Goal: Task Accomplishment & Management: Manage account settings

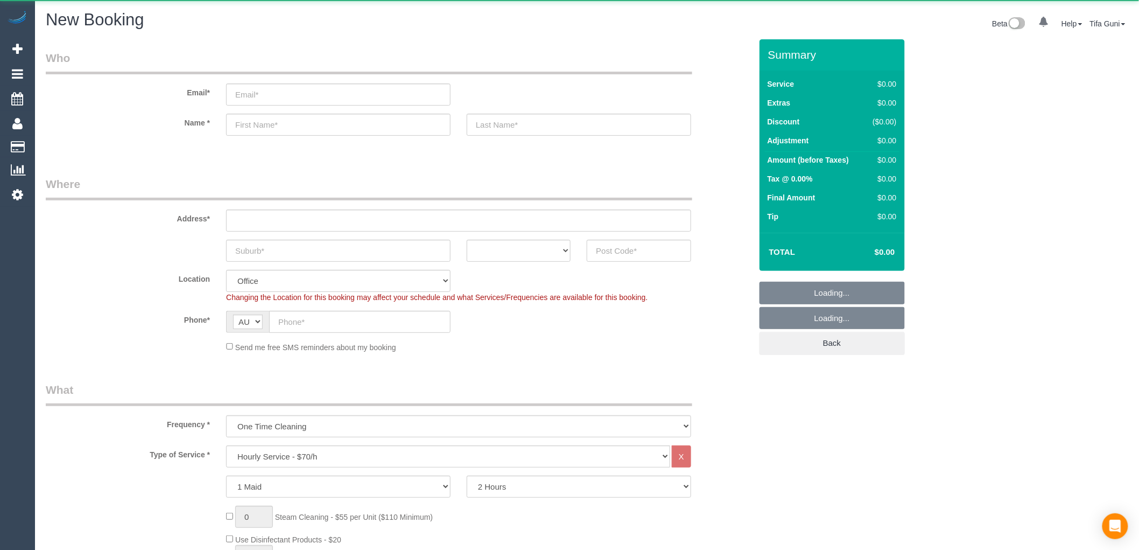
select select "object:2119"
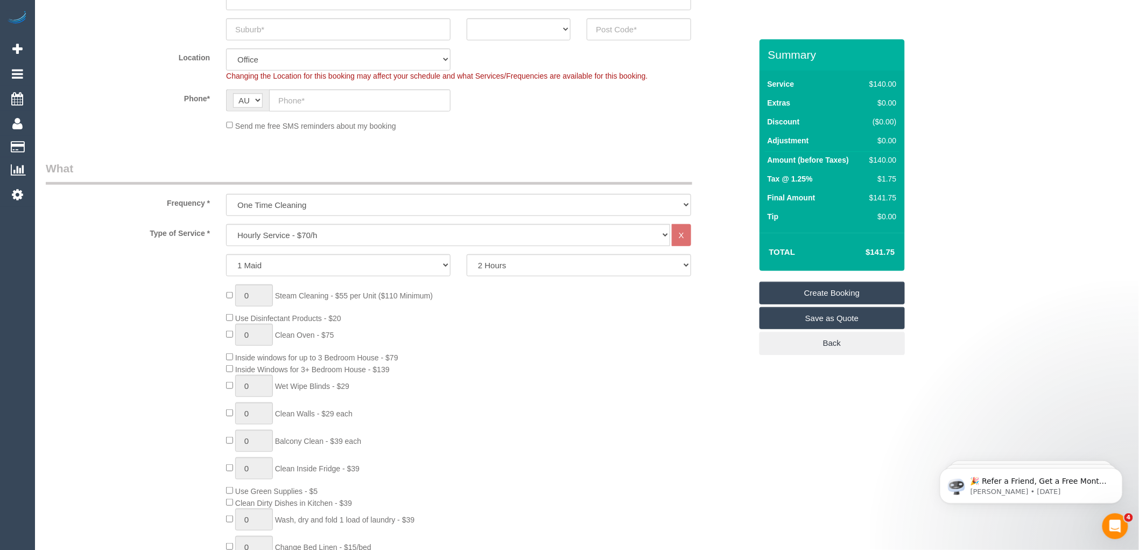
scroll to position [239, 0]
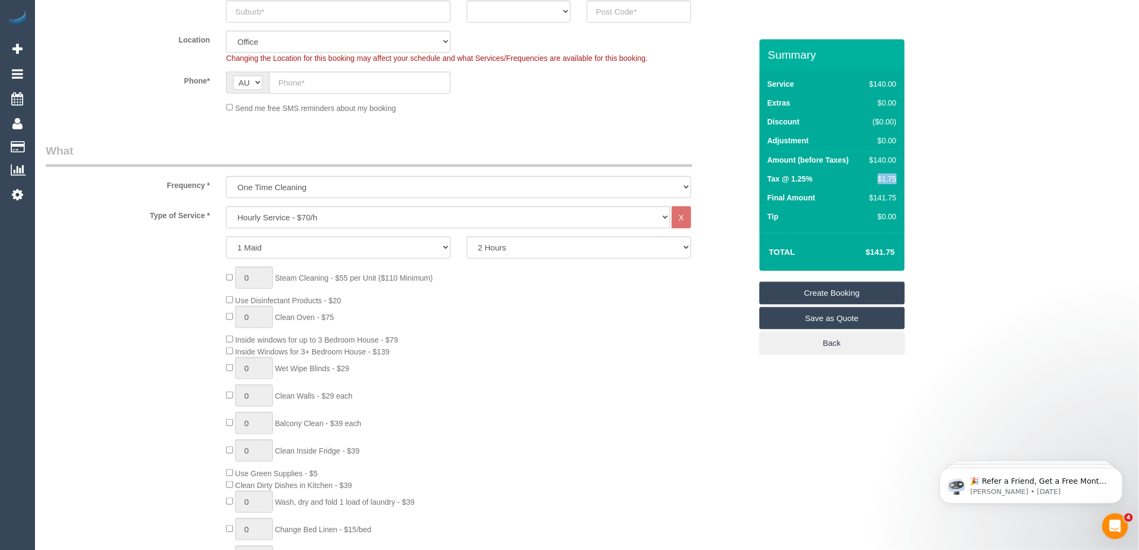
drag, startPoint x: 895, startPoint y: 180, endPoint x: 867, endPoint y: 181, distance: 28.0
click at [867, 181] on div "$1.75" at bounding box center [880, 178] width 31 height 11
copy div "$1.75"
drag, startPoint x: 897, startPoint y: 250, endPoint x: 853, endPoint y: 256, distance: 43.9
click at [853, 256] on td "$141.75" at bounding box center [864, 251] width 70 height 27
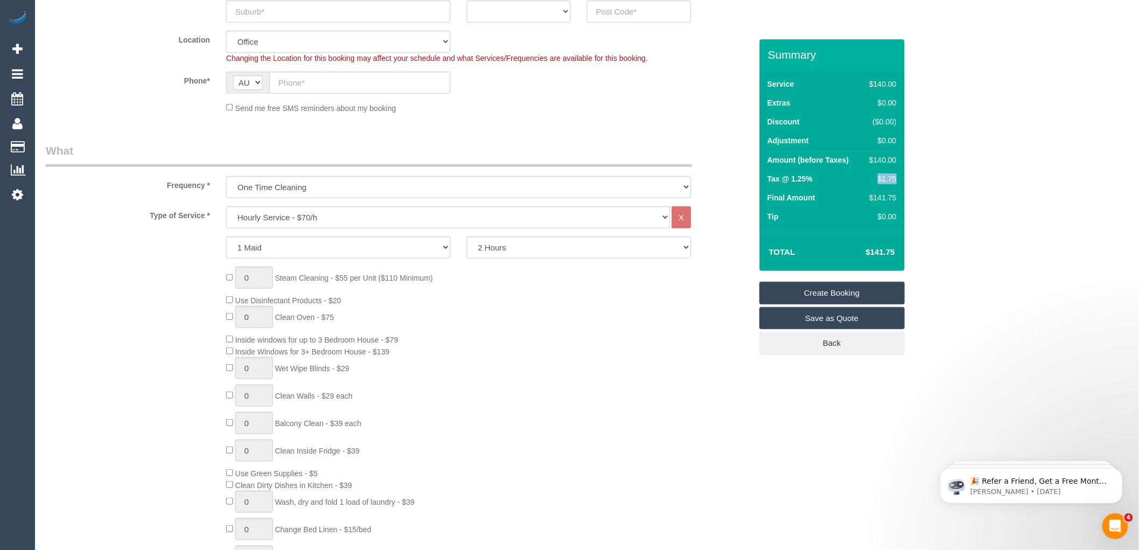
copy h4 "$141.75"
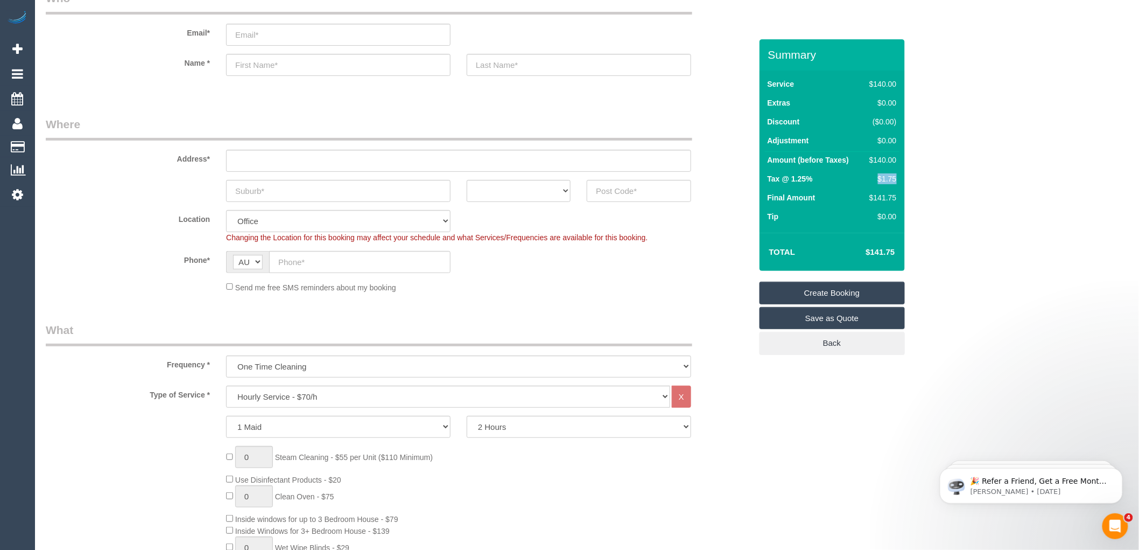
scroll to position [0, 0]
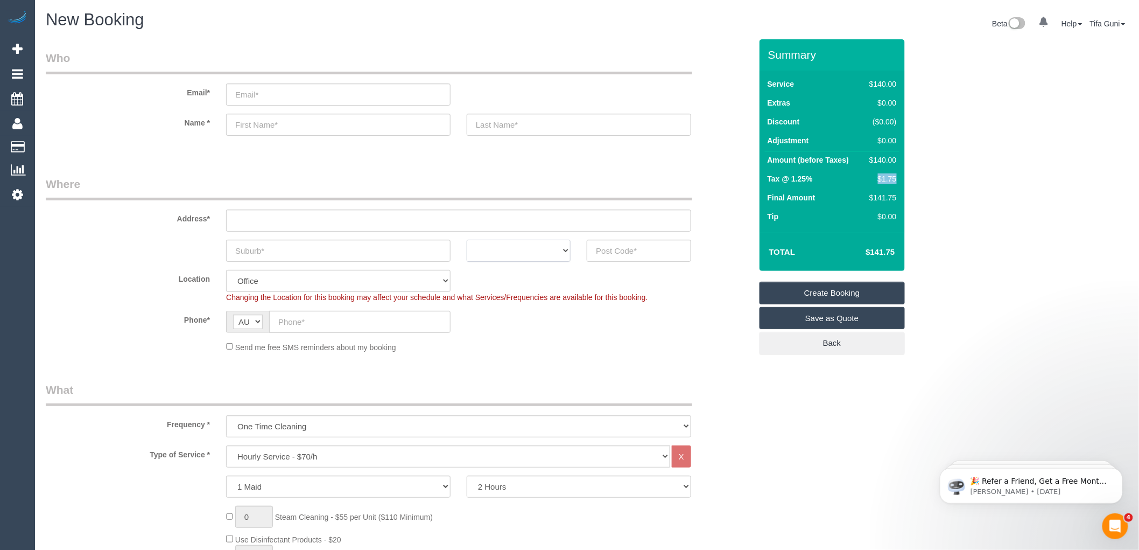
click at [563, 250] on select "ACT NSW NT QLD SA TAS VIC WA" at bounding box center [519, 251] width 104 height 22
select select "VIC"
click at [467, 240] on select "ACT NSW NT QLD SA TAS VIC WA" at bounding box center [519, 251] width 104 height 22
click at [279, 251] on input "text" at bounding box center [338, 251] width 224 height 22
type input "mount"
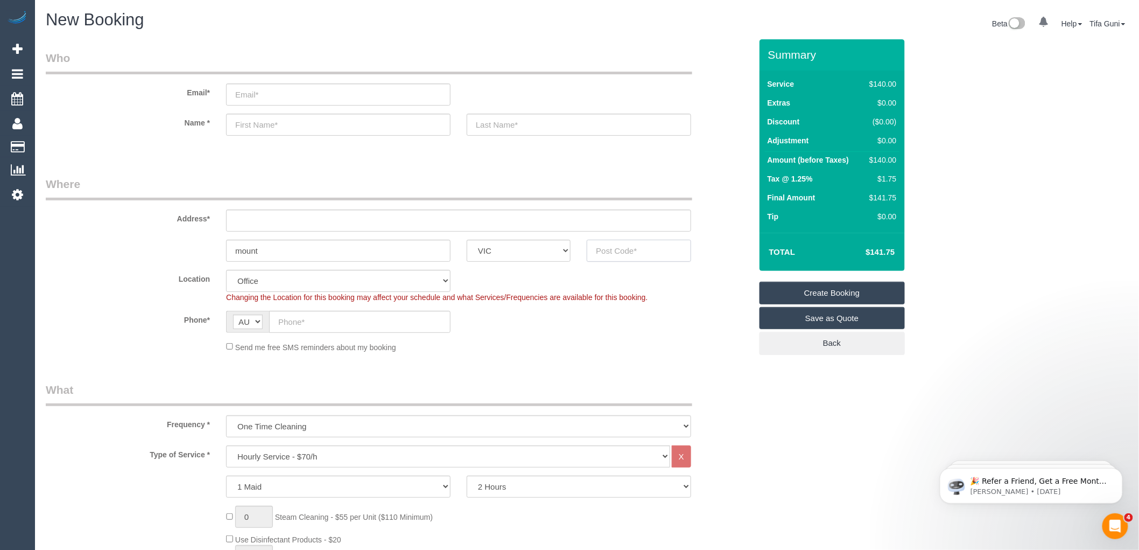
click at [616, 248] on input "text" at bounding box center [639, 251] width 104 height 22
type input "3149"
click at [250, 222] on input "text" at bounding box center [458, 220] width 465 height 22
type input "-"
drag, startPoint x: 325, startPoint y: 194, endPoint x: 515, endPoint y: 212, distance: 190.3
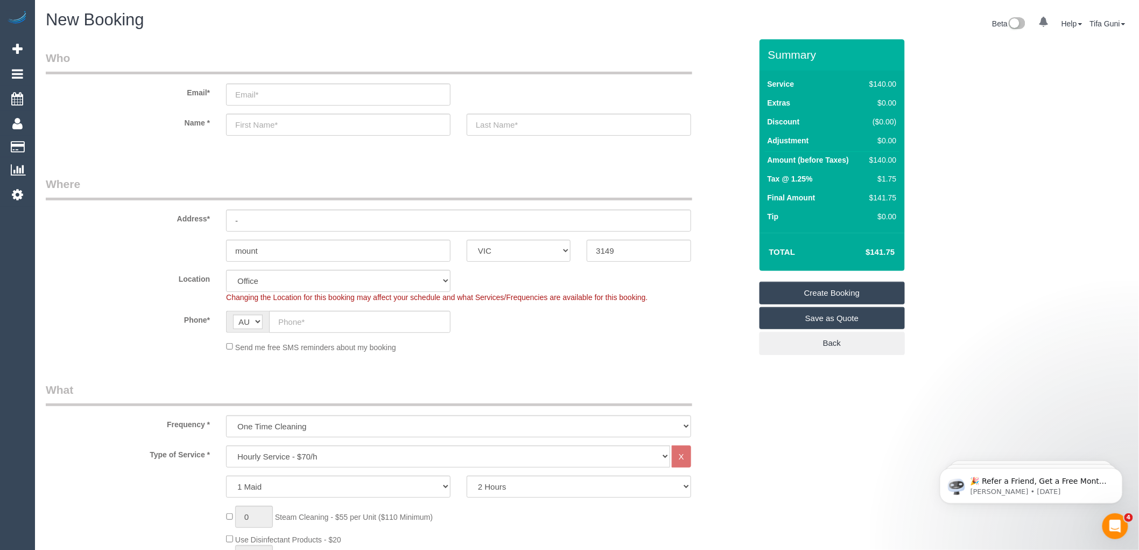
click at [325, 194] on legend "Where" at bounding box center [369, 188] width 647 height 24
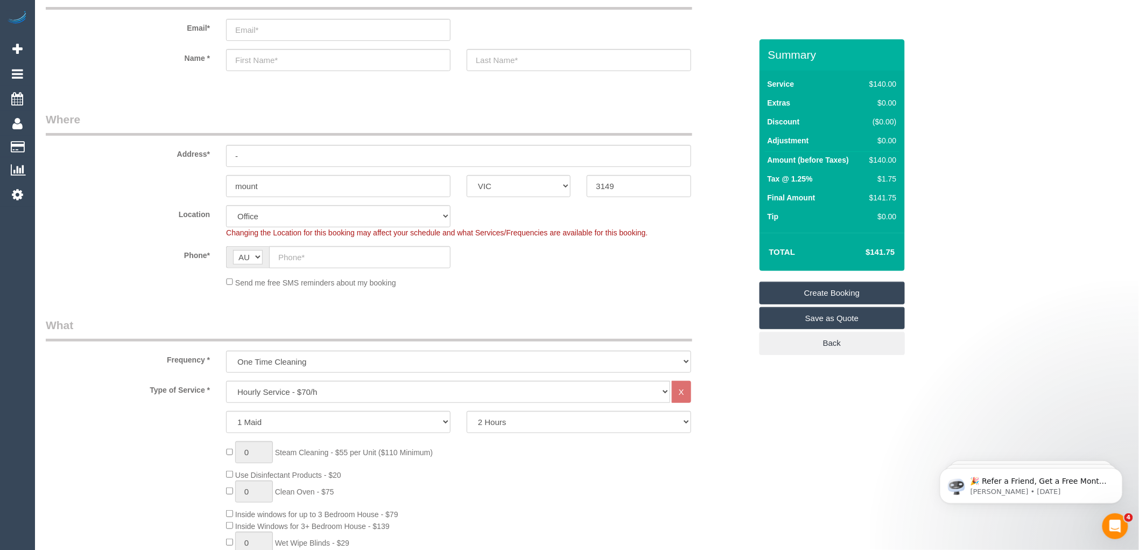
select select "48"
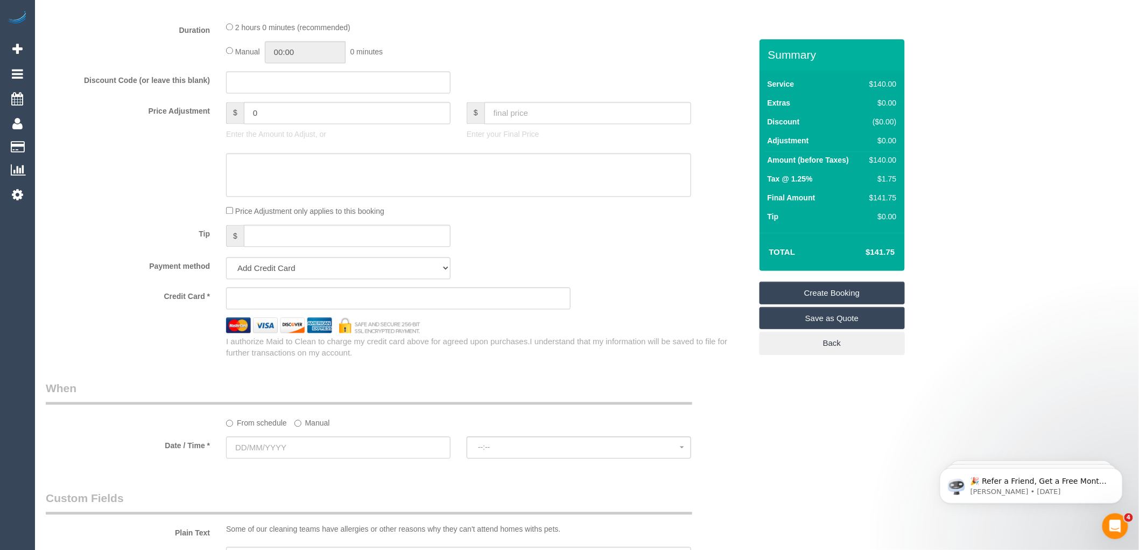
select select "object:2124"
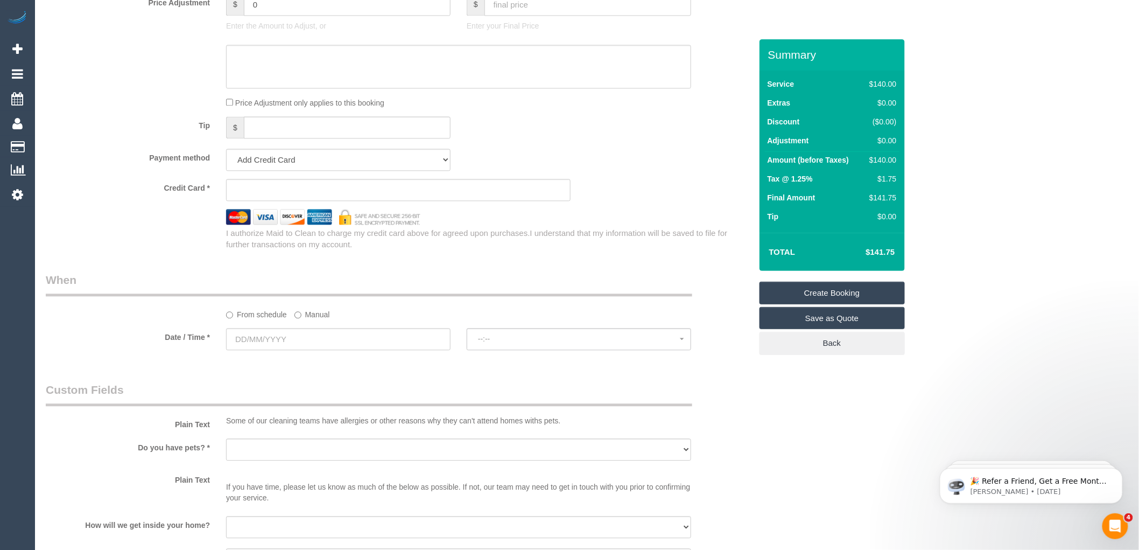
scroll to position [1016, 0]
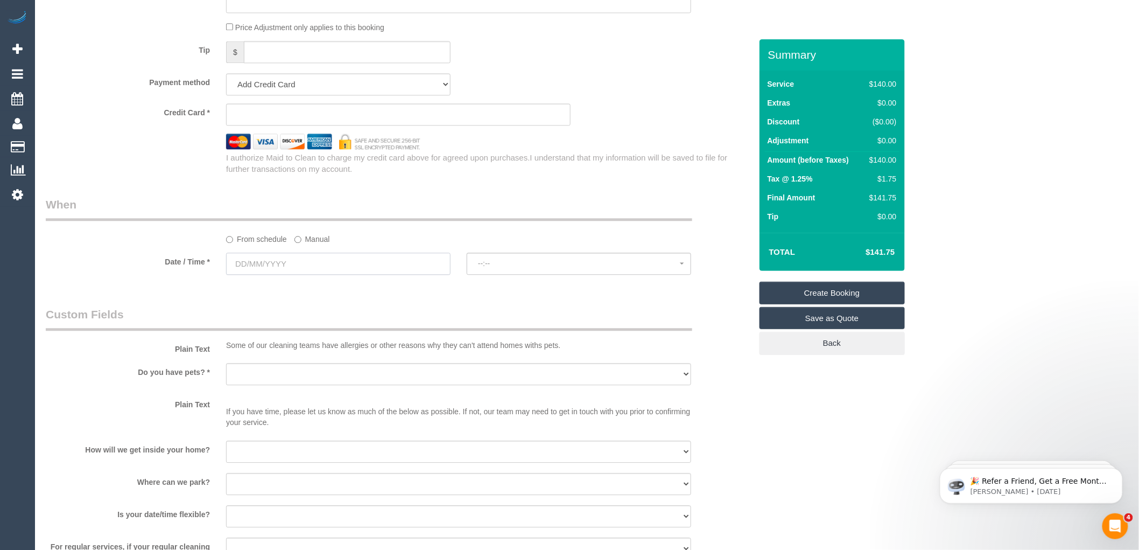
click at [294, 270] on input "text" at bounding box center [338, 263] width 224 height 22
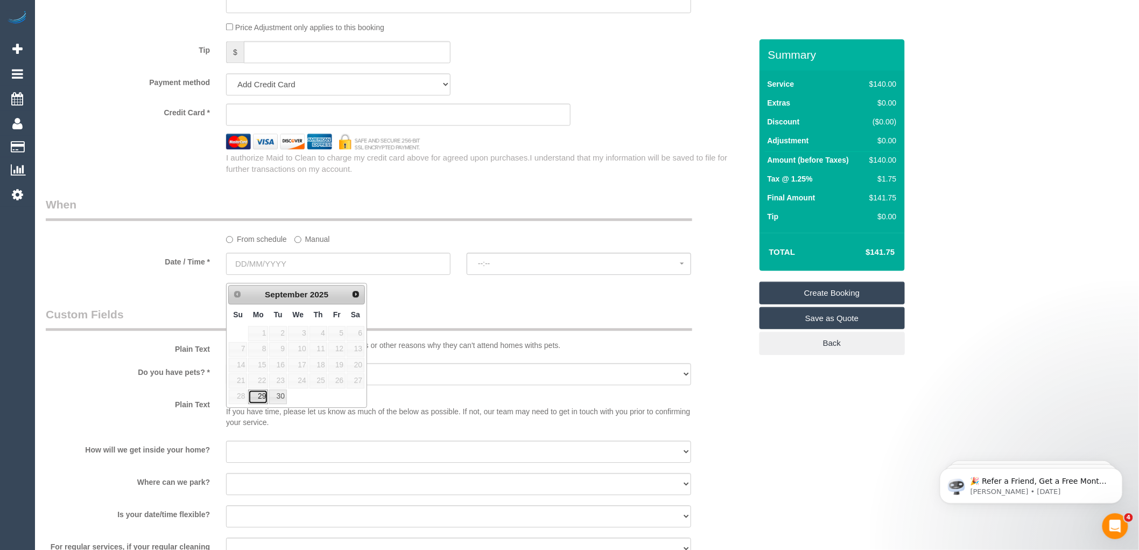
click at [257, 390] on link "29" at bounding box center [258, 396] width 20 height 15
type input "[DATE]"
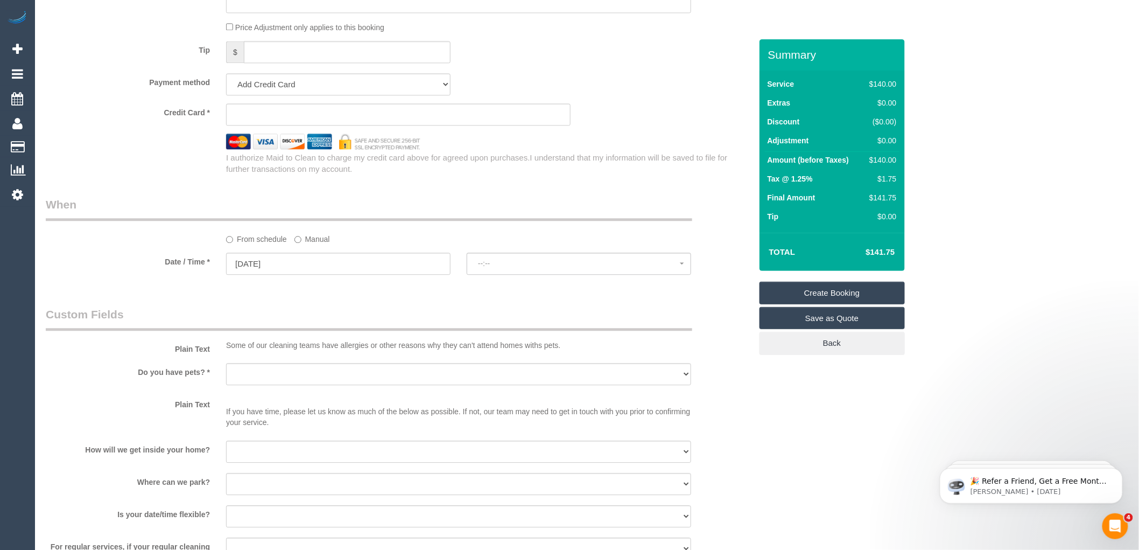
select select "spot1"
click at [510, 268] on span "07:00 - 08:00" at bounding box center [579, 263] width 202 height 9
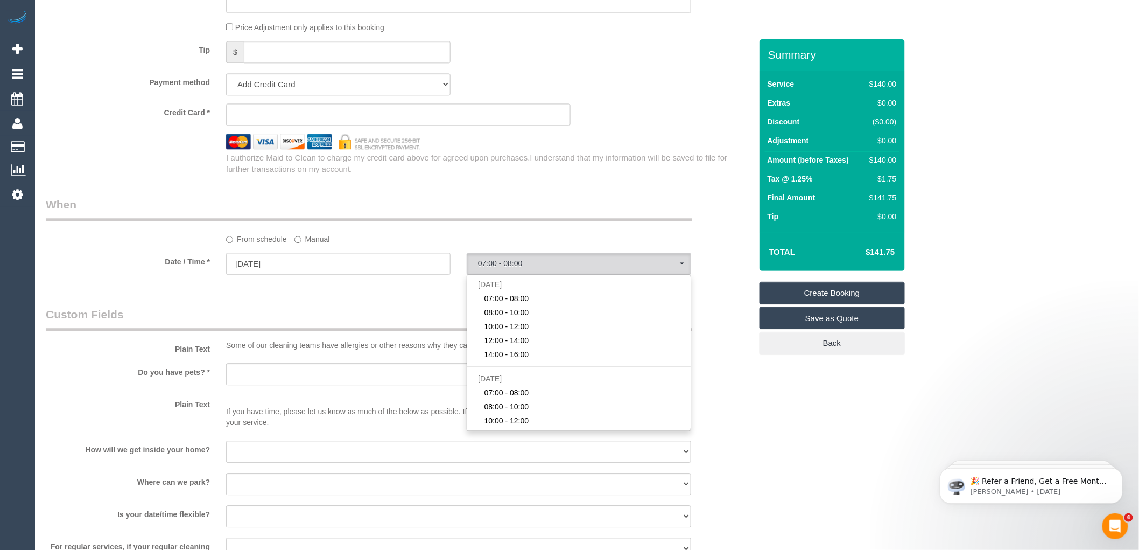
click at [588, 207] on legend "When" at bounding box center [369, 208] width 647 height 24
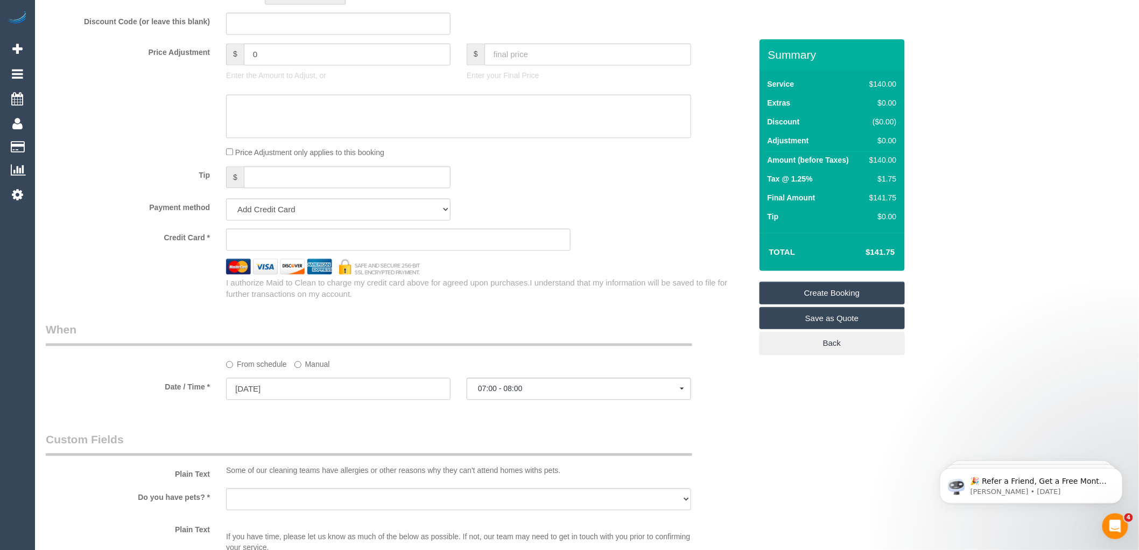
scroll to position [957, 0]
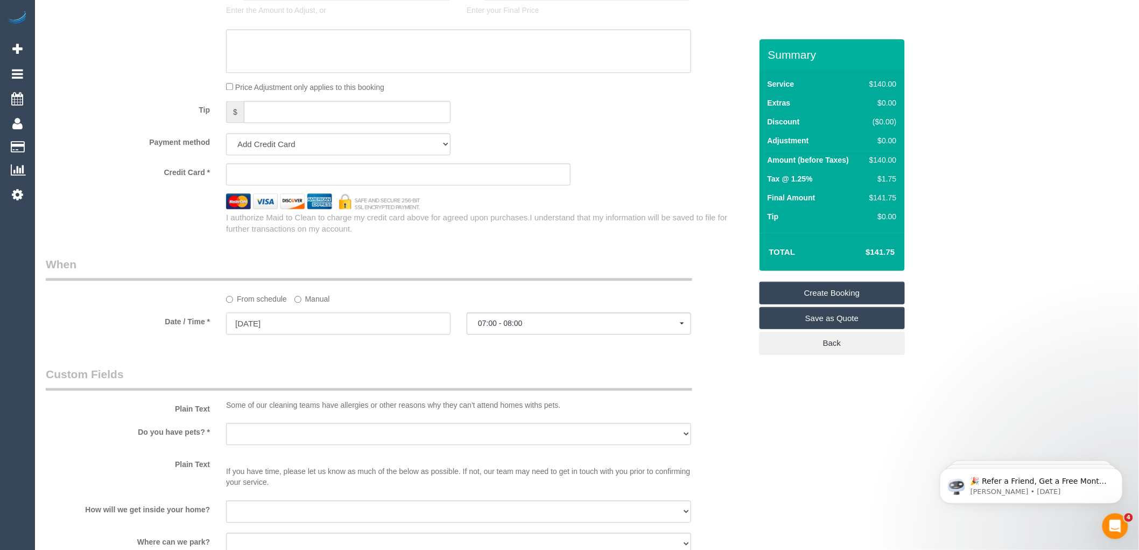
click at [289, 334] on input "[DATE]" at bounding box center [338, 323] width 224 height 22
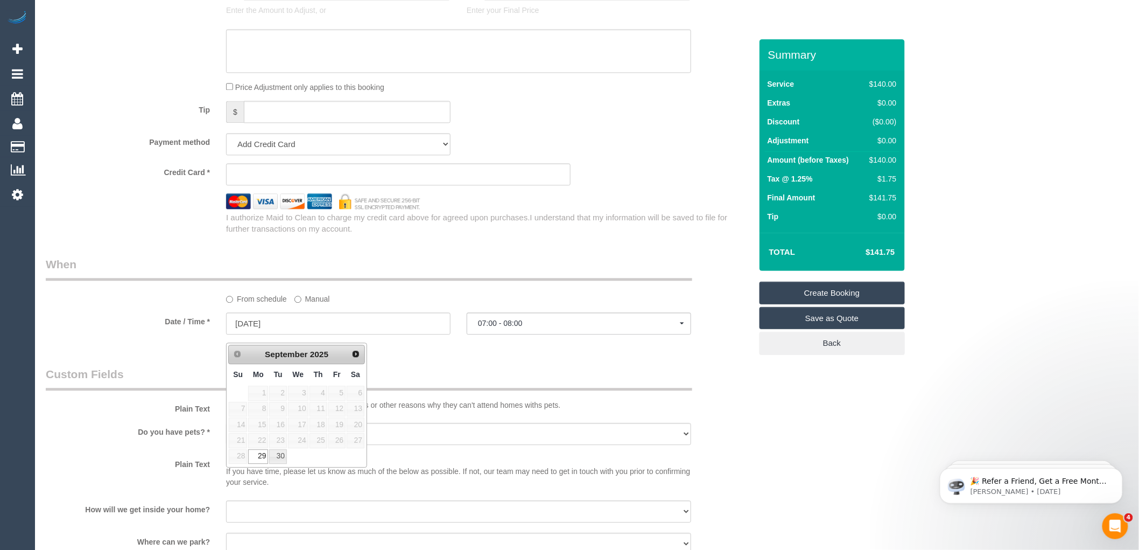
click at [532, 250] on div "Who Email* Name * Where Address* - mount ACT NSW NT QLD SA TAS VIC WA 3149 Loca…" at bounding box center [399, 42] width 722 height 1919
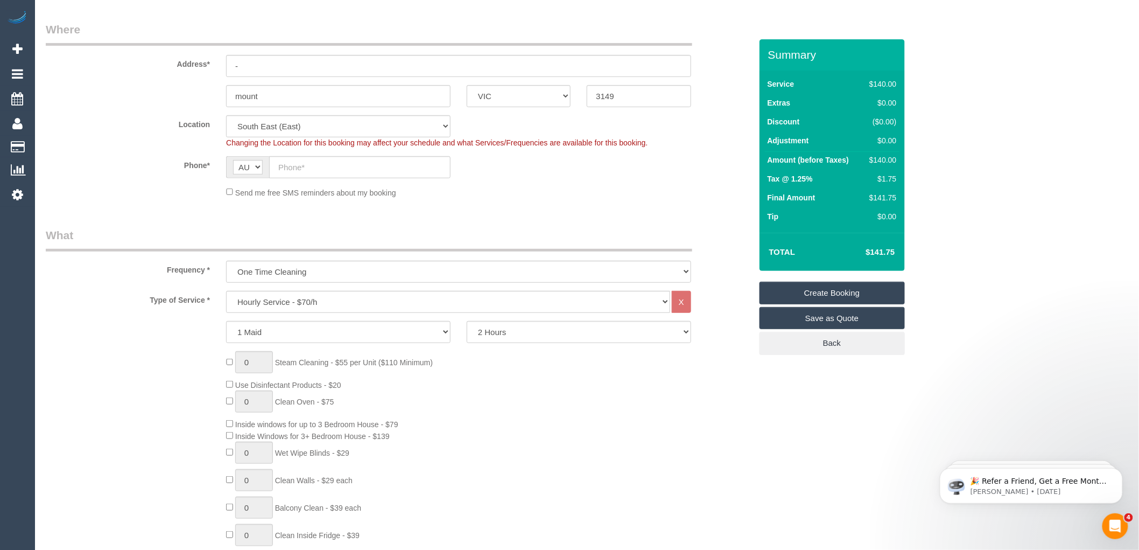
scroll to position [179, 0]
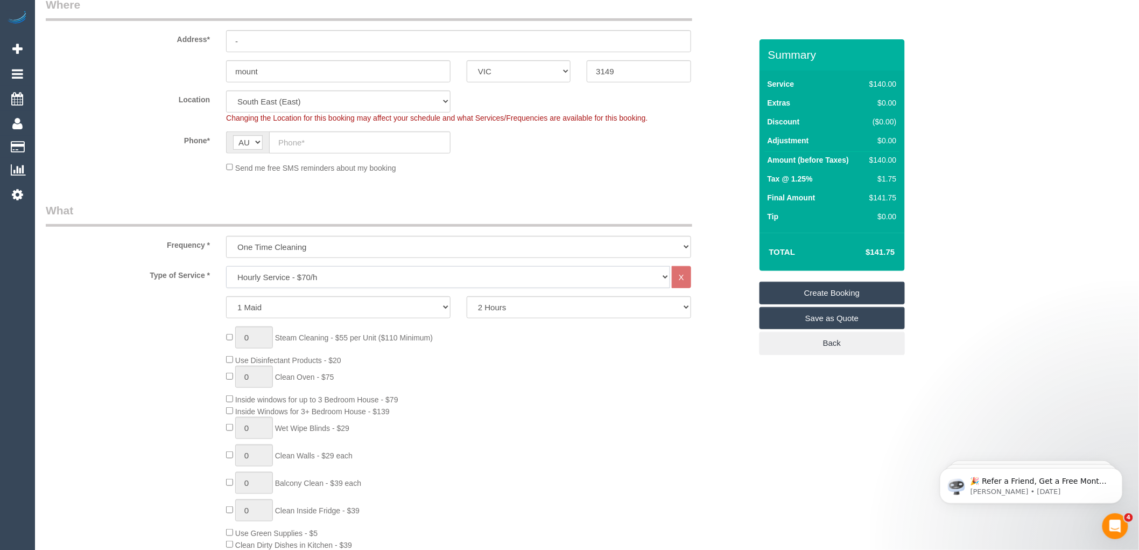
click at [278, 277] on select "Hourly Service - $70/h Hourly Service - $65/h Hourly Service - $60/h Hourly Ser…" at bounding box center [448, 277] width 444 height 22
drag, startPoint x: 277, startPoint y: 277, endPoint x: 619, endPoint y: 378, distance: 357.2
click at [619, 378] on div "0 Steam Cleaning - $55 per Unit ($110 Minimum) Use Disinfectant Products - $20 …" at bounding box center [488, 485] width 541 height 318
click at [286, 276] on select "Hourly Service - $70/h Hourly Service - $65/h Hourly Service - $60/h Hourly Ser…" at bounding box center [448, 277] width 444 height 22
select select "214"
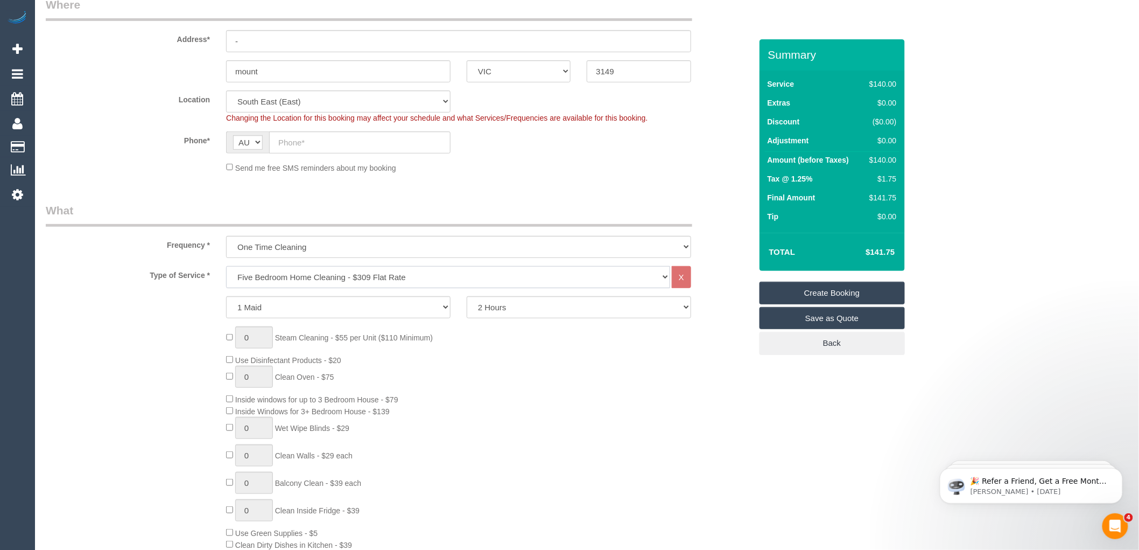
click at [226, 266] on select "Hourly Service - $70/h Hourly Service - $65/h Hourly Service - $60/h Hourly Ser…" at bounding box center [448, 277] width 444 height 22
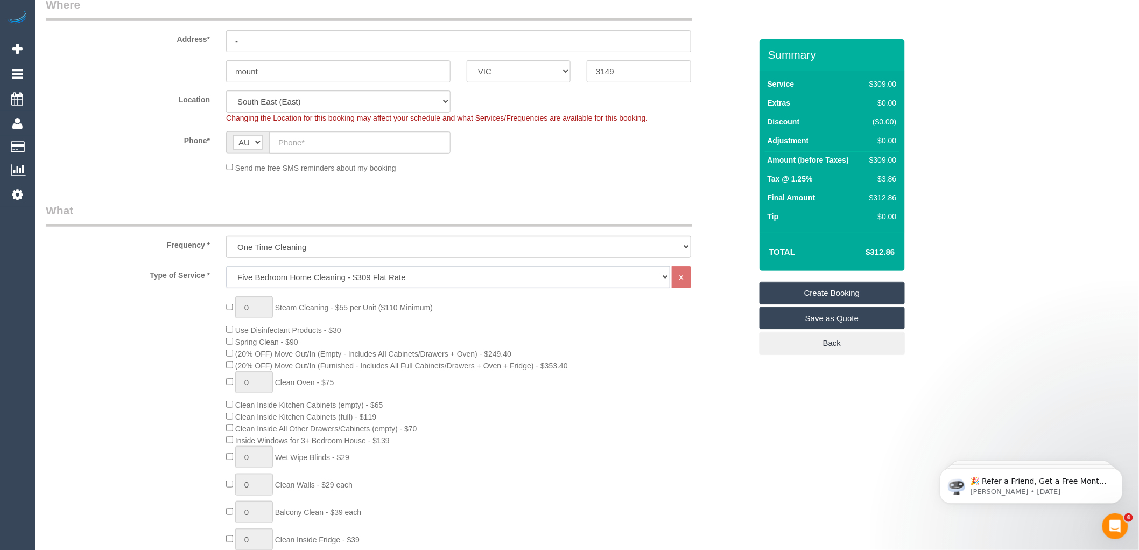
select select "spot26"
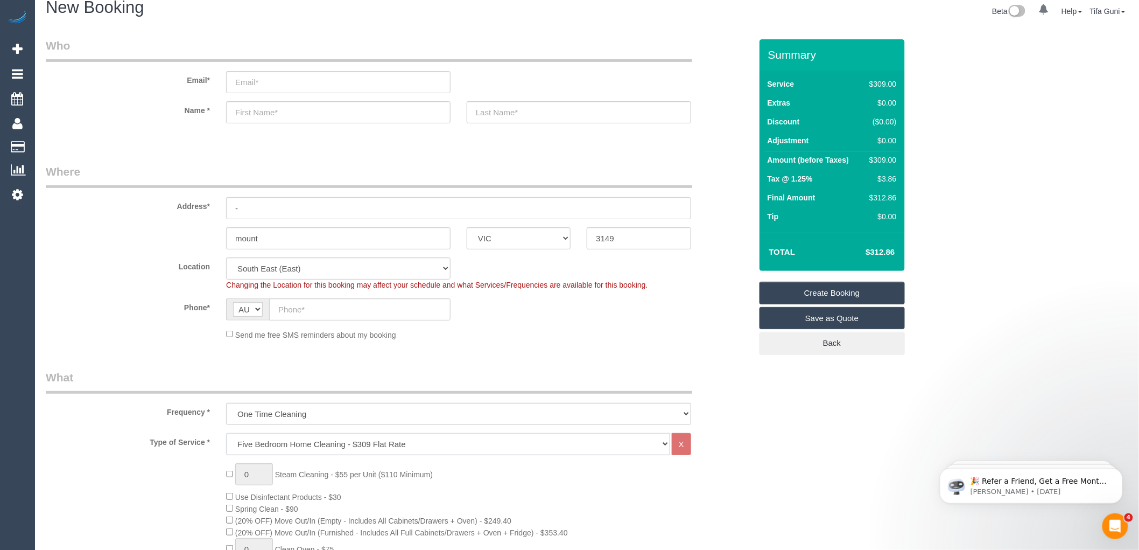
scroll to position [0, 0]
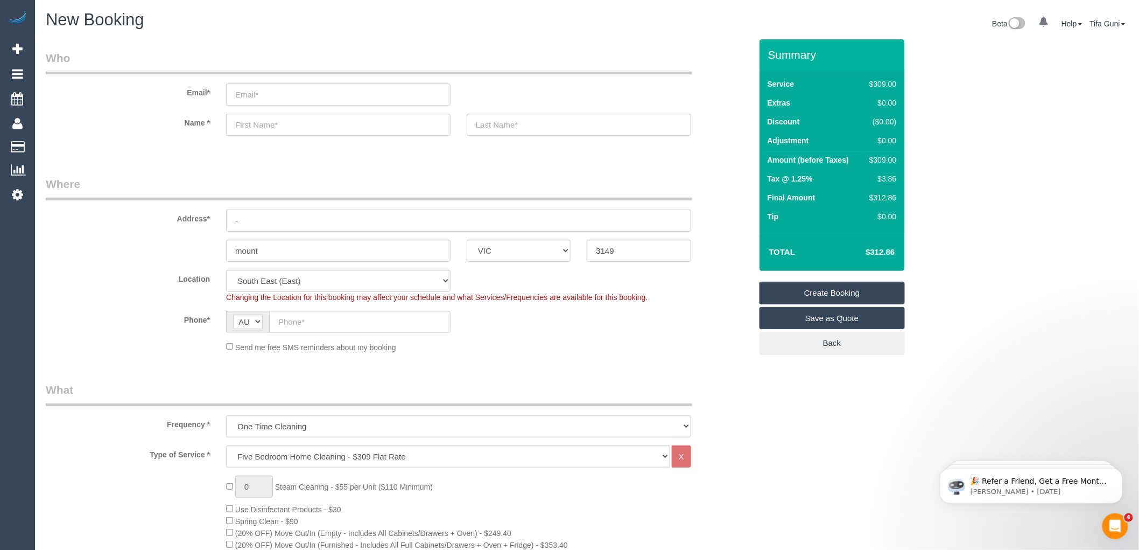
click at [257, 217] on input "-" at bounding box center [458, 220] width 465 height 22
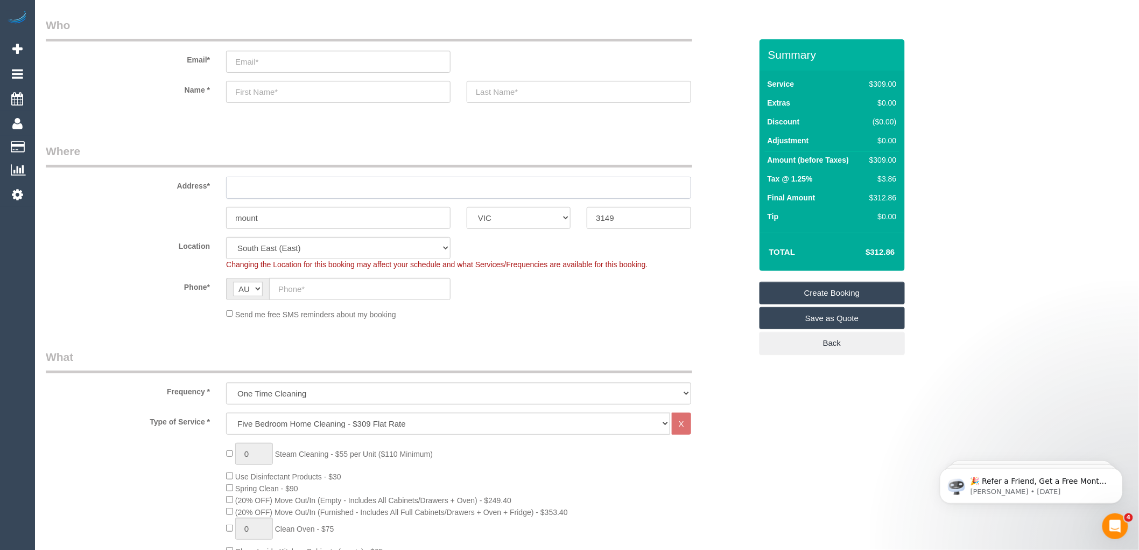
scroll to position [60, 0]
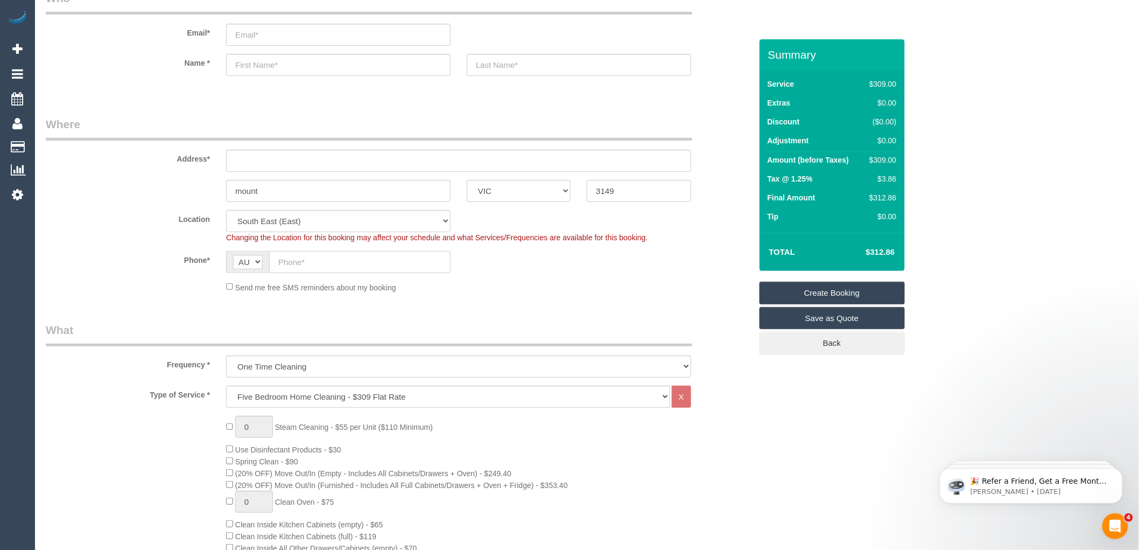
click at [313, 259] on input "text" at bounding box center [359, 262] width 181 height 22
click at [291, 259] on input "text" at bounding box center [359, 262] width 181 height 22
paste input "61 448 715 225"
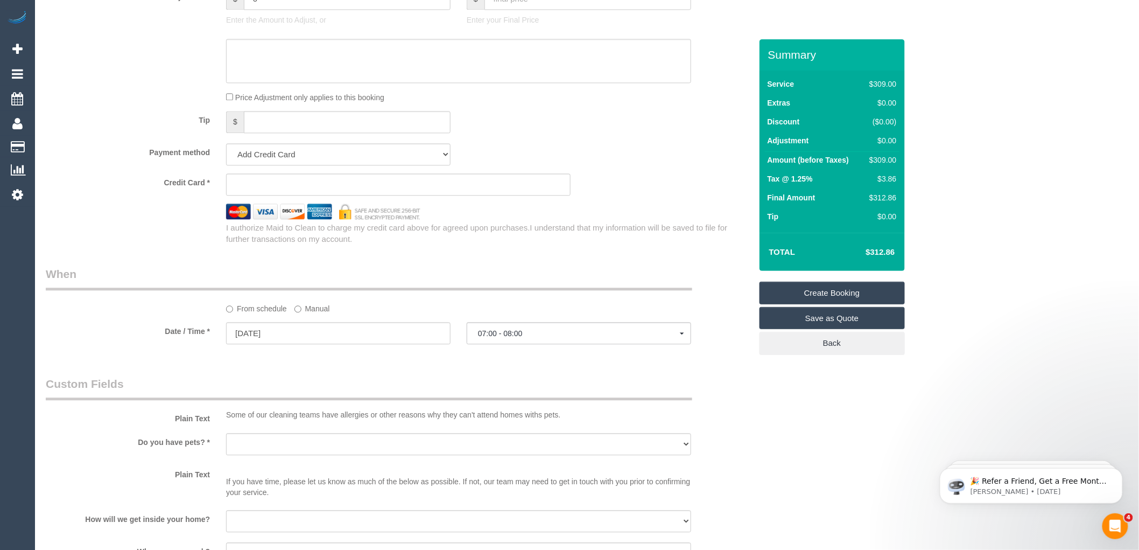
scroll to position [1077, 0]
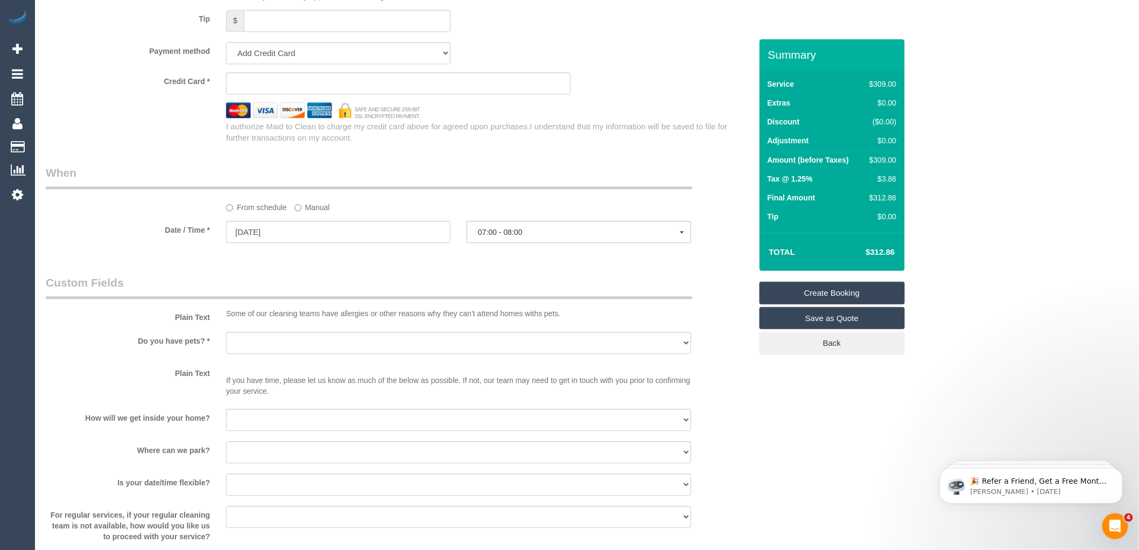
type input "61 448 715 225"
click at [298, 241] on input "[DATE]" at bounding box center [338, 232] width 224 height 22
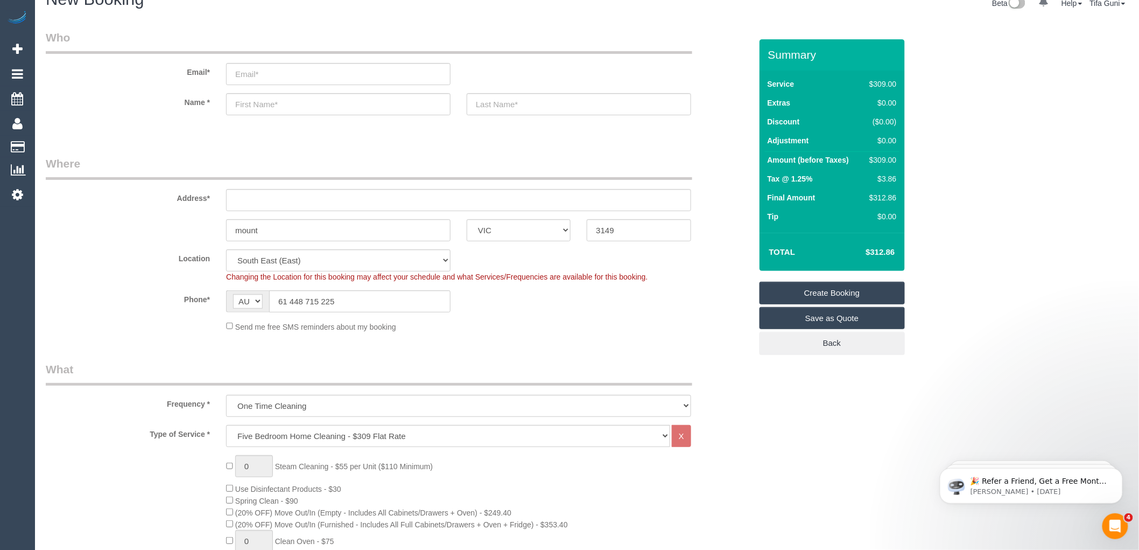
scroll to position [0, 0]
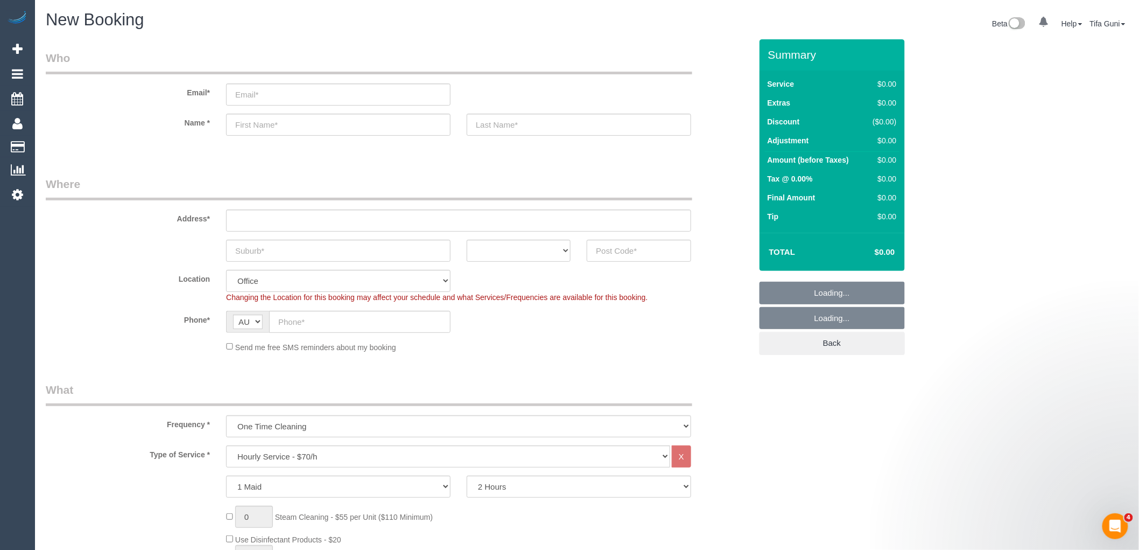
select select "object:813"
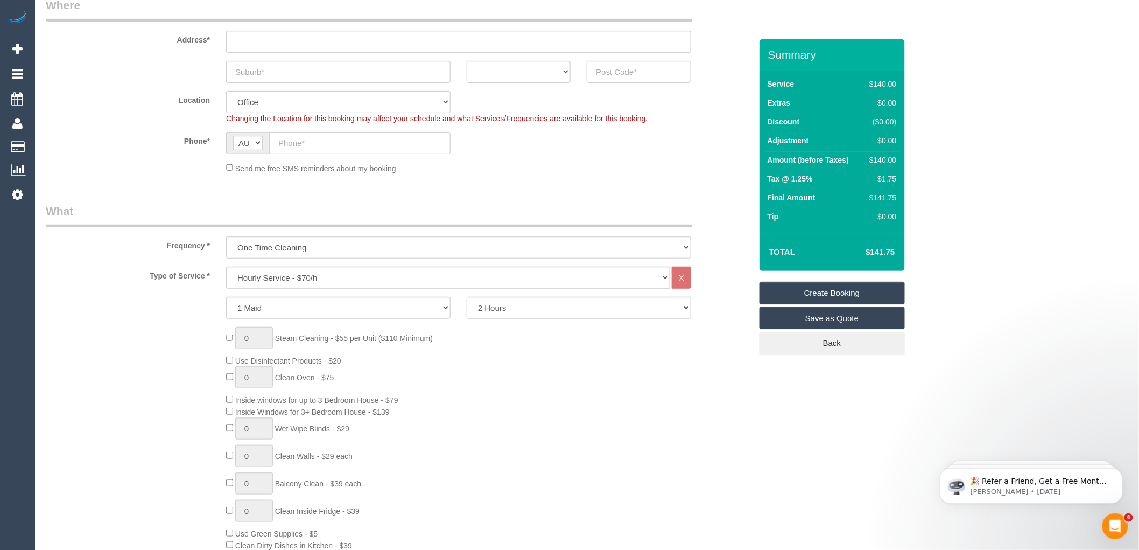
scroll to position [179, 0]
click at [331, 275] on select "Hourly Service - $70/h Hourly Service - $65/h Hourly Service - $60/h Hourly Ser…" at bounding box center [448, 277] width 444 height 22
select select "211"
click at [226, 266] on select "Hourly Service - $70/h Hourly Service - $65/h Hourly Service - $60/h Hourly Ser…" at bounding box center [448, 277] width 444 height 22
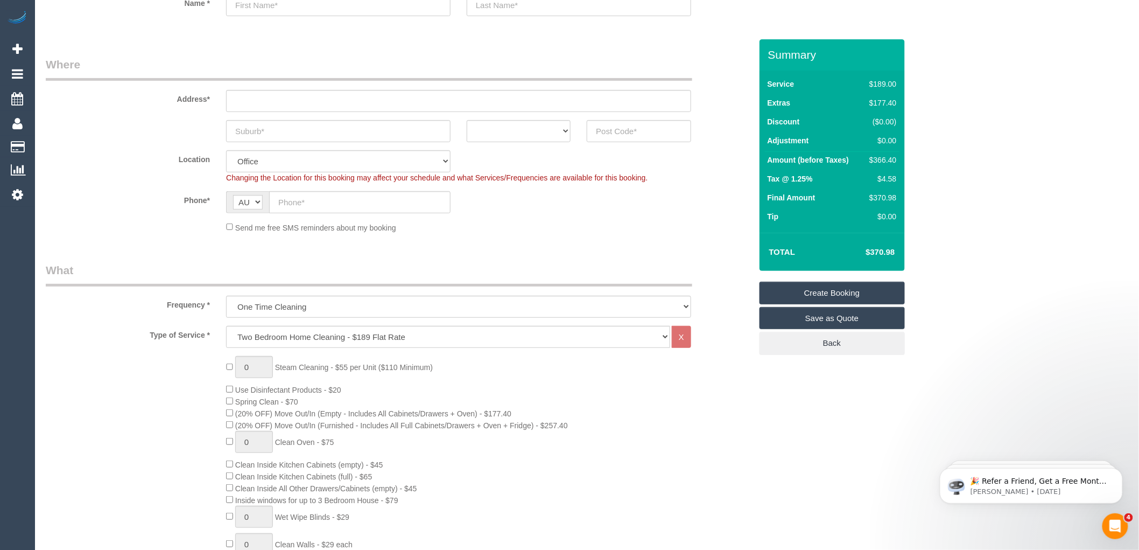
scroll to position [0, 0]
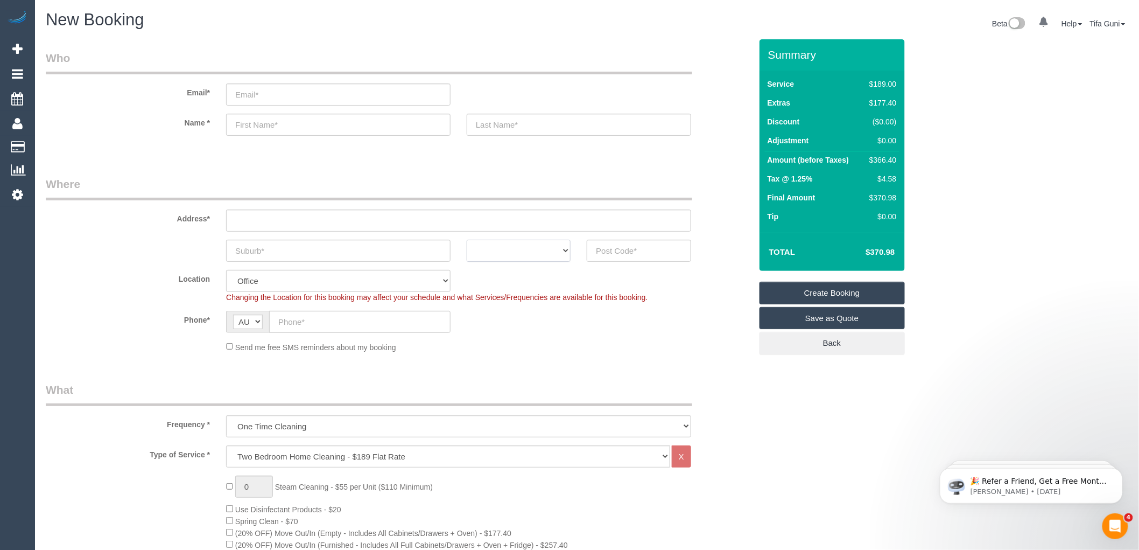
click at [534, 249] on select "ACT NSW NT QLD SA TAS VIC WA" at bounding box center [519, 251] width 104 height 22
select select "VIC"
click at [467, 240] on select "ACT NSW NT QLD SA TAS VIC WA" at bounding box center [519, 251] width 104 height 22
click at [320, 255] on input "text" at bounding box center [338, 251] width 224 height 22
type input "Kambewell"
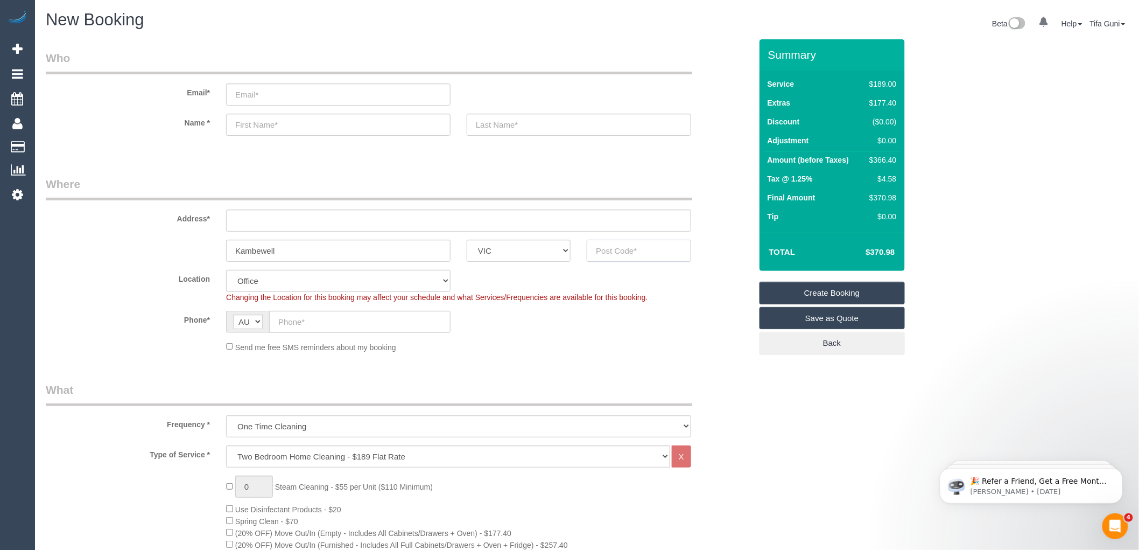
click at [626, 246] on input "text" at bounding box center [639, 251] width 104 height 22
type input "3124"
click at [245, 224] on input "text" at bounding box center [458, 220] width 465 height 22
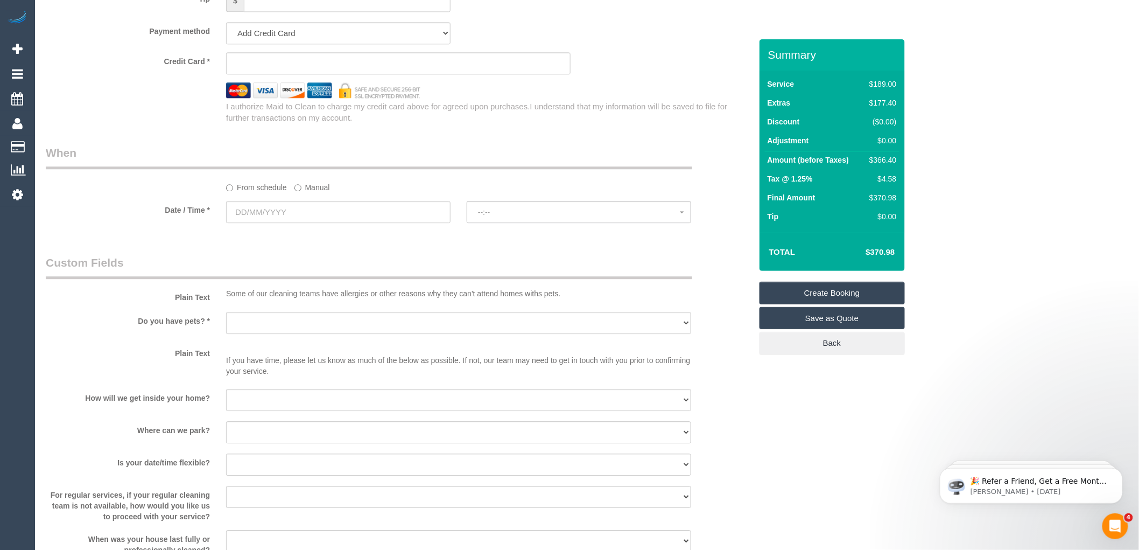
scroll to position [1136, 0]
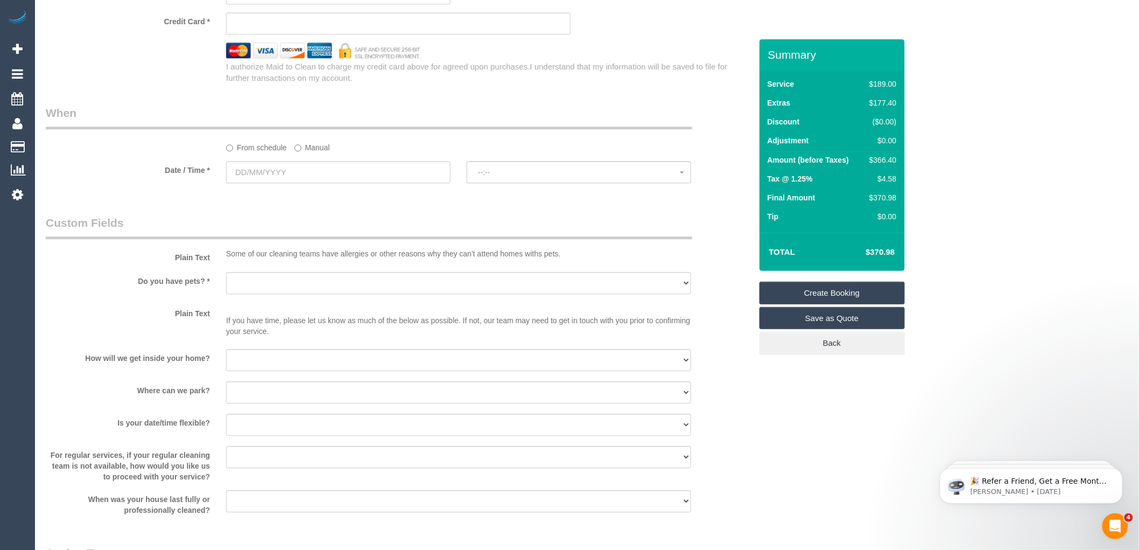
type input "-"
click at [285, 179] on input "text" at bounding box center [338, 172] width 224 height 22
select select "58"
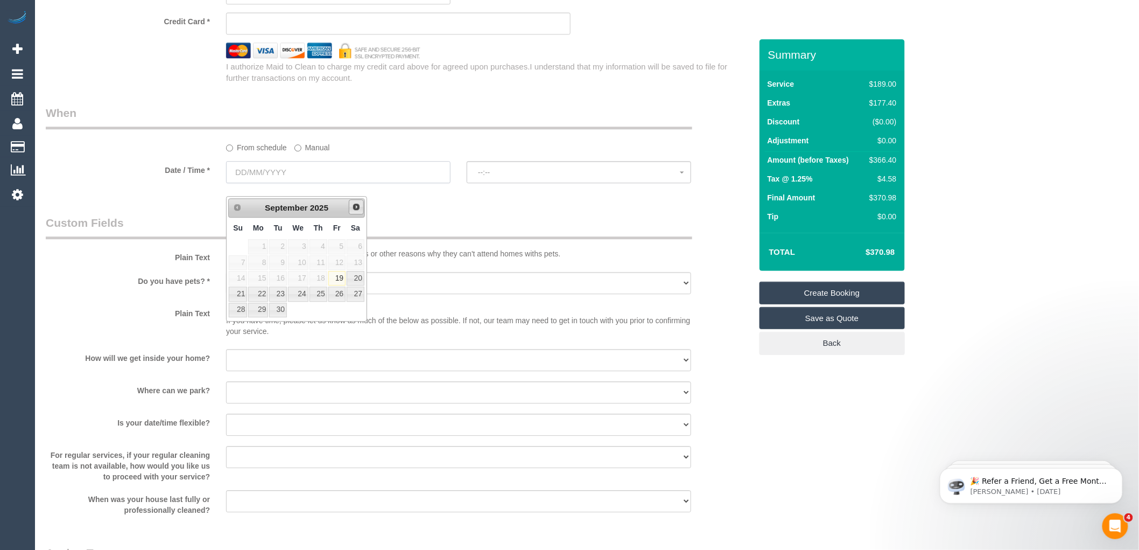
select select "object:2203"
click at [356, 207] on span "Next" at bounding box center [356, 206] width 9 height 9
click at [300, 257] on link "8" at bounding box center [298, 262] width 20 height 15
type input "08/10/2025"
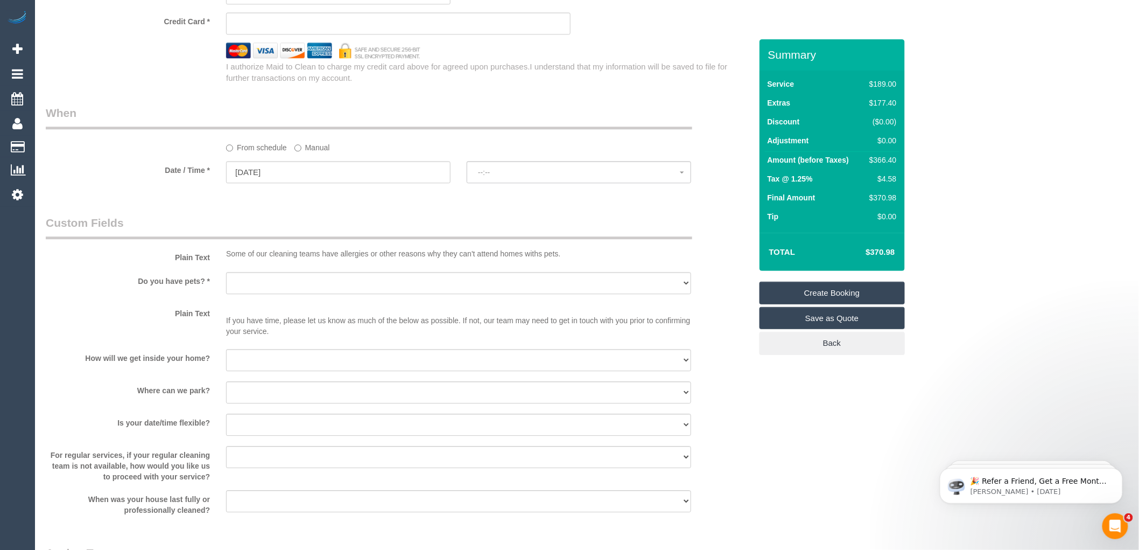
select select "spot1"
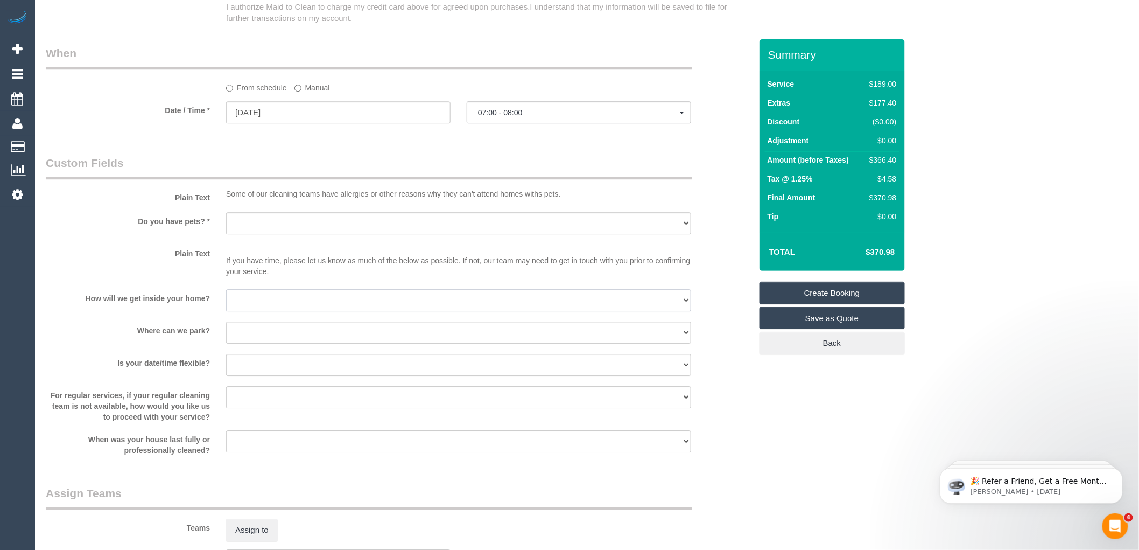
click at [276, 310] on select "I will be home Key will be left (please provide details below) Lock box/Access …" at bounding box center [458, 300] width 465 height 22
select select "number:14"
click at [226, 301] on select "I will be home Key will be left (please provide details below) Lock box/Access …" at bounding box center [458, 300] width 465 height 22
click at [270, 343] on select "I will provide parking on-site Free street parking Paid street parking (cost wi…" at bounding box center [458, 332] width 465 height 22
select select "number:19"
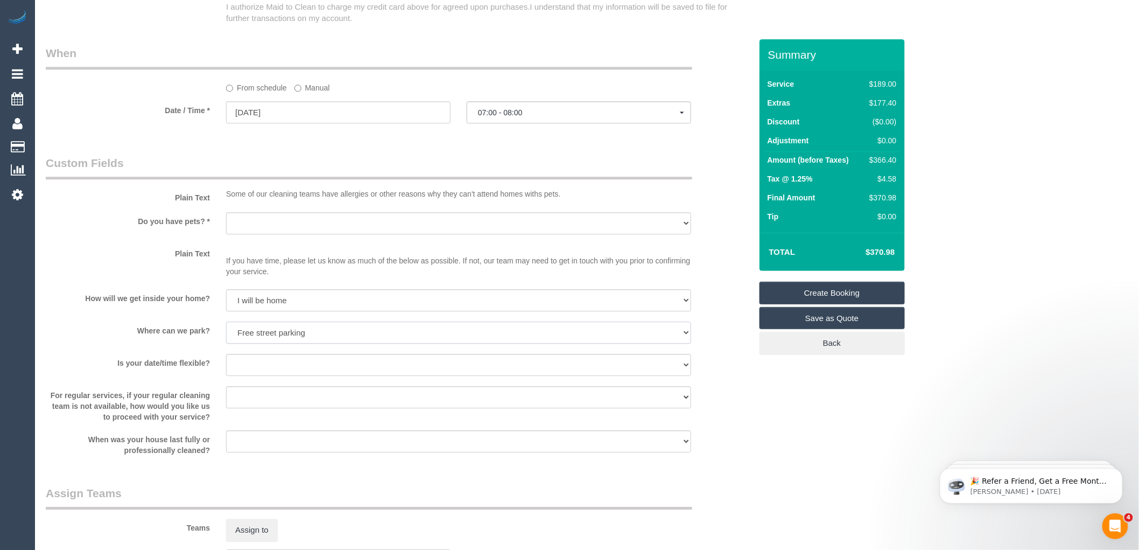
click at [226, 334] on select "I will provide parking on-site Free street parking Paid street parking (cost wi…" at bounding box center [458, 332] width 465 height 22
click at [290, 234] on select "Yes - Cats Yes - Dogs No pets Yes - Dogs and Cats Yes - Other" at bounding box center [458, 223] width 465 height 22
select select "number:28"
click at [226, 224] on select "Yes - Cats Yes - Dogs No pets Yes - Dogs and Cats Yes - Other" at bounding box center [458, 223] width 465 height 22
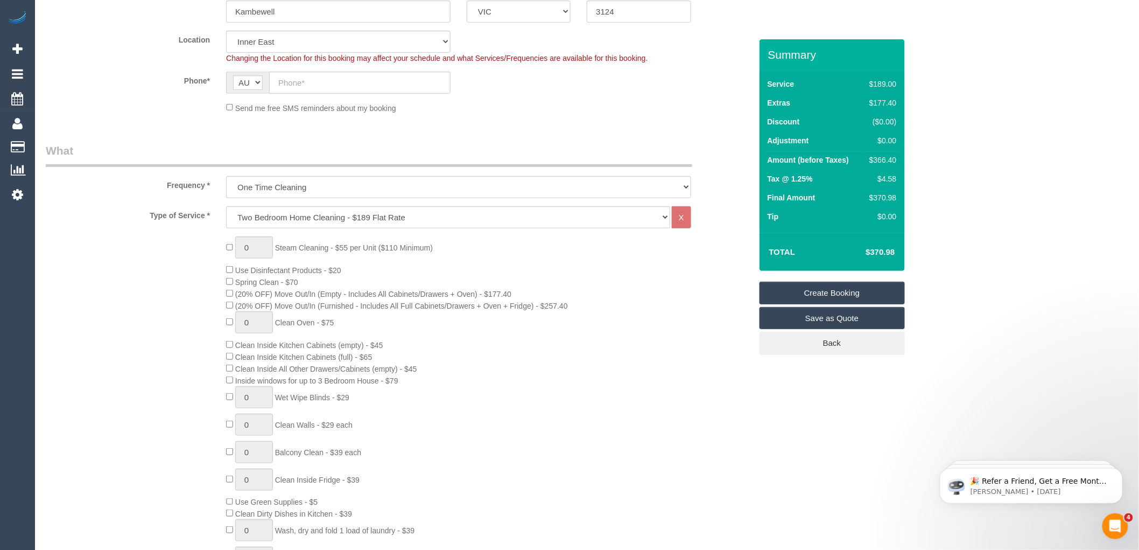
scroll to position [0, 0]
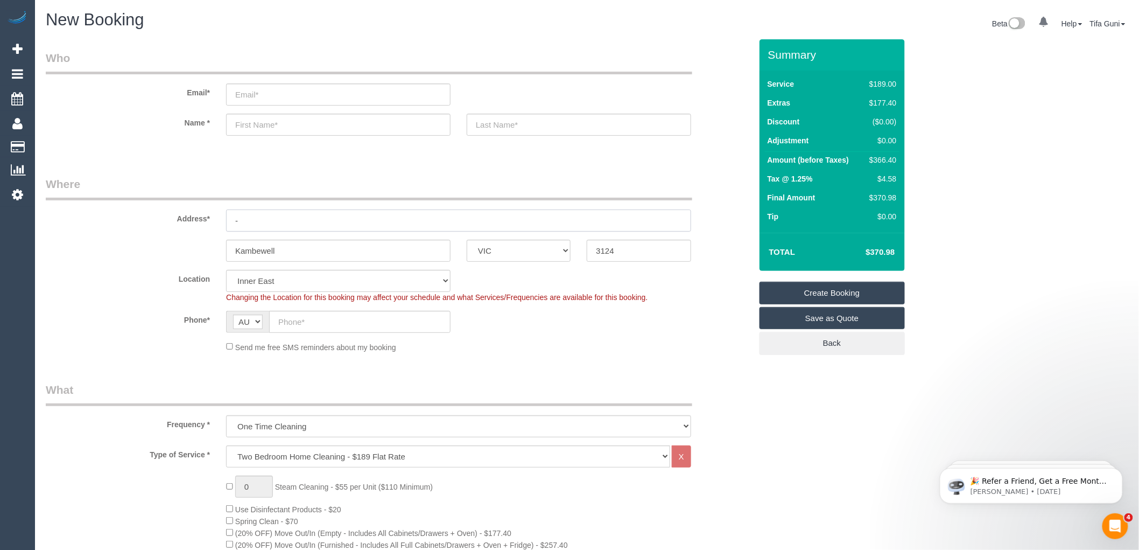
click at [259, 221] on input "-" at bounding box center [458, 220] width 465 height 22
click at [305, 321] on input "text" at bounding box center [359, 322] width 181 height 22
type input "0450 414 644"
click at [254, 127] on input "text" at bounding box center [338, 125] width 224 height 22
type input "B"
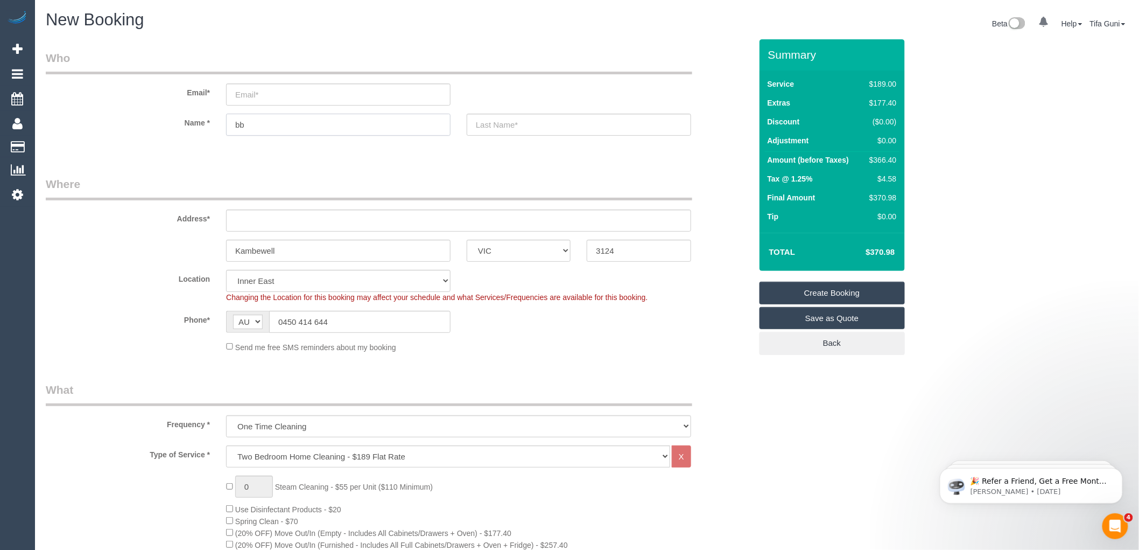
type input "b"
click at [243, 125] on input "text" at bounding box center [338, 125] width 224 height 22
type input "sera"
click at [495, 125] on input "text" at bounding box center [579, 125] width 224 height 22
type input "Dee"
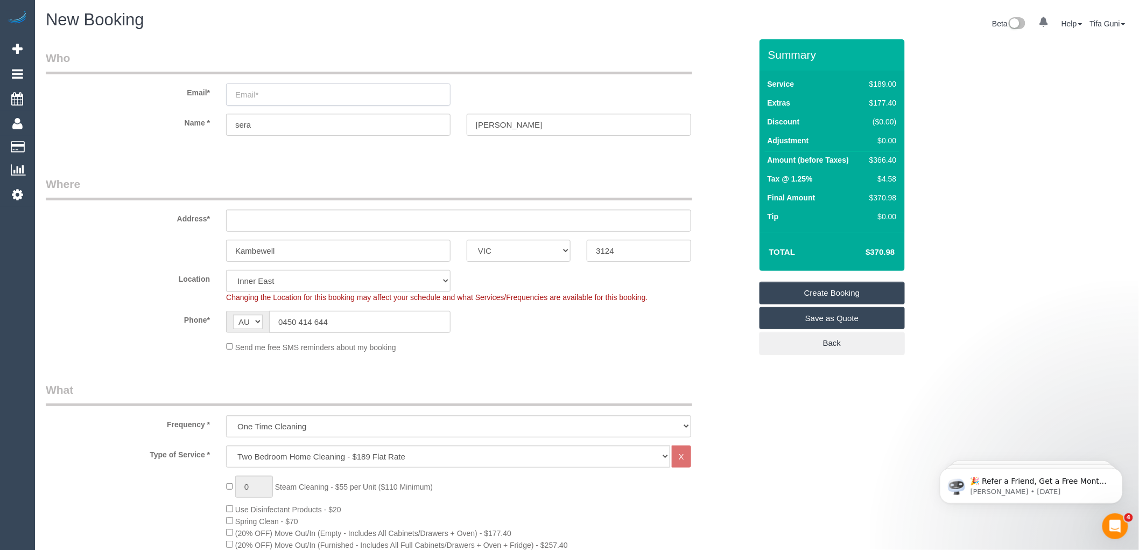
click at [251, 95] on input "email" at bounding box center [338, 94] width 224 height 22
type input "Seiyree@gmail.com"
click at [270, 216] on input "text" at bounding box center [458, 220] width 465 height 22
select select "spot22"
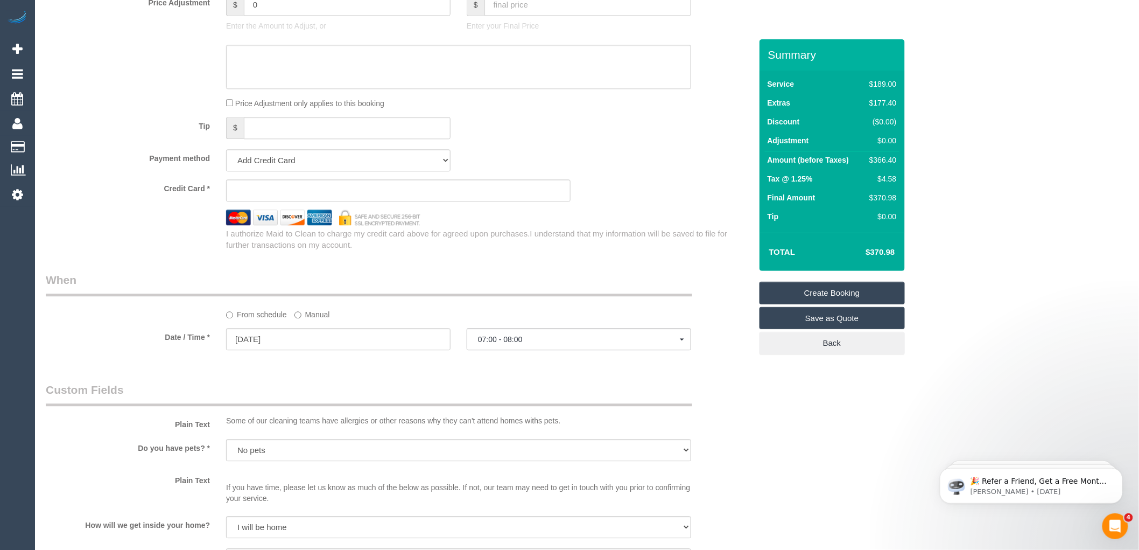
scroll to position [948, 0]
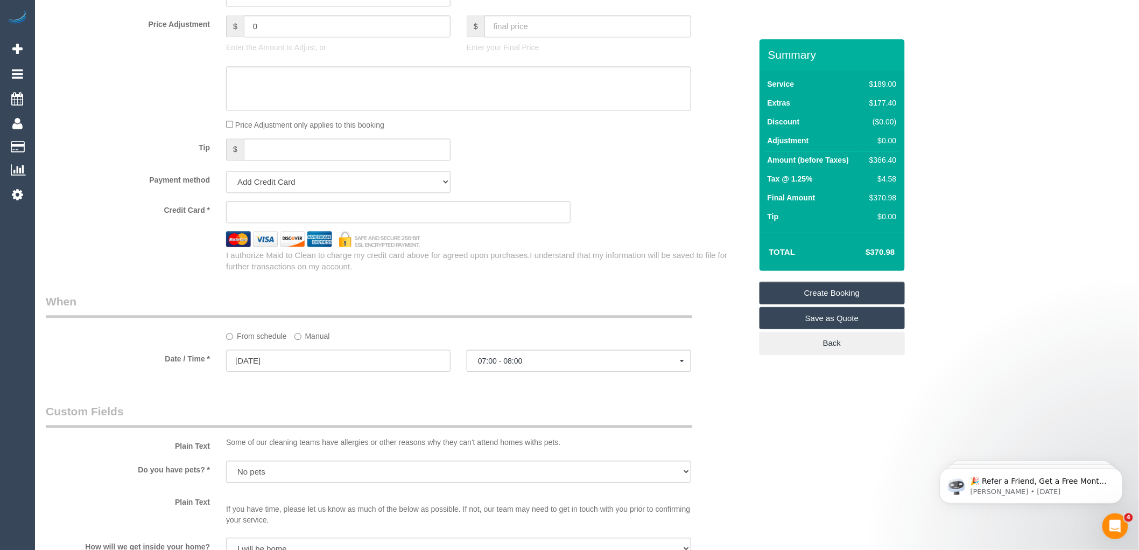
type input "347 kambwel road"
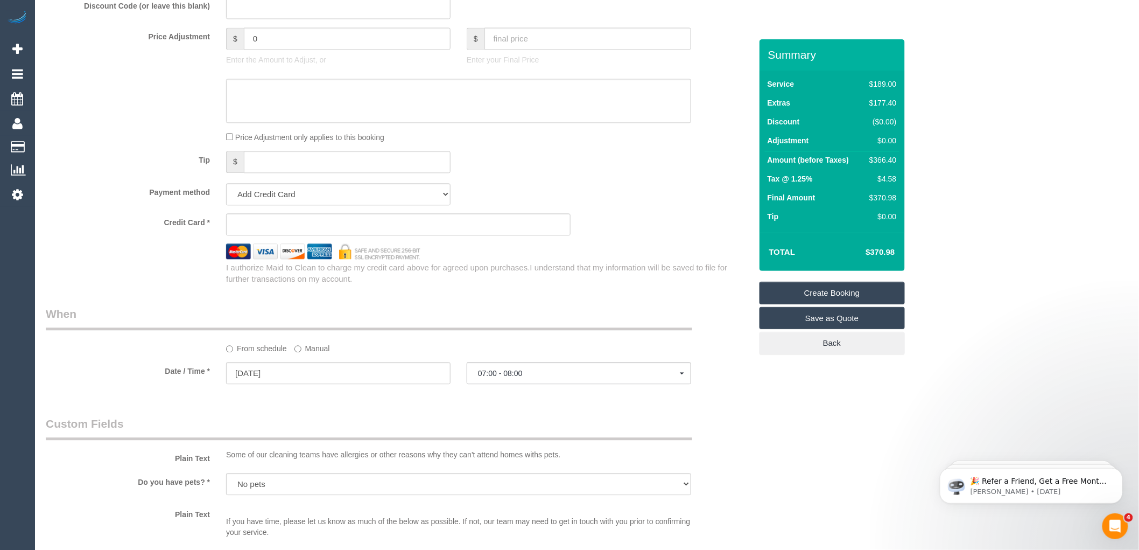
scroll to position [1008, 0]
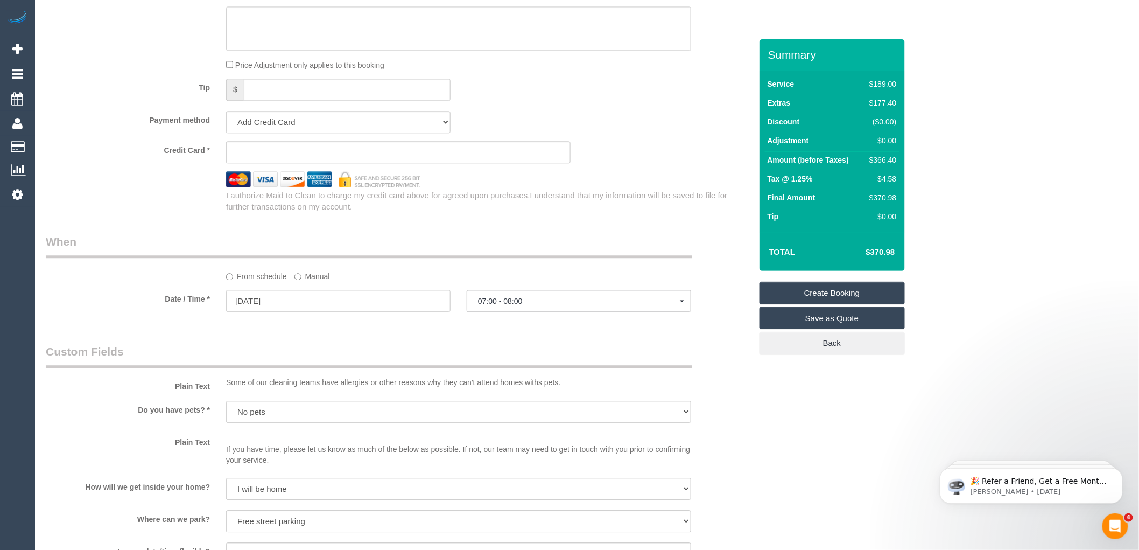
click at [268, 158] on sui-stripe-card at bounding box center [398, 152] width 345 height 22
click at [577, 239] on div "Who Email* Seiyree@gmail.com Name * sera Dee Where Address* 347 kambwel road Ka…" at bounding box center [399, 5] width 722 height 1947
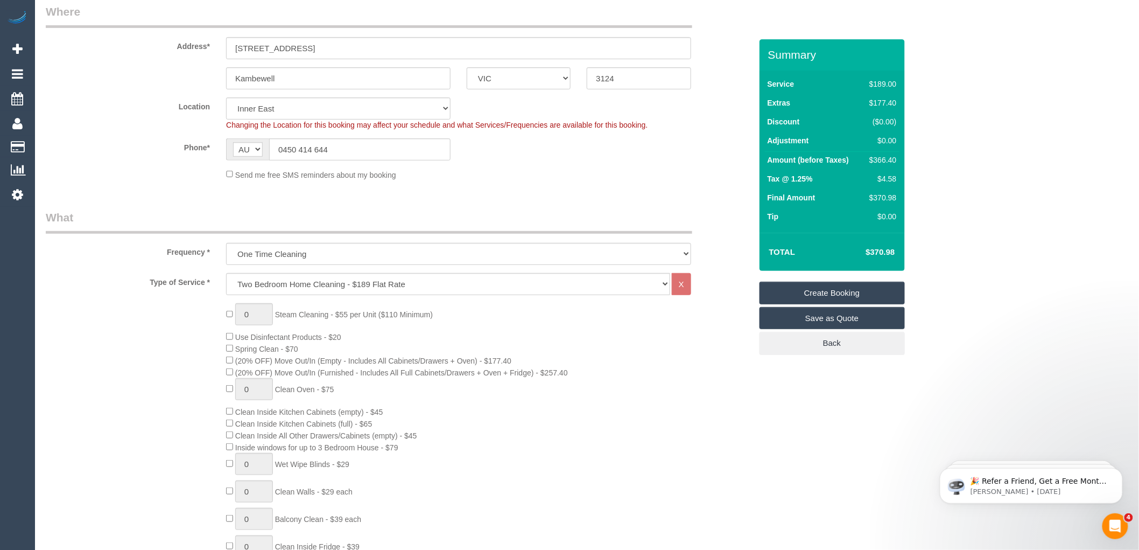
scroll to position [170, 0]
type input "1"
select select "spot43"
click at [253, 316] on input "1" at bounding box center [254, 316] width 38 height 22
type input "2"
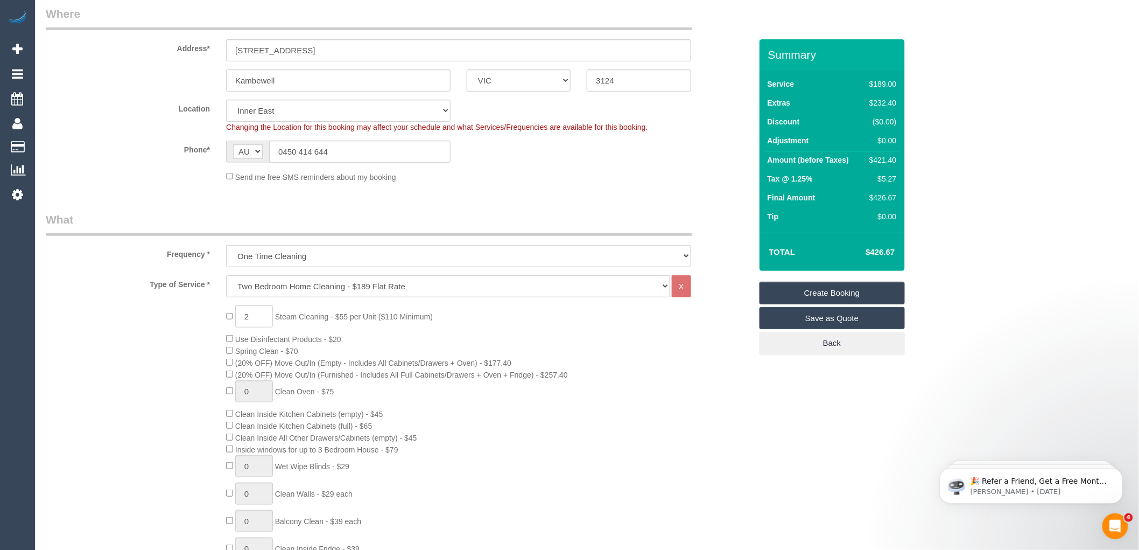
click at [559, 348] on div "2 Steam Cleaning - $55 per Unit ($110 Minimum) Use Disinfectant Products - $20 …" at bounding box center [488, 493] width 541 height 377
select select "spot64"
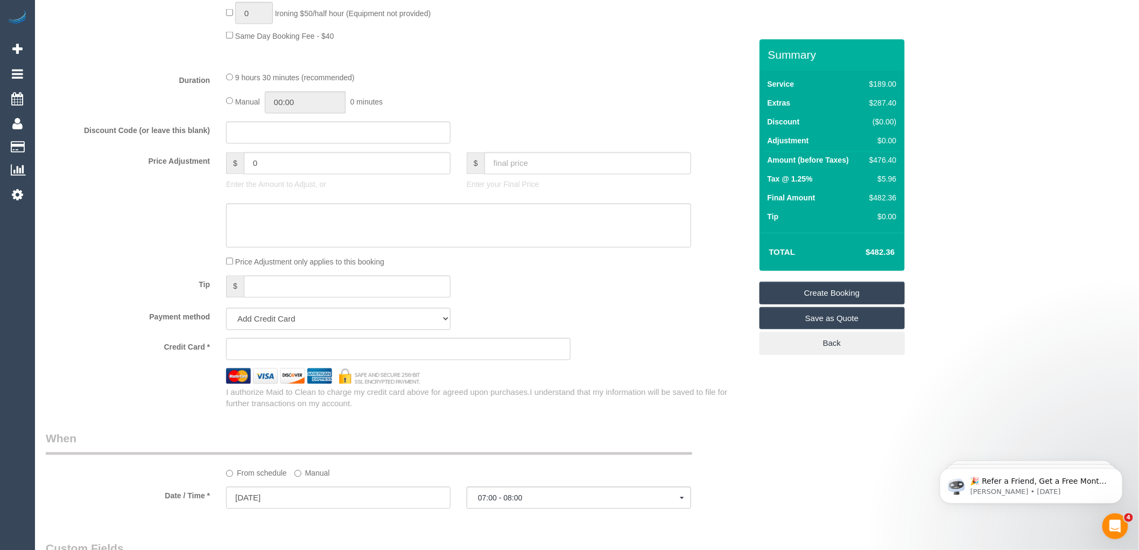
scroll to position [828, 0]
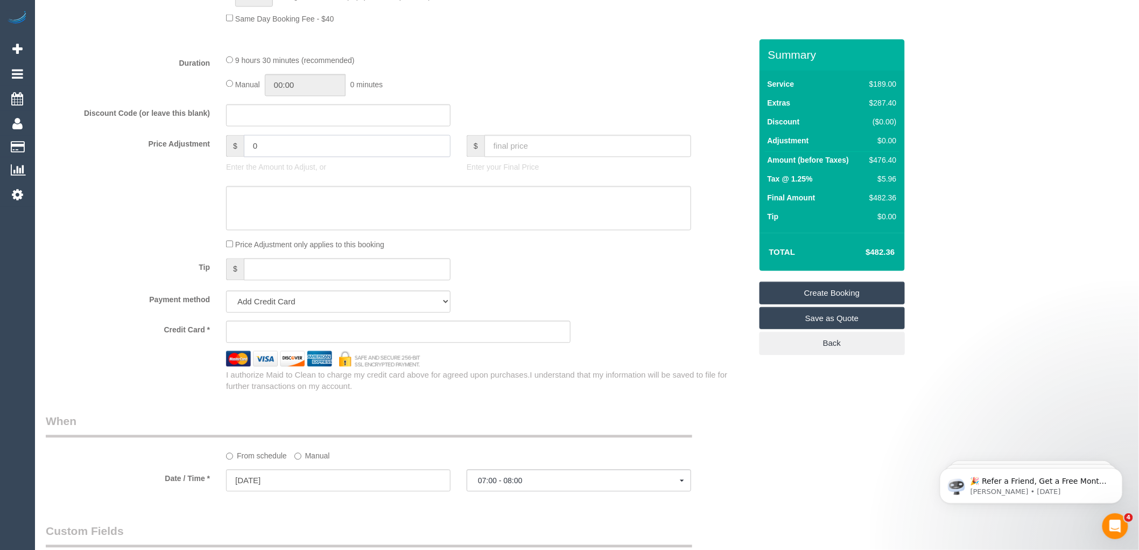
click at [266, 157] on input "0" at bounding box center [347, 146] width 207 height 22
paste input "402024"
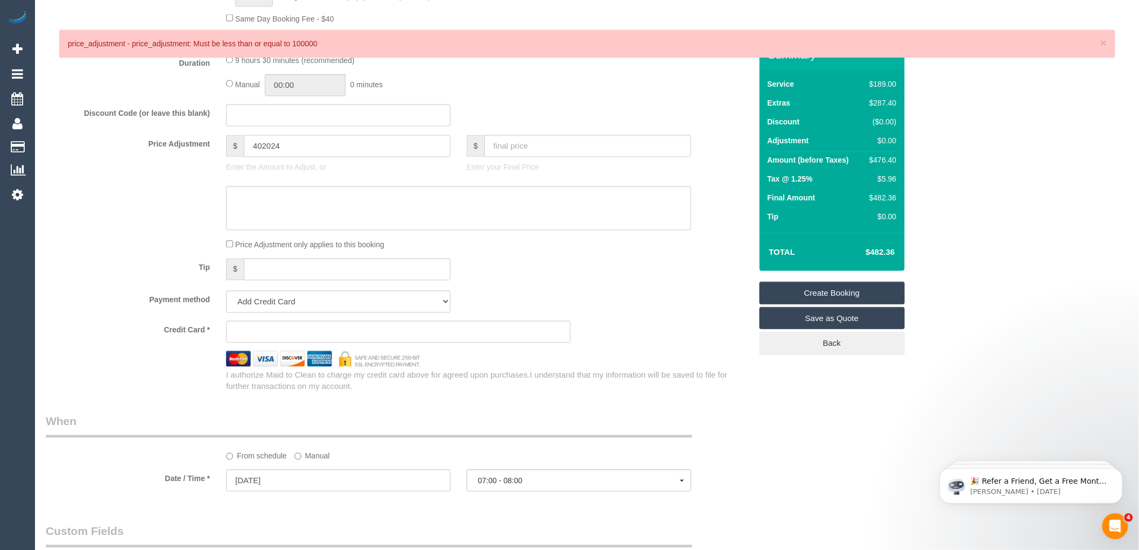
type input "402024"
click at [631, 283] on div "Tip $" at bounding box center [399, 270] width 722 height 24
drag, startPoint x: 315, startPoint y: 155, endPoint x: 216, endPoint y: 154, distance: 99.1
click at [216, 154] on div "Price Adjustment $ 402024 Enter the Amount to Adjust, or $ Enter your Final Pri…" at bounding box center [399, 156] width 722 height 43
click at [243, 127] on input "text" at bounding box center [338, 115] width 224 height 22
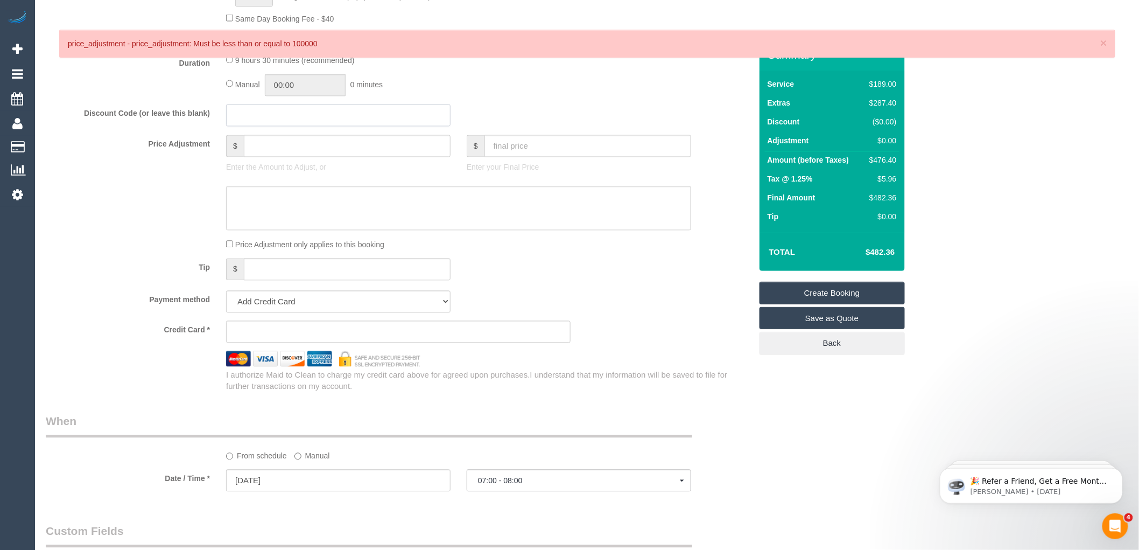
paste input "LOCAL402024"
type input "LOCAL402024"
click at [503, 96] on div "Manual 00:00 0 minutes" at bounding box center [458, 85] width 465 height 22
type input "0"
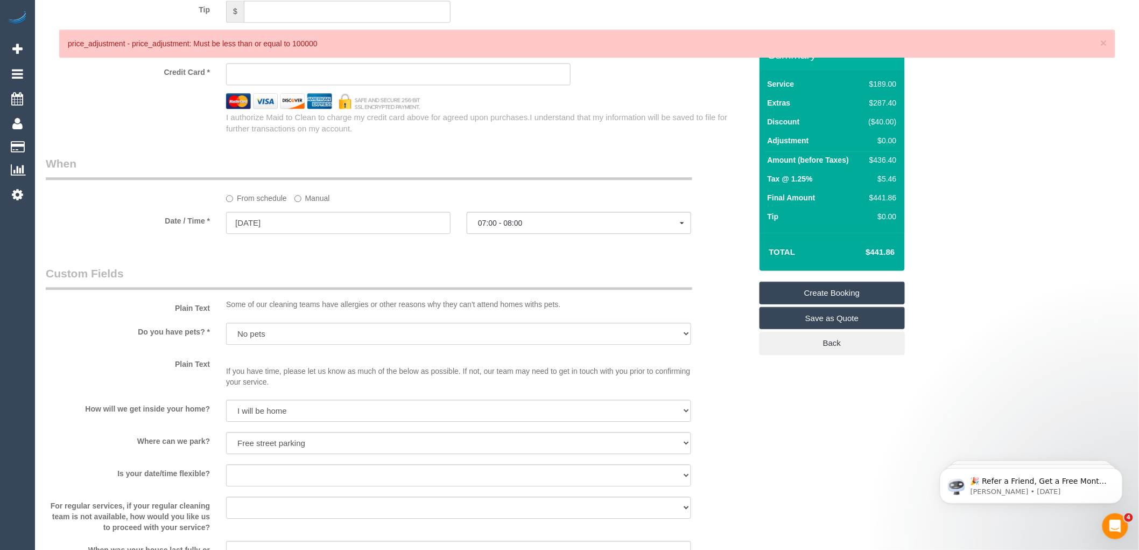
scroll to position [1196, 0]
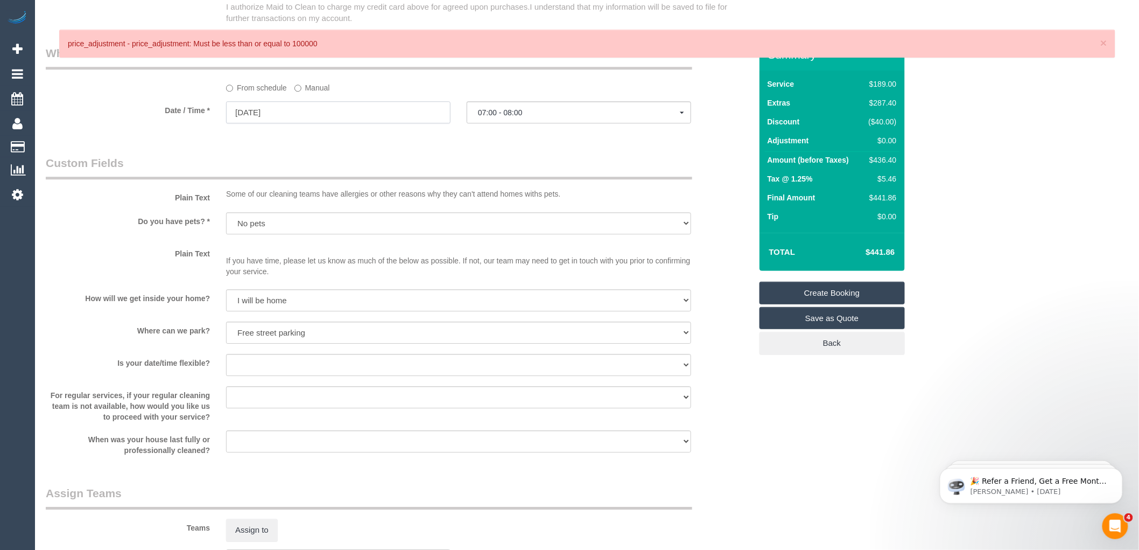
click at [275, 121] on input "08/10/2025" at bounding box center [338, 112] width 224 height 22
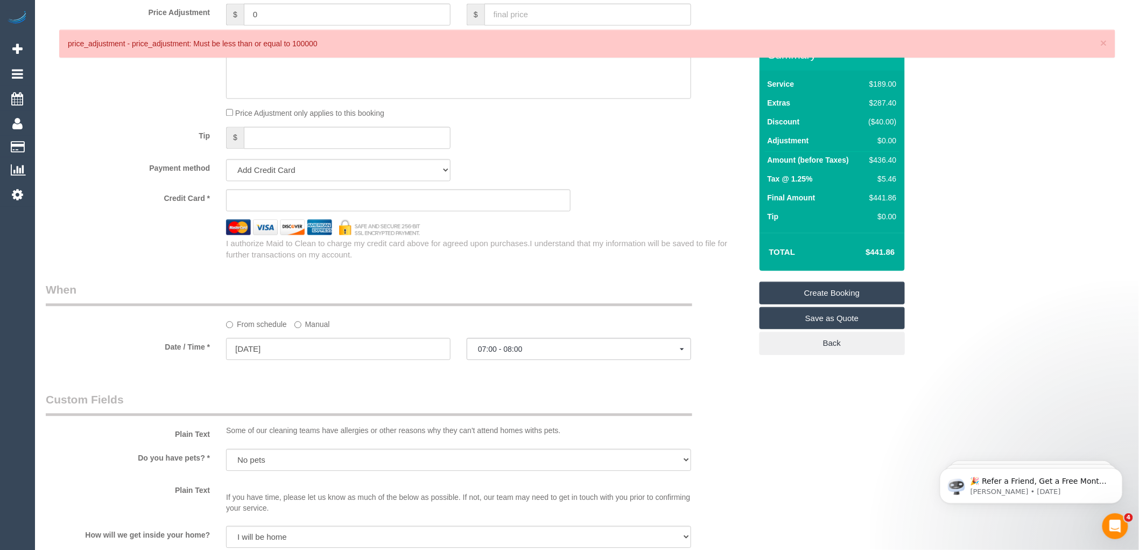
scroll to position [1016, 0]
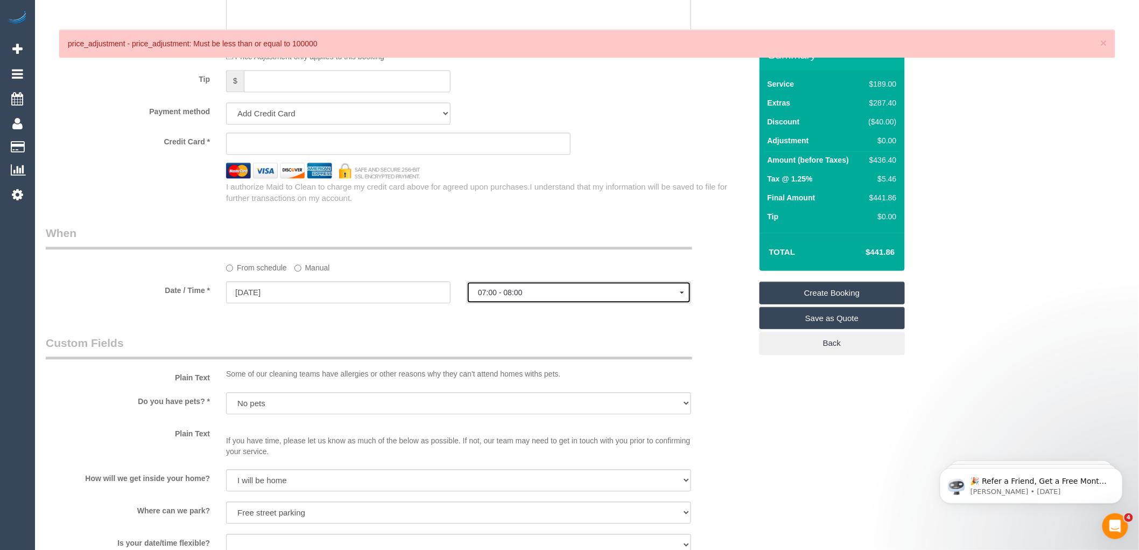
click at [506, 297] on span "07:00 - 08:00" at bounding box center [579, 292] width 202 height 9
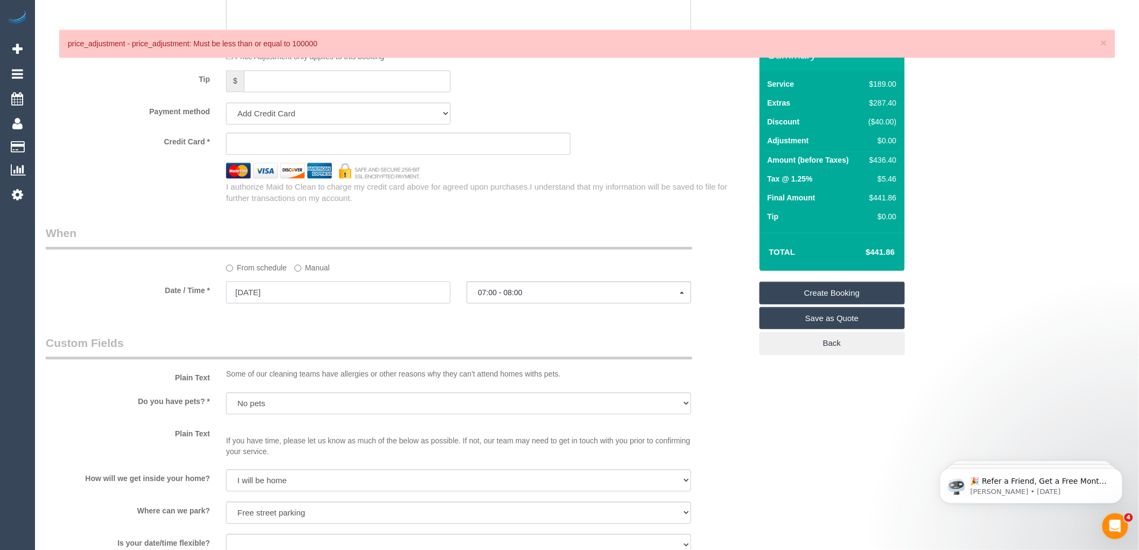
click at [304, 303] on input "08/10/2025" at bounding box center [338, 292] width 224 height 22
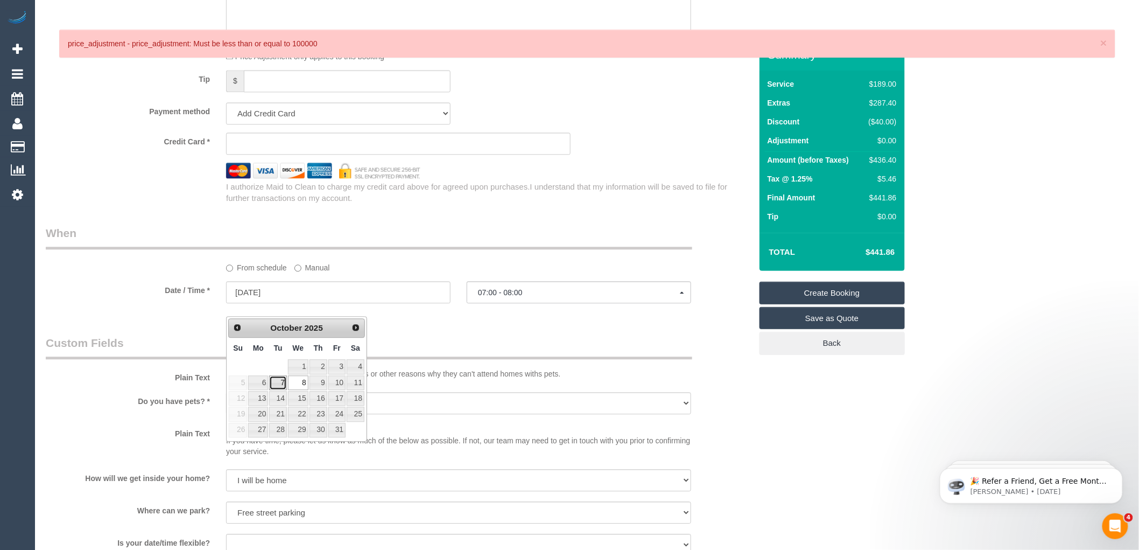
click at [280, 383] on link "7" at bounding box center [277, 382] width 17 height 15
type input "07/10/2025"
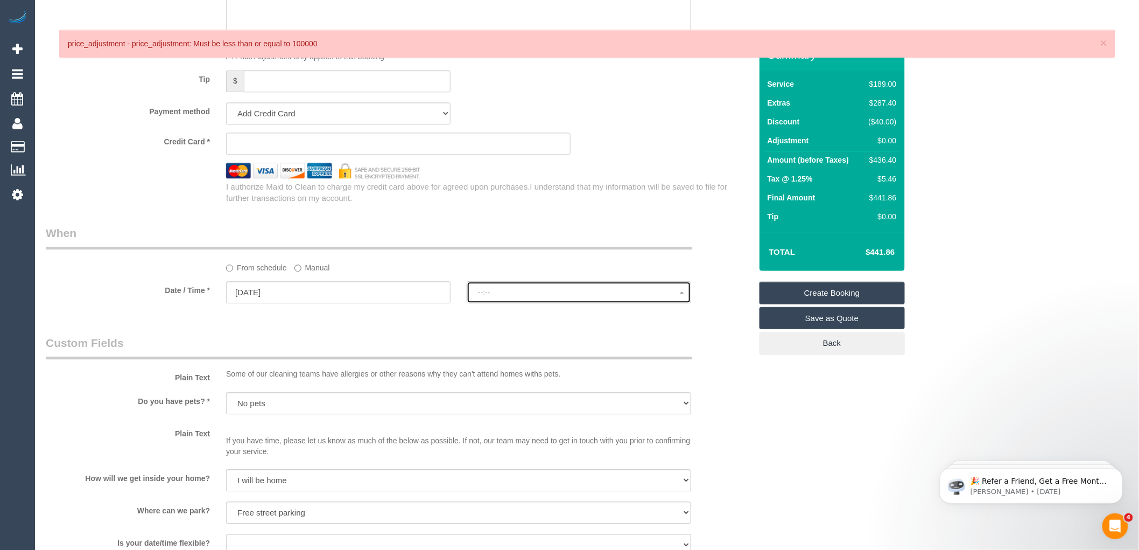
click at [493, 297] on span "--:--" at bounding box center [579, 292] width 202 height 9
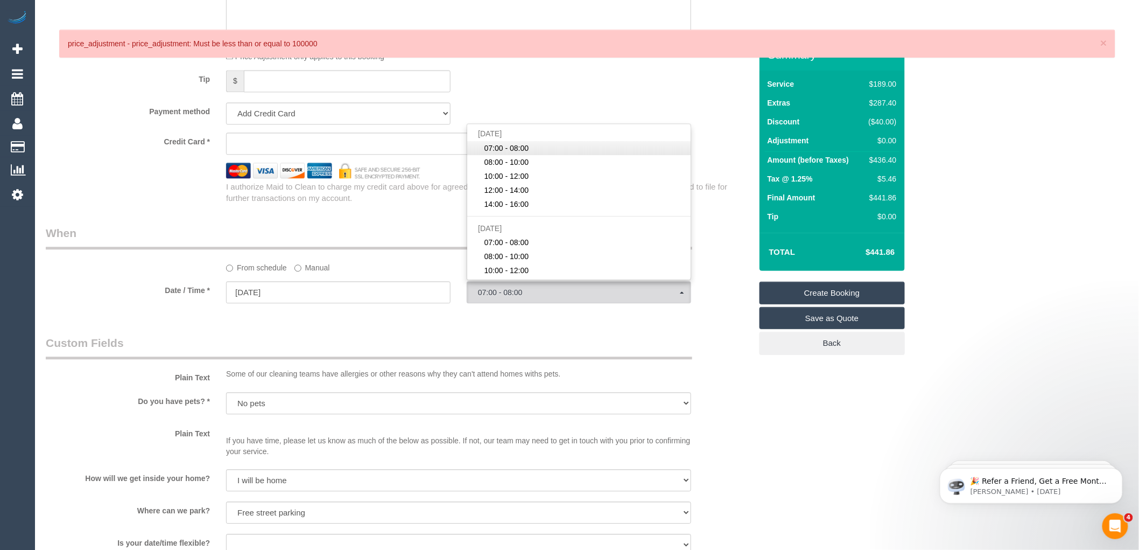
click at [506, 153] on span "07:00 - 08:00" at bounding box center [506, 148] width 45 height 11
select select "spot85"
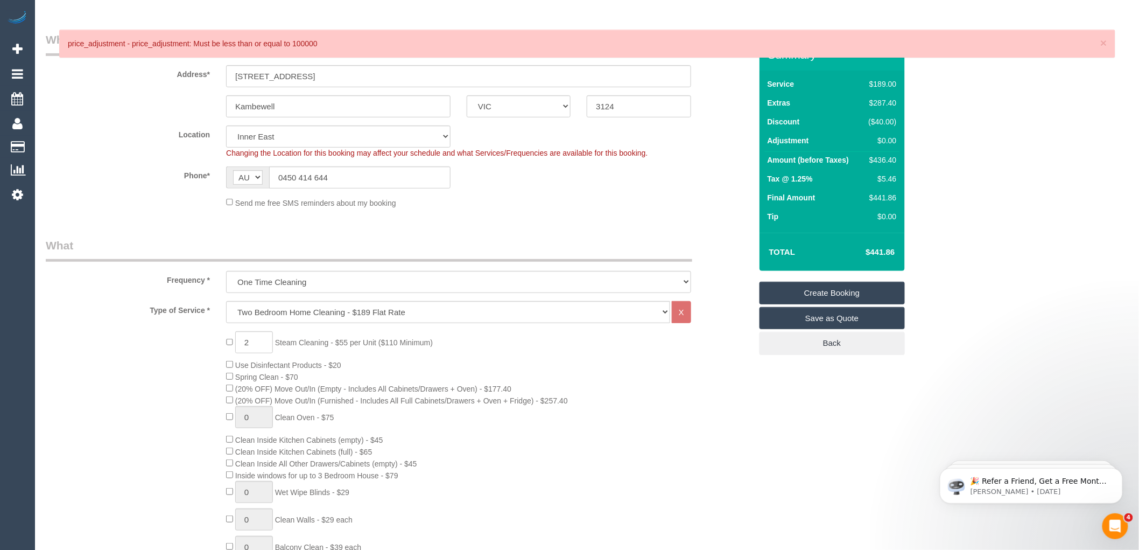
scroll to position [0, 0]
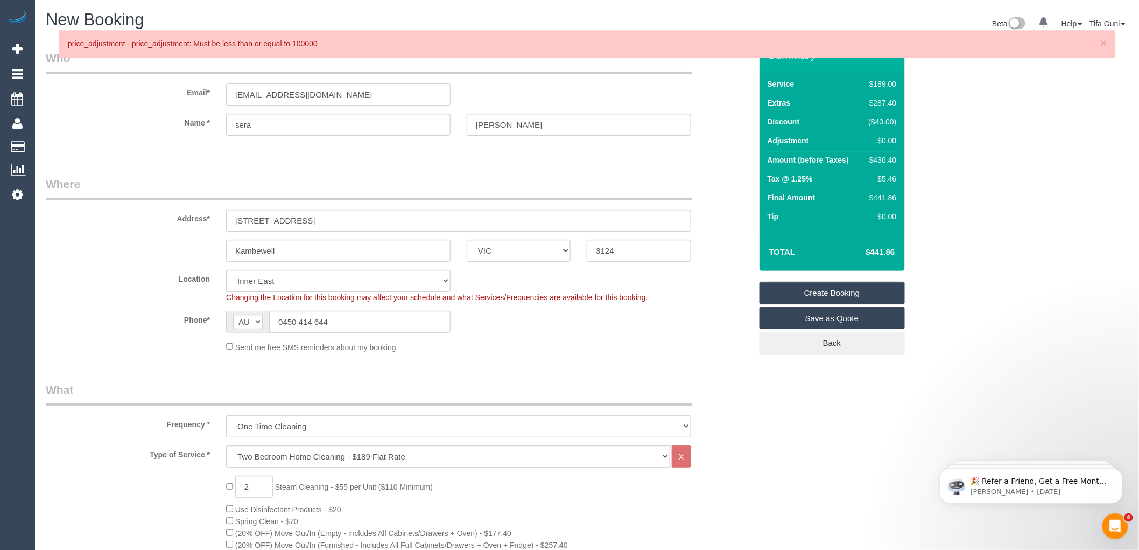
drag, startPoint x: 331, startPoint y: 94, endPoint x: 116, endPoint y: 99, distance: 214.8
click at [116, 99] on div "Email* Seiyree@gmail.com" at bounding box center [399, 77] width 722 height 55
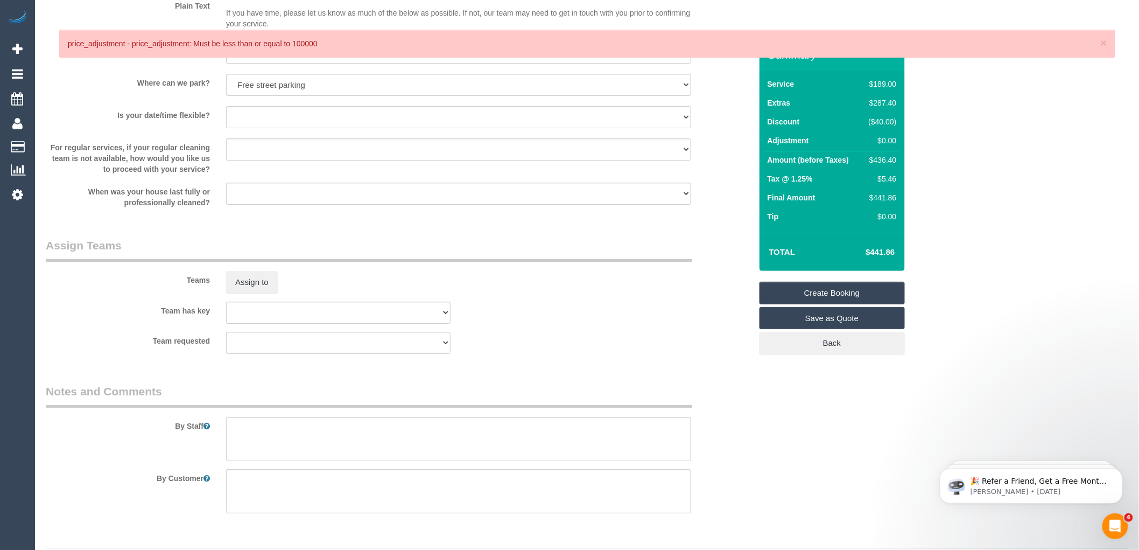
scroll to position [1486, 0]
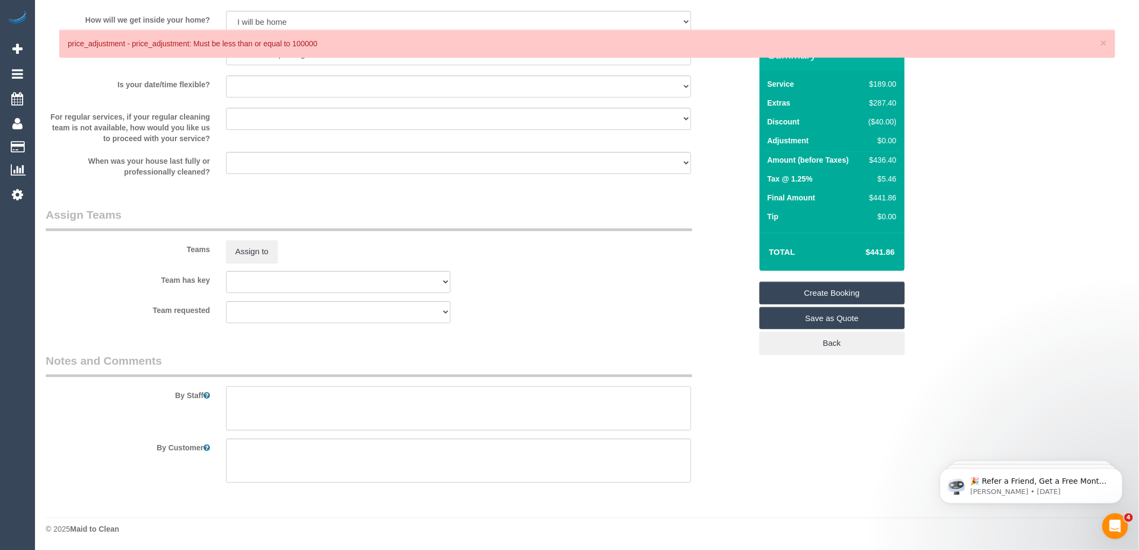
drag, startPoint x: 252, startPoint y: 397, endPoint x: 259, endPoint y: 397, distance: 7.5
click at [255, 397] on textarea at bounding box center [458, 408] width 465 height 44
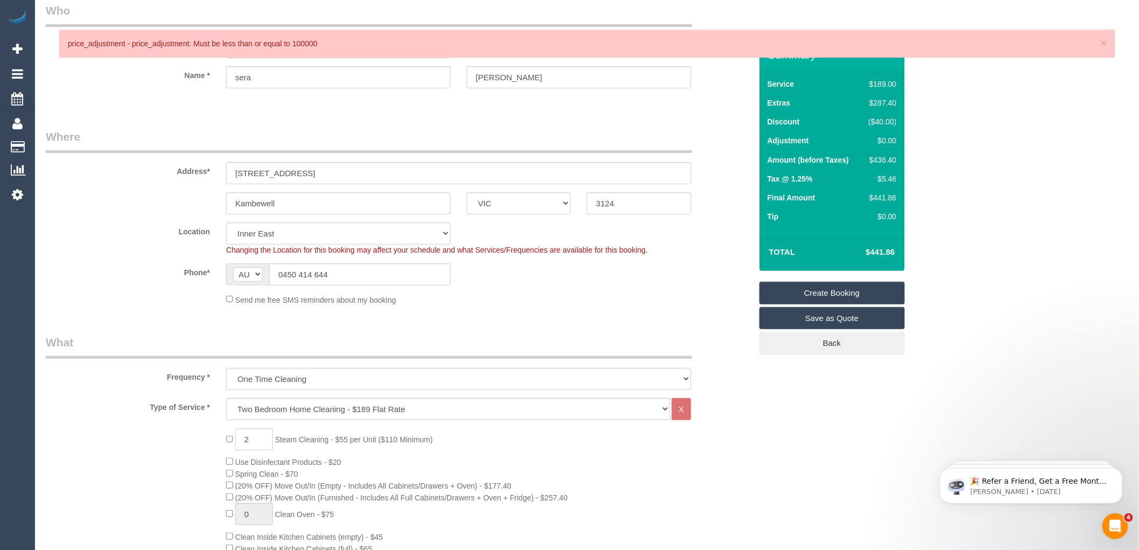
scroll to position [0, 0]
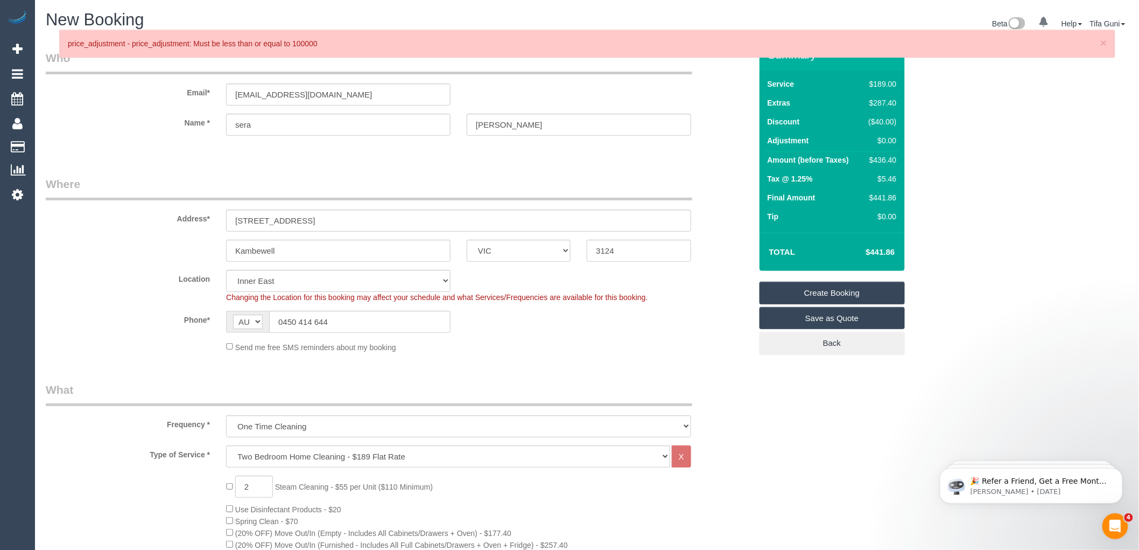
type textarea "Customer will be home to open for you"
drag, startPoint x: 283, startPoint y: 219, endPoint x: 250, endPoint y: 220, distance: 32.8
click at [250, 220] on input "347 kambwel road" at bounding box center [458, 220] width 465 height 22
paste input "Camberwell."
type input "347Camberwell. road"
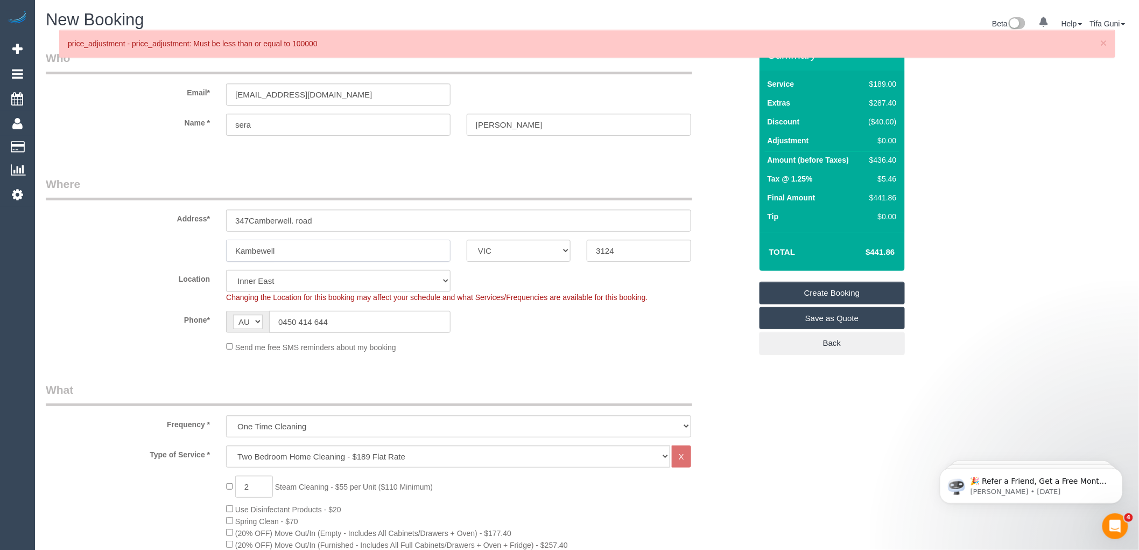
drag, startPoint x: 286, startPoint y: 254, endPoint x: 206, endPoint y: 259, distance: 80.9
click at [206, 259] on div "Kambewell ACT NSW NT QLD SA TAS VIC WA 3124" at bounding box center [399, 251] width 722 height 22
paste input "Camberwell."
type input "Camberwell."
drag, startPoint x: 264, startPoint y: 121, endPoint x: 210, endPoint y: 121, distance: 53.3
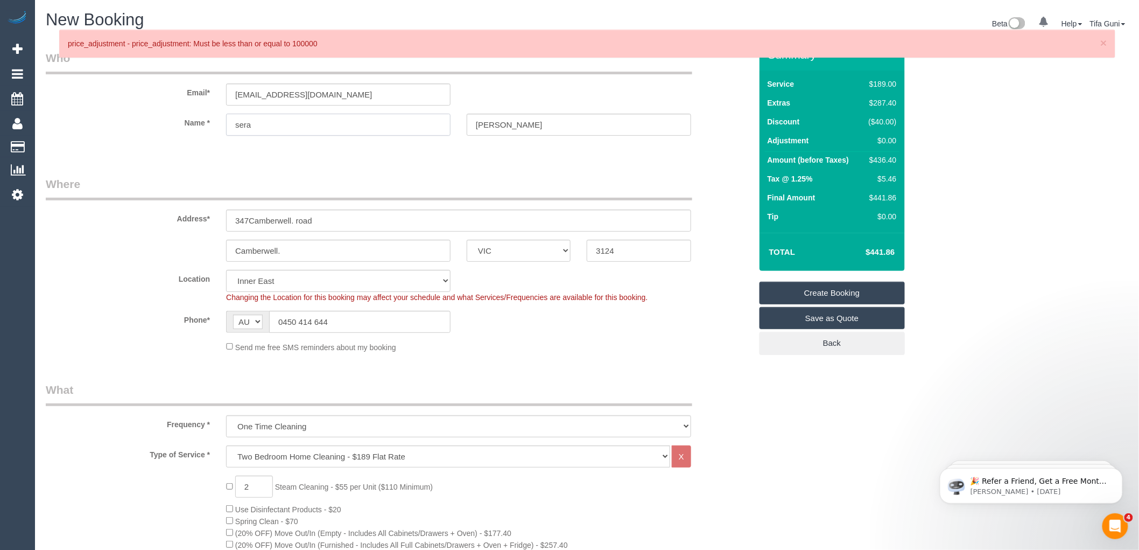
click at [210, 121] on div "Name * sera Dee" at bounding box center [399, 125] width 722 height 22
type input "Sarah"
drag, startPoint x: 283, startPoint y: 93, endPoint x: 188, endPoint y: 96, distance: 94.8
click at [188, 96] on div "Email* Seiyree@gmail.com" at bounding box center [399, 77] width 722 height 55
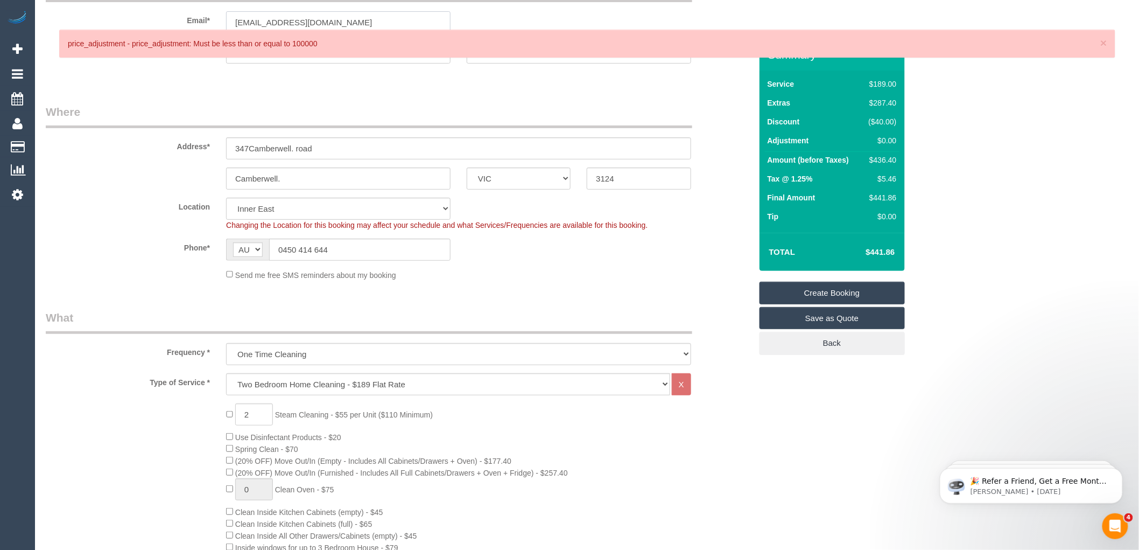
scroll to position [239, 0]
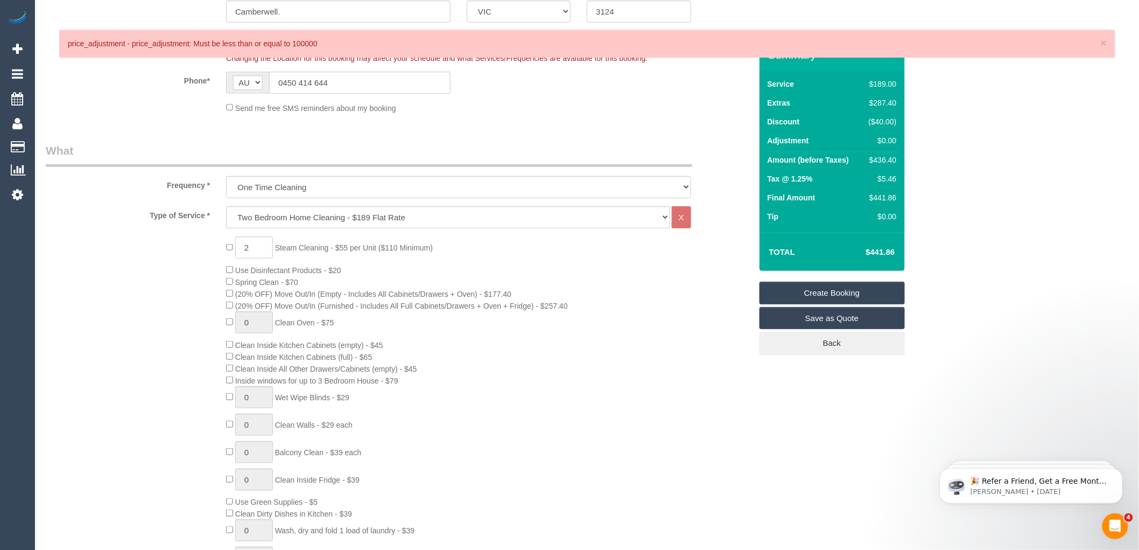
click at [828, 289] on link "Create Booking" at bounding box center [832, 293] width 145 height 23
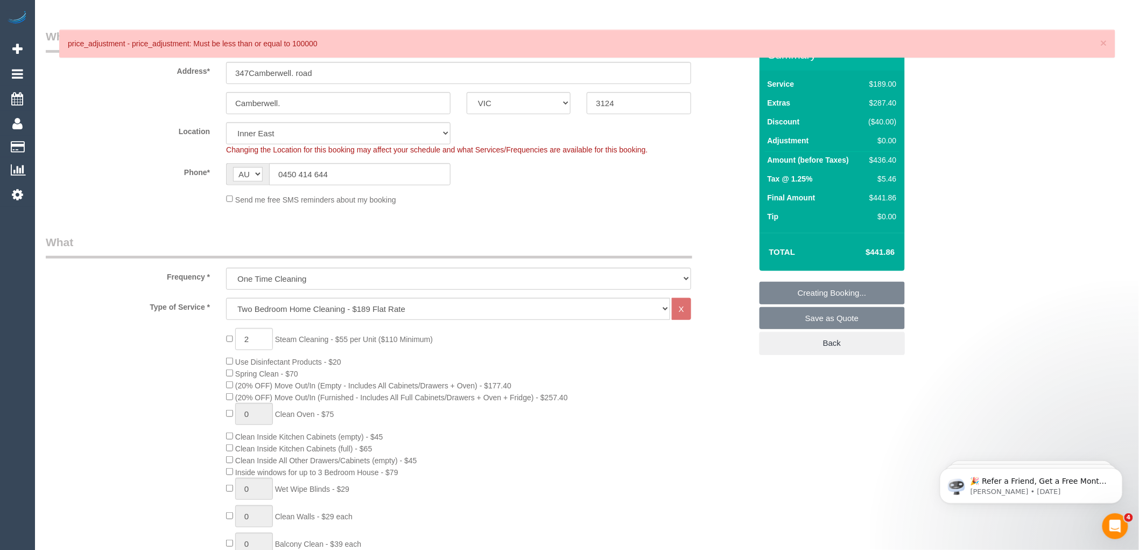
scroll to position [0, 0]
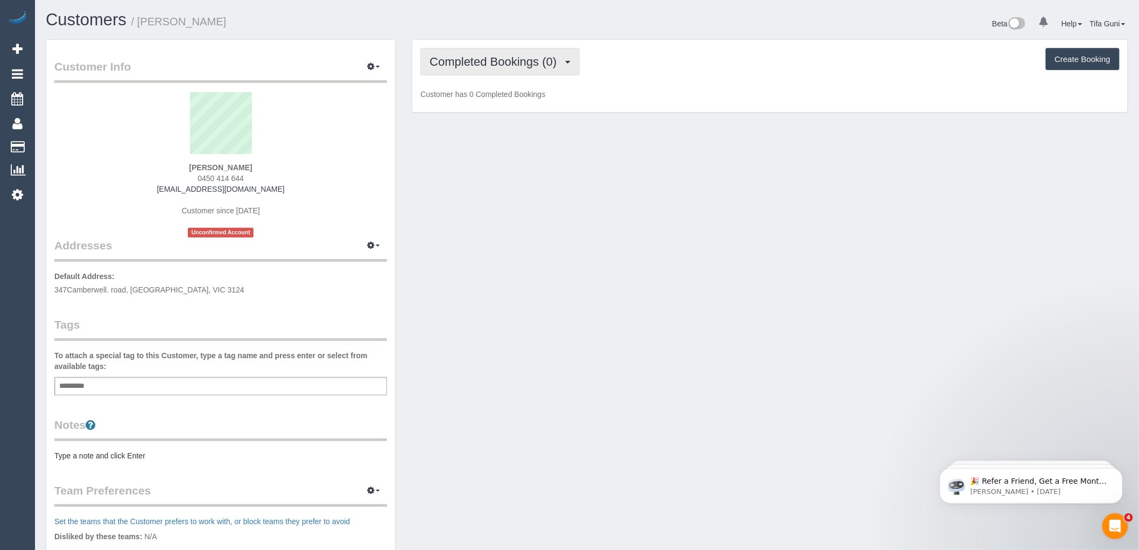
click at [517, 61] on span "Completed Bookings (0)" at bounding box center [496, 61] width 132 height 13
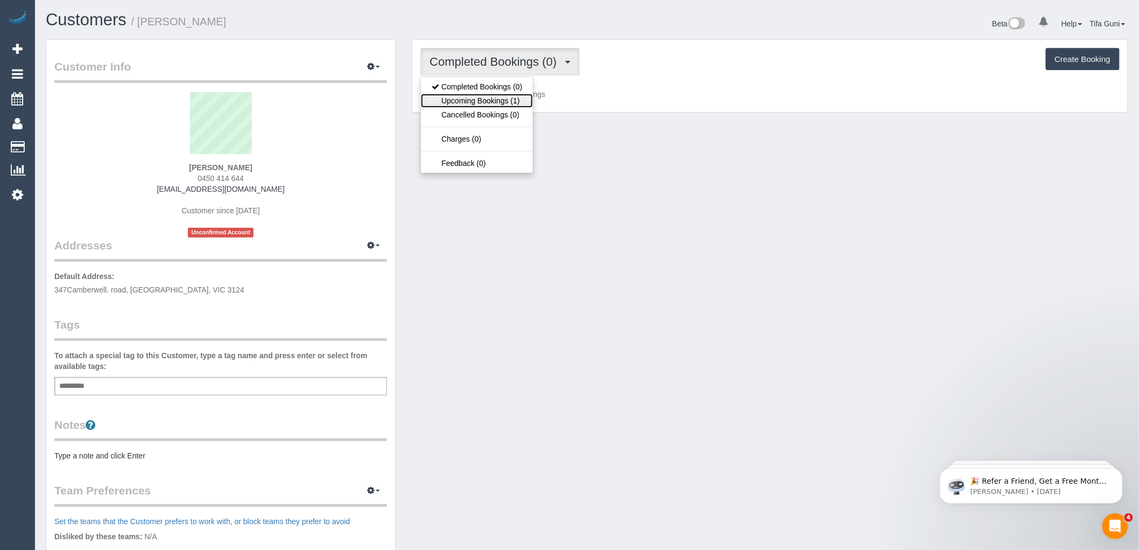
click at [502, 99] on link "Upcoming Bookings (1)" at bounding box center [477, 101] width 112 height 14
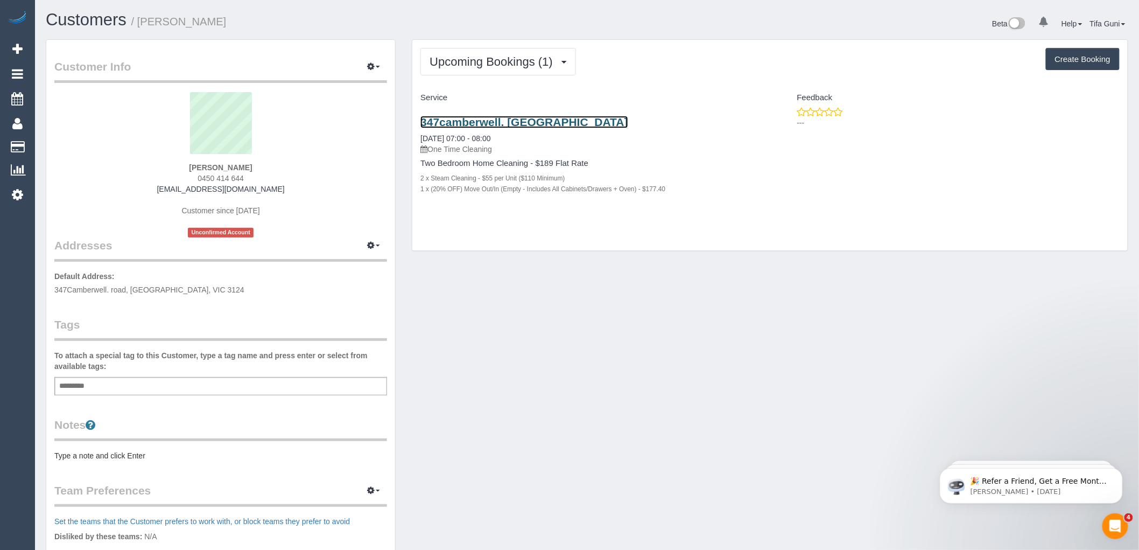
click at [523, 124] on link "347camberwell. Road, Camberwell., VIC 3124" at bounding box center [524, 122] width 208 height 12
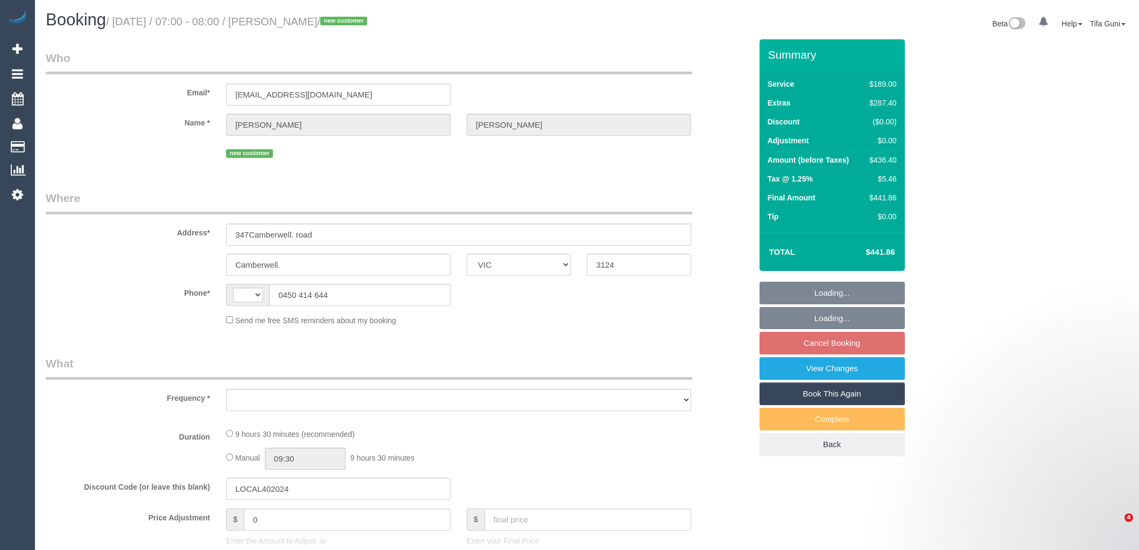
select select "VIC"
select select "string:AU"
select select "object:531"
select select "string:stripe-pm_1S8w7a2GScqysDRVspxmp5uy"
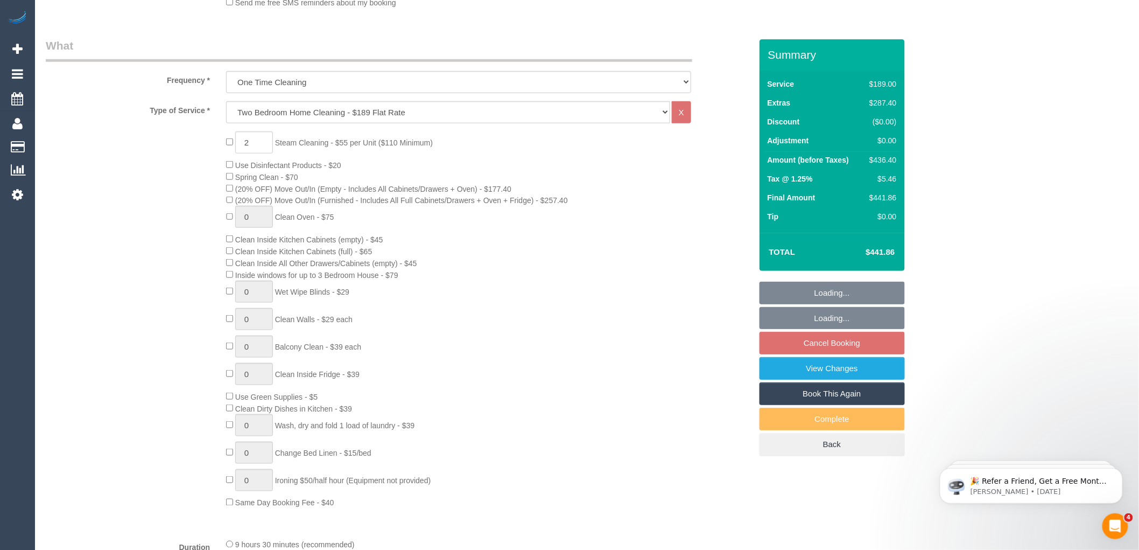
select select "spot1"
select select "number:28"
select select "number:14"
select select "number:19"
select select "object:1421"
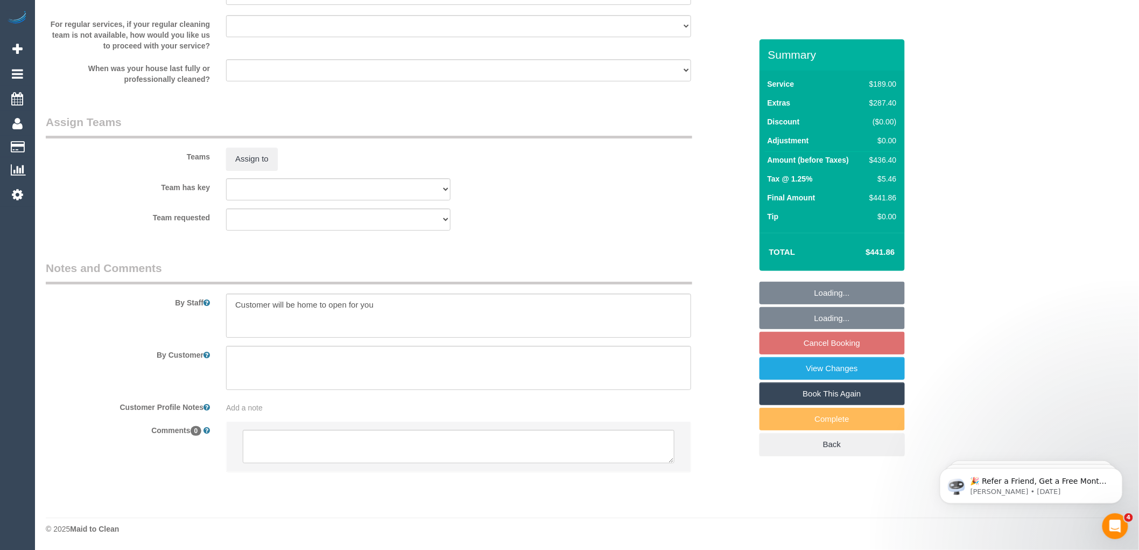
scroll to position [1522, 0]
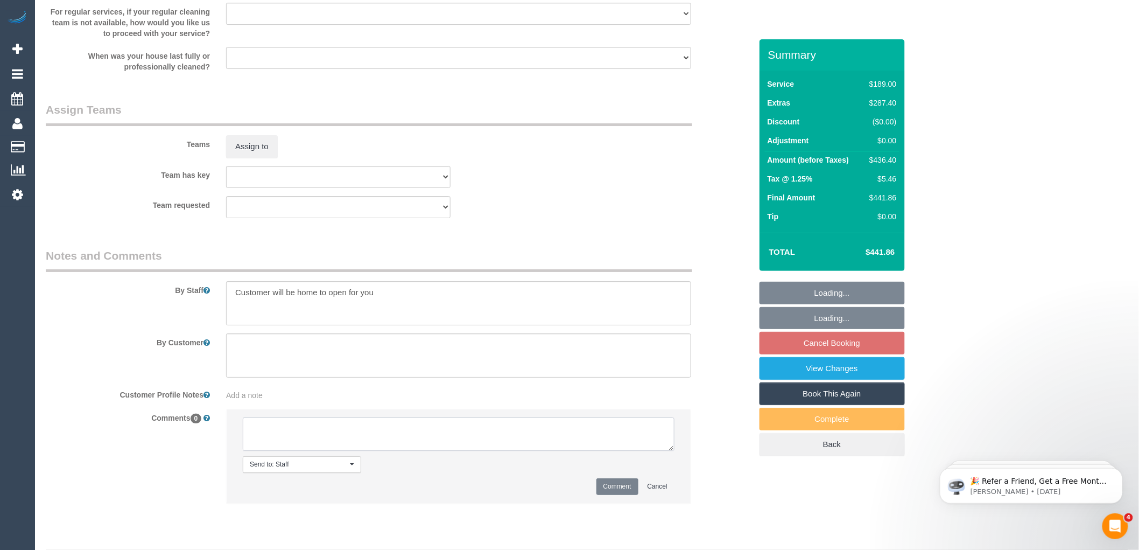
click at [324, 434] on textarea at bounding box center [459, 433] width 432 height 33
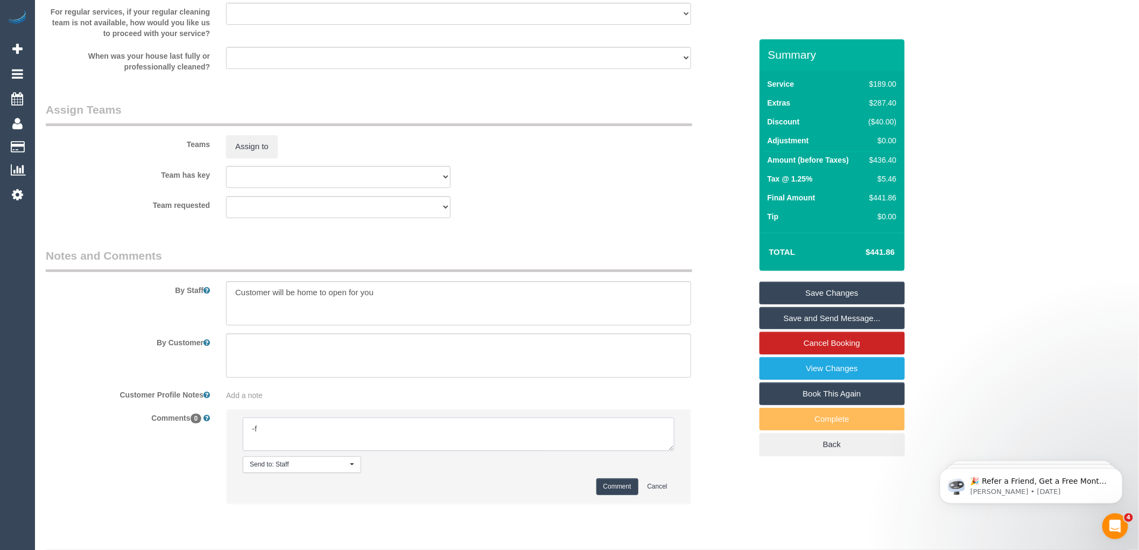
type textarea "-"
paste textarea "Flexibility dates: Flexibility times: Notes: knows we need to review Contact vi…"
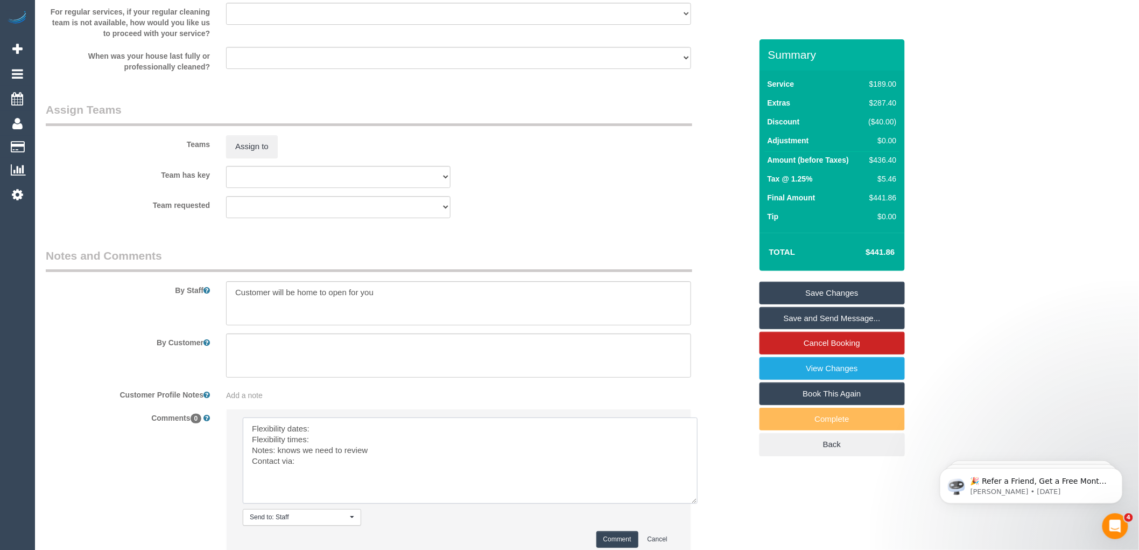
drag, startPoint x: 673, startPoint y: 456, endPoint x: 697, endPoint y: 509, distance: 57.8
click at [697, 503] on textarea at bounding box center [470, 460] width 455 height 86
click at [335, 442] on textarea at bounding box center [470, 460] width 455 height 86
click at [315, 448] on textarea at bounding box center [470, 460] width 455 height 86
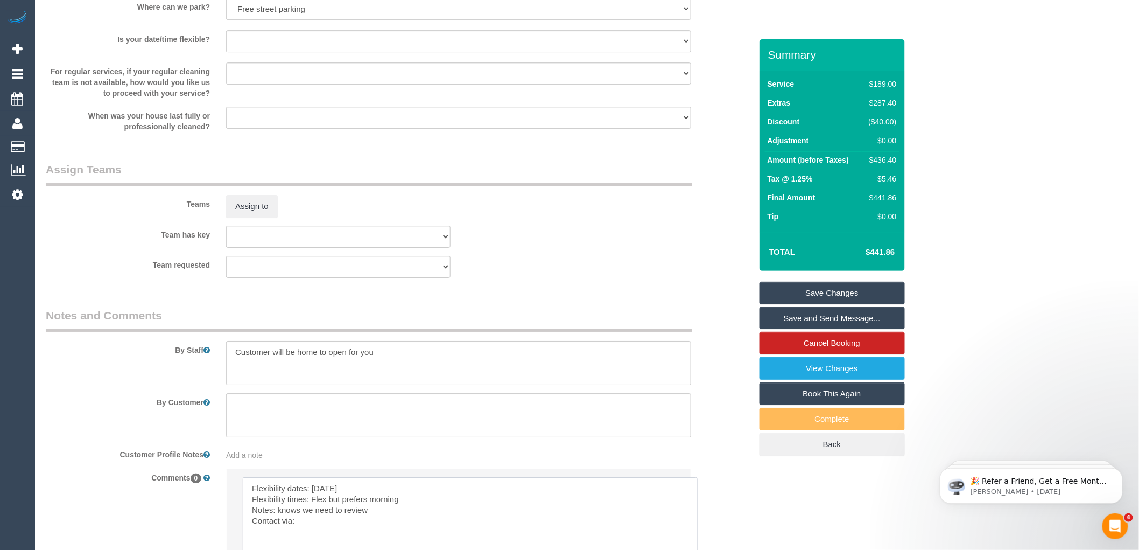
scroll to position [1522, 0]
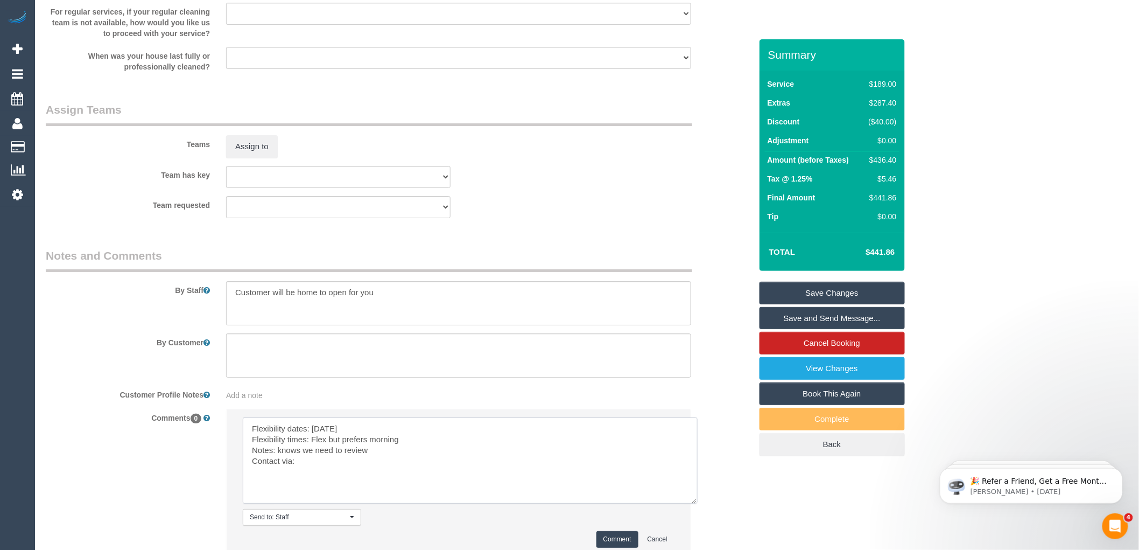
drag, startPoint x: 376, startPoint y: 453, endPoint x: 311, endPoint y: 455, distance: 64.6
click at [311, 455] on textarea at bounding box center [470, 460] width 455 height 86
click at [301, 472] on textarea at bounding box center [470, 460] width 455 height 86
click at [386, 305] on textarea at bounding box center [458, 303] width 465 height 44
click at [297, 475] on textarea at bounding box center [470, 460] width 455 height 86
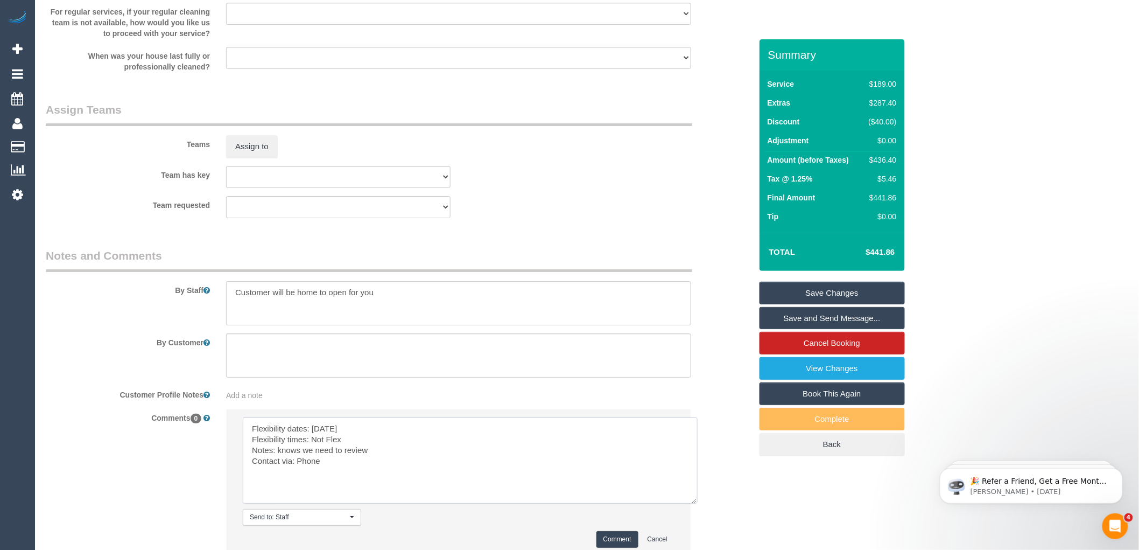
type textarea "Flexibility dates: Tuesday Flexibility times: Not Flex Notes: knows we need to …"
click at [388, 305] on textarea at bounding box center [458, 303] width 465 height 44
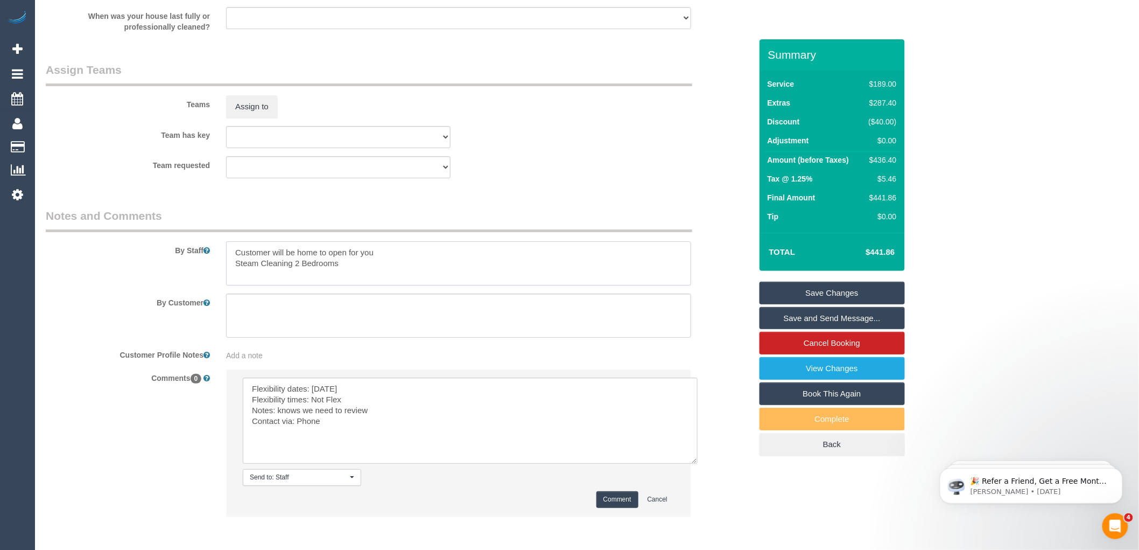
scroll to position [1583, 0]
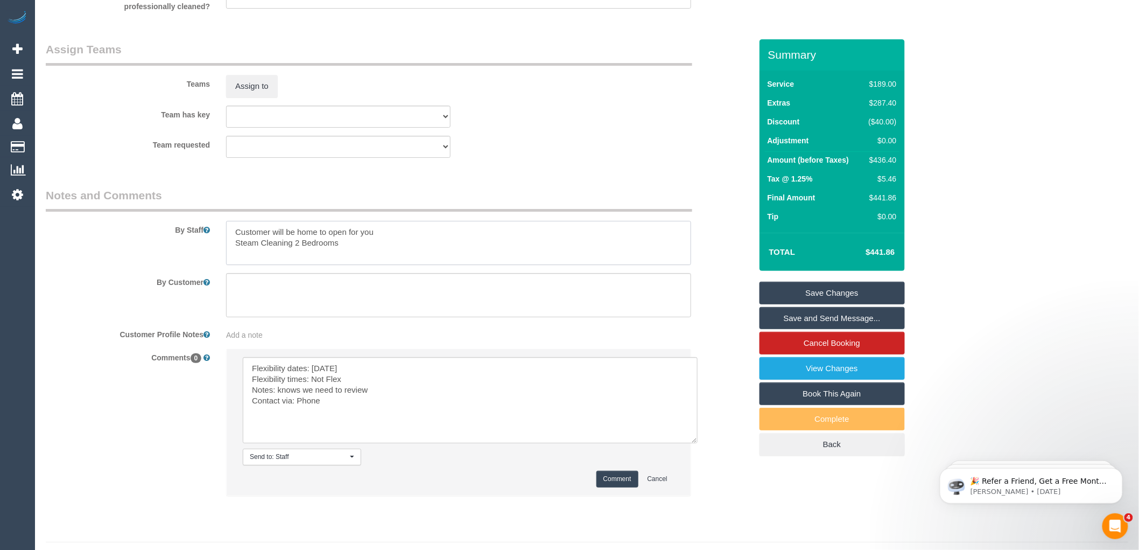
type textarea "Customer will be home to open for you Steam Cleaning 2 Bedrooms"
drag, startPoint x: 378, startPoint y: 401, endPoint x: 277, endPoint y: 402, distance: 100.7
click at [277, 402] on textarea at bounding box center [470, 400] width 455 height 86
type textarea "Flexibility dates: Tuesday Flexibility times: Not Flex Notes: Steam Cleaning of…"
click at [234, 256] on textarea at bounding box center [458, 243] width 465 height 44
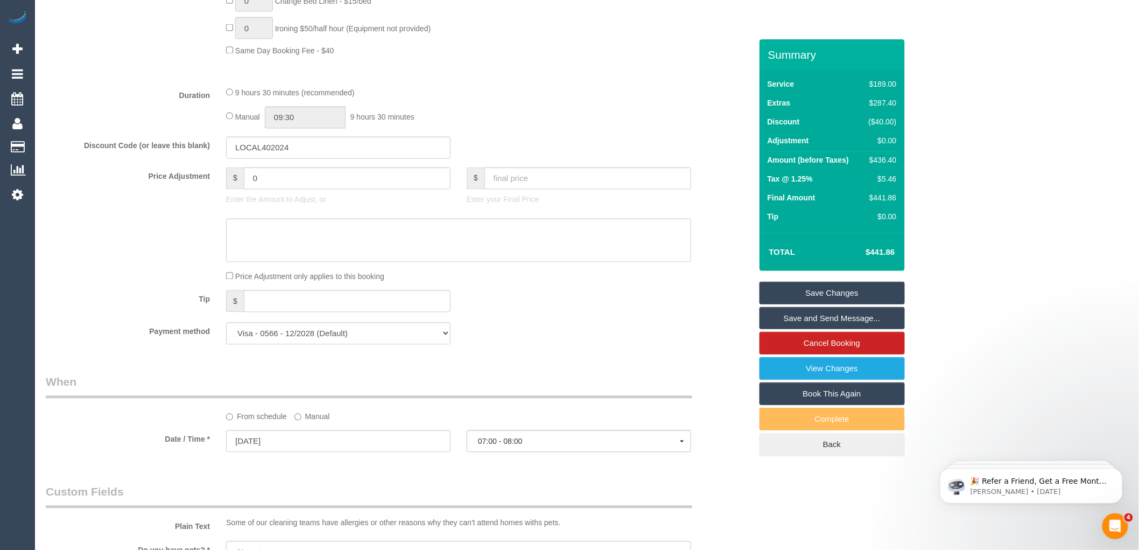
scroll to position [685, 0]
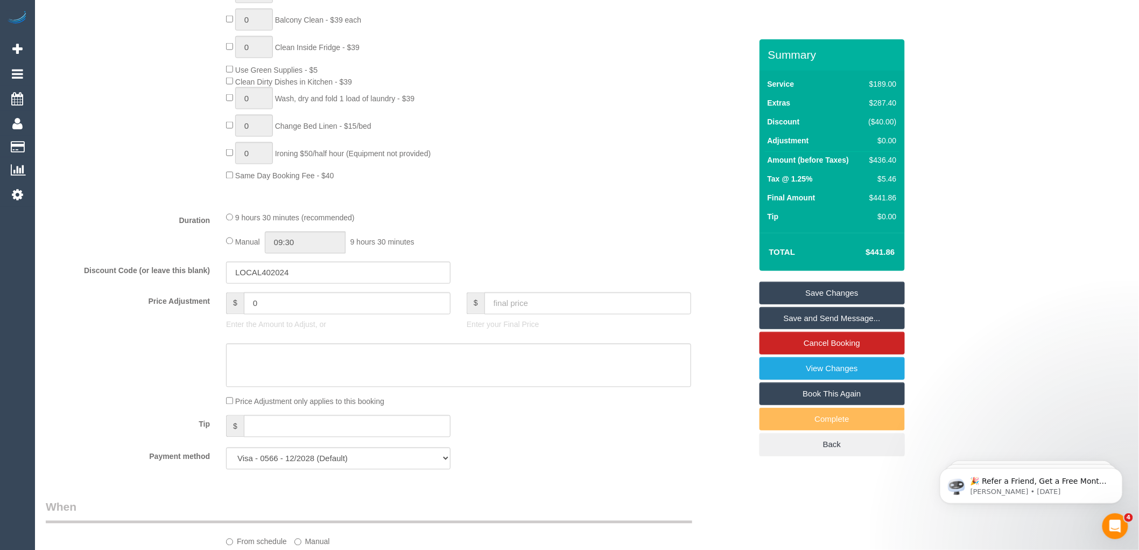
type textarea "Customer will be home to open for you End of Lease Cleaning Steam Cleaning 2 Be…"
click at [271, 377] on textarea at bounding box center [458, 365] width 465 height 44
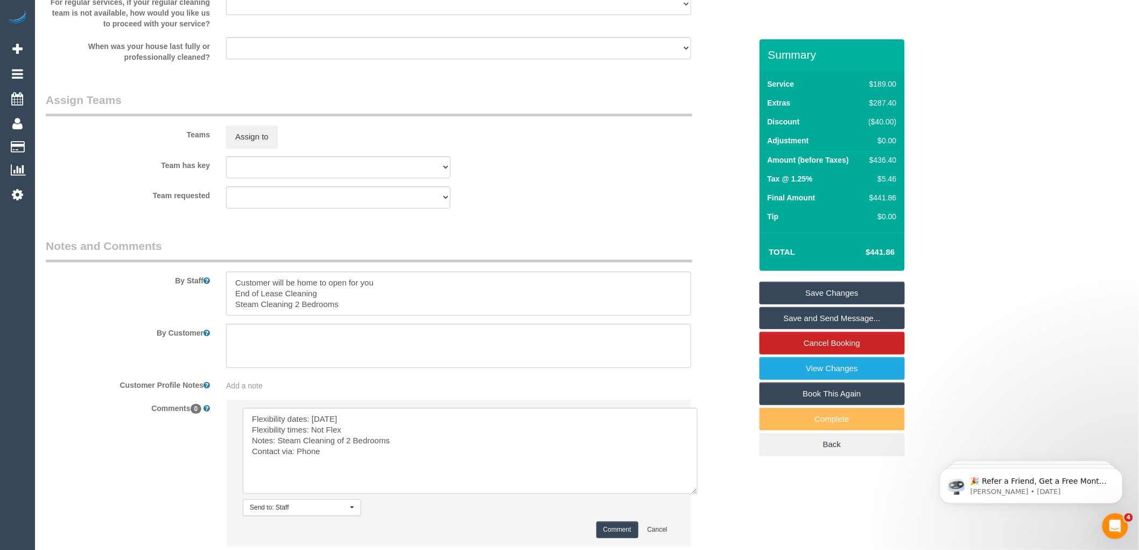
scroll to position [1583, 0]
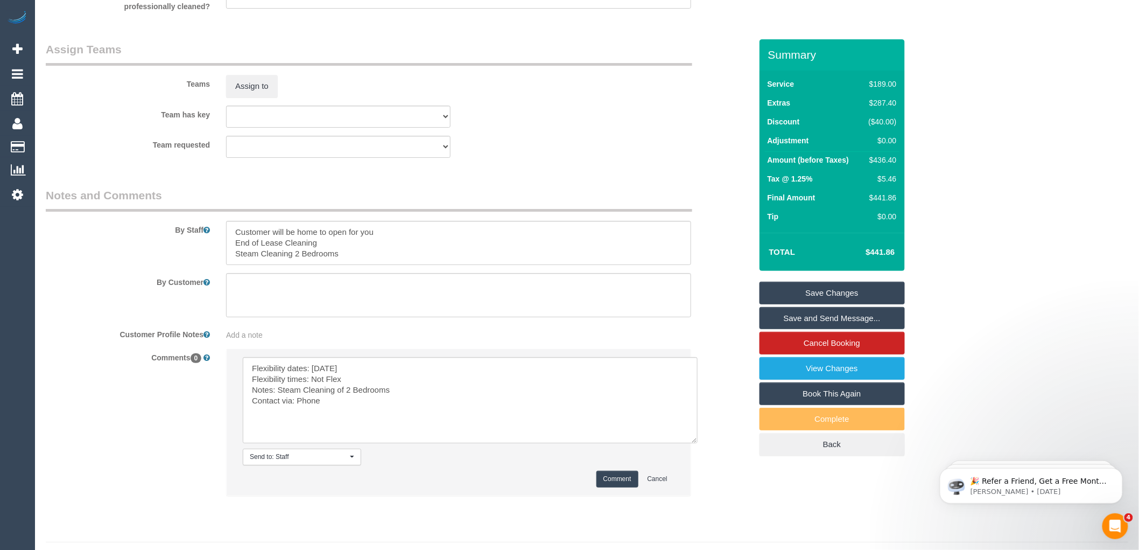
type textarea "Customer insisted on a discount otherwise she would cancel"
click at [612, 487] on button "Comment" at bounding box center [617, 478] width 42 height 17
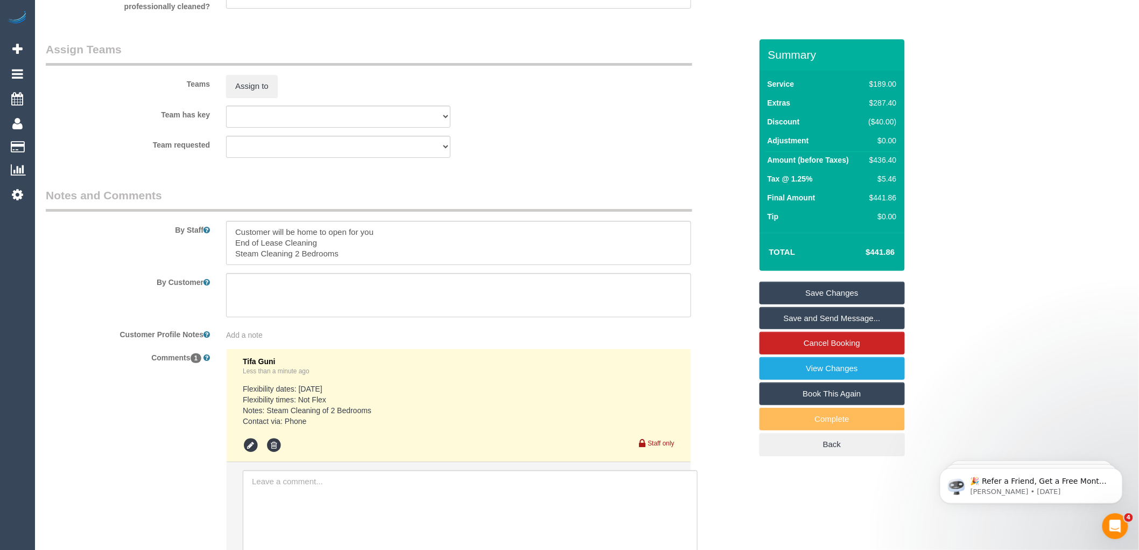
click at [329, 418] on pre "Flexibility dates: Tuesday Flexibility times: Not Flex Notes: Steam Cleaning of…" at bounding box center [459, 404] width 432 height 43
click at [249, 453] on icon at bounding box center [251, 445] width 16 height 16
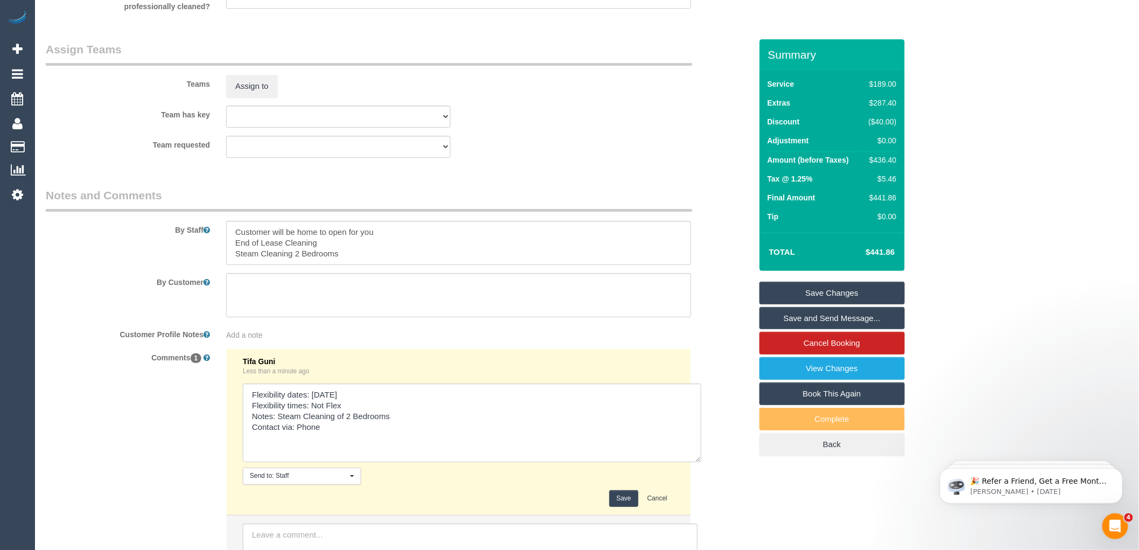
scroll to position [0, 0]
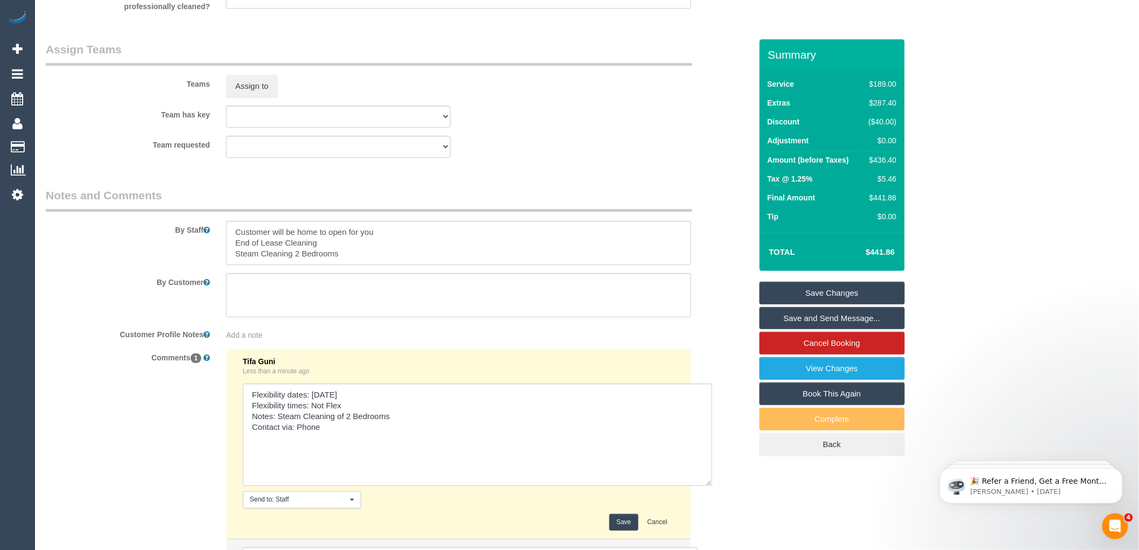
drag, startPoint x: 666, startPoint y: 427, endPoint x: 705, endPoint y: 496, distance: 79.1
click at [705, 486] on textarea at bounding box center [477, 434] width 469 height 102
click at [277, 428] on textarea at bounding box center [477, 434] width 469 height 102
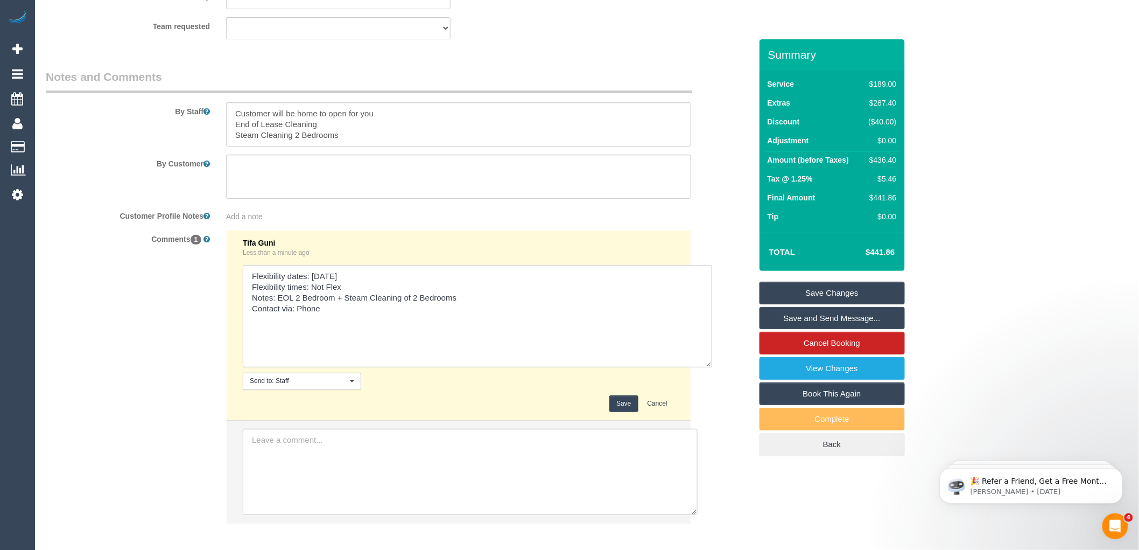
scroll to position [1702, 0]
type textarea "Flexibility dates: Tuesday Flexibility times: Not Flex Notes: EOL 2 Bedroom + S…"
click at [622, 411] on button "Save" at bounding box center [623, 402] width 29 height 17
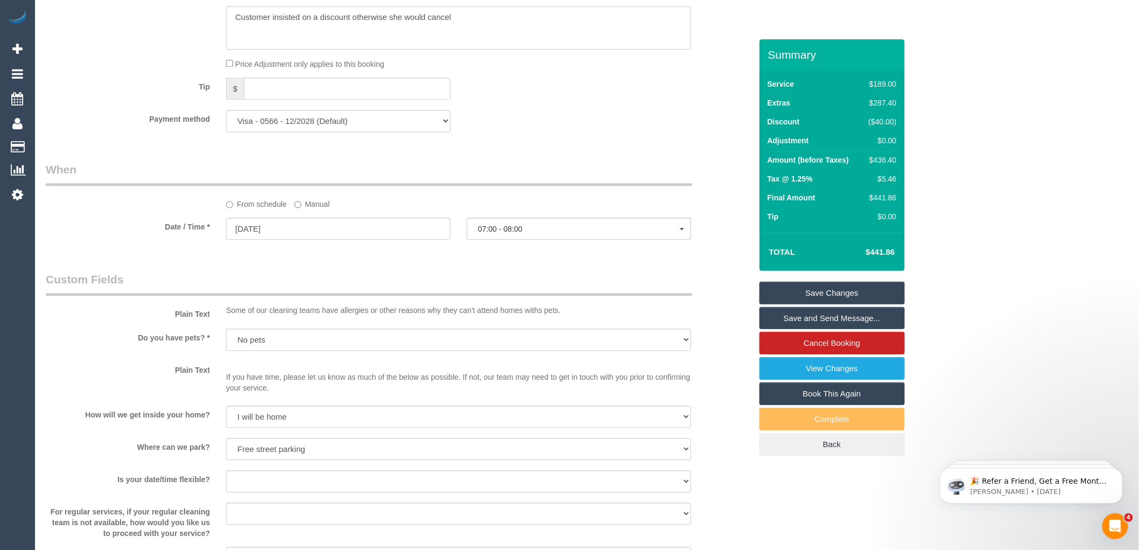
scroll to position [1077, 0]
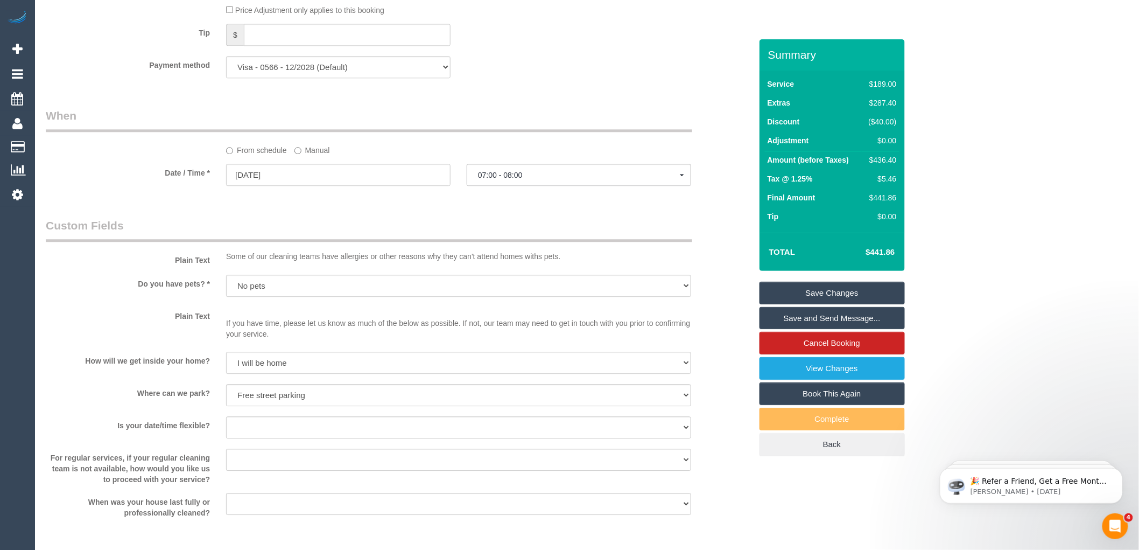
click at [837, 288] on link "Save Changes" at bounding box center [832, 293] width 145 height 23
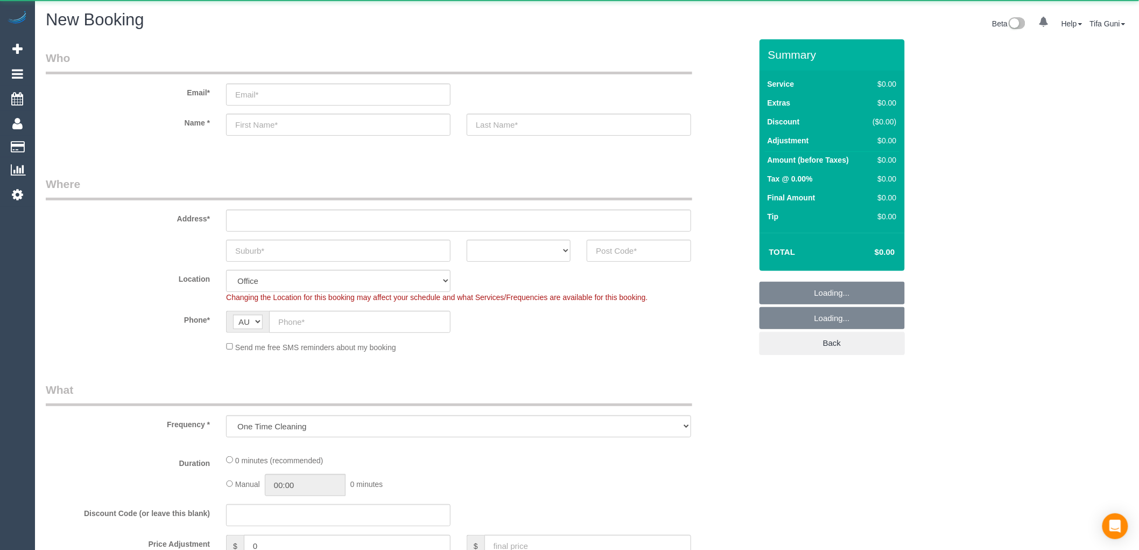
select select "object:649"
click at [517, 250] on select "ACT [GEOGRAPHIC_DATA] NT [GEOGRAPHIC_DATA] SA TAS [GEOGRAPHIC_DATA] [GEOGRAPHIC…" at bounding box center [519, 251] width 104 height 22
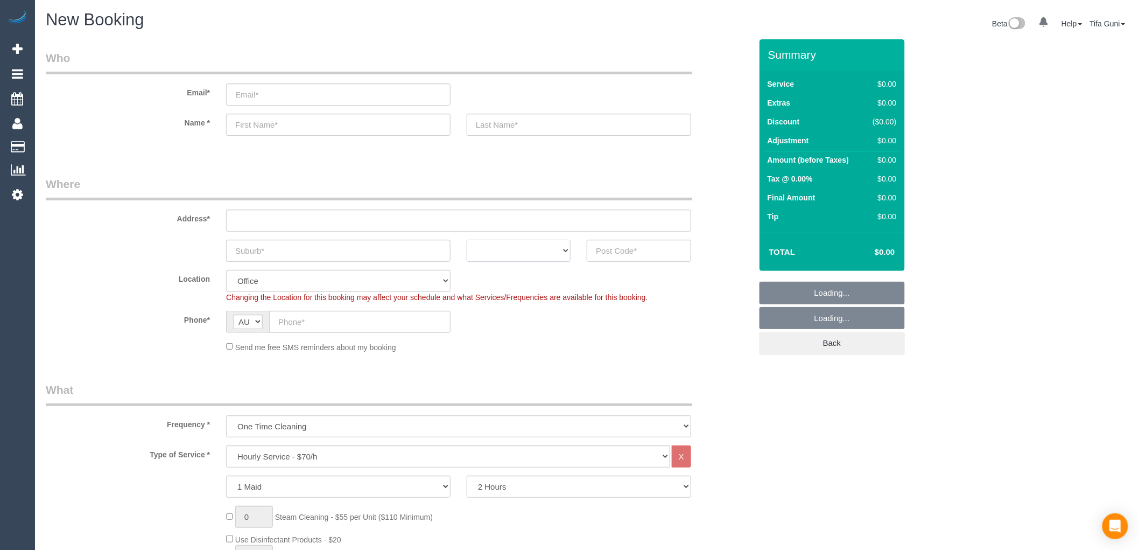
click at [535, 251] on select "ACT [GEOGRAPHIC_DATA] NT [GEOGRAPHIC_DATA] SA TAS [GEOGRAPHIC_DATA] [GEOGRAPHIC…" at bounding box center [519, 251] width 104 height 22
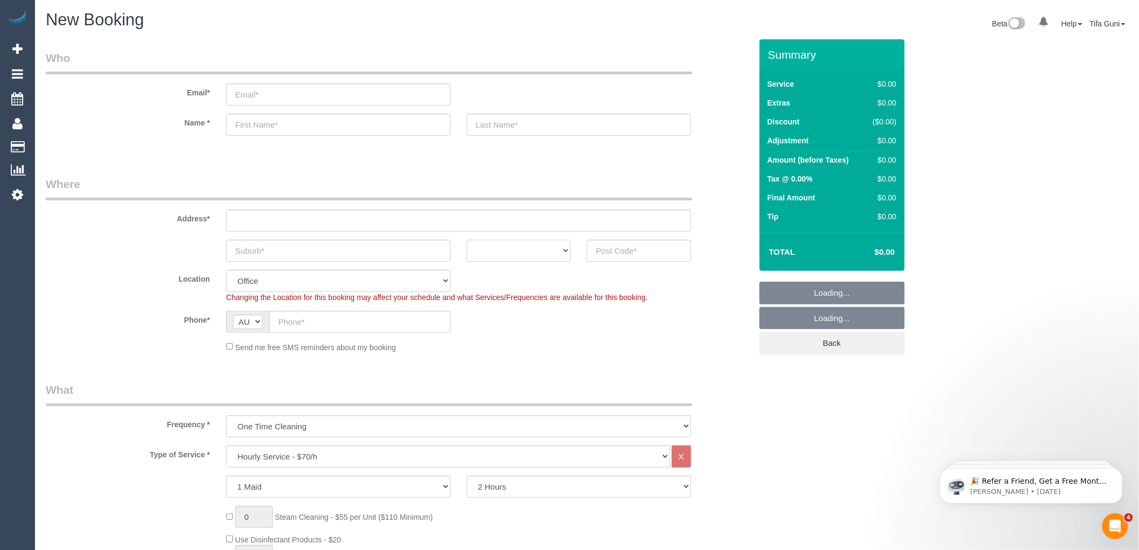
click at [547, 250] on select "ACT [GEOGRAPHIC_DATA] NT [GEOGRAPHIC_DATA] SA TAS [GEOGRAPHIC_DATA] [GEOGRAPHIC…" at bounding box center [519, 251] width 104 height 22
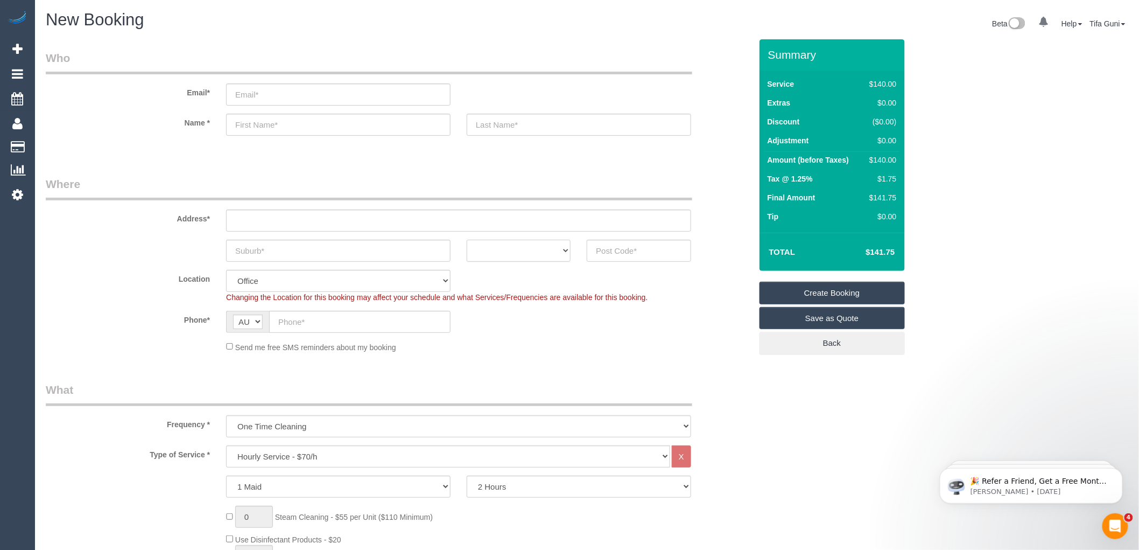
select select "VIC"
click at [467, 240] on select "ACT NSW NT QLD SA TAS VIC WA" at bounding box center [519, 251] width 104 height 22
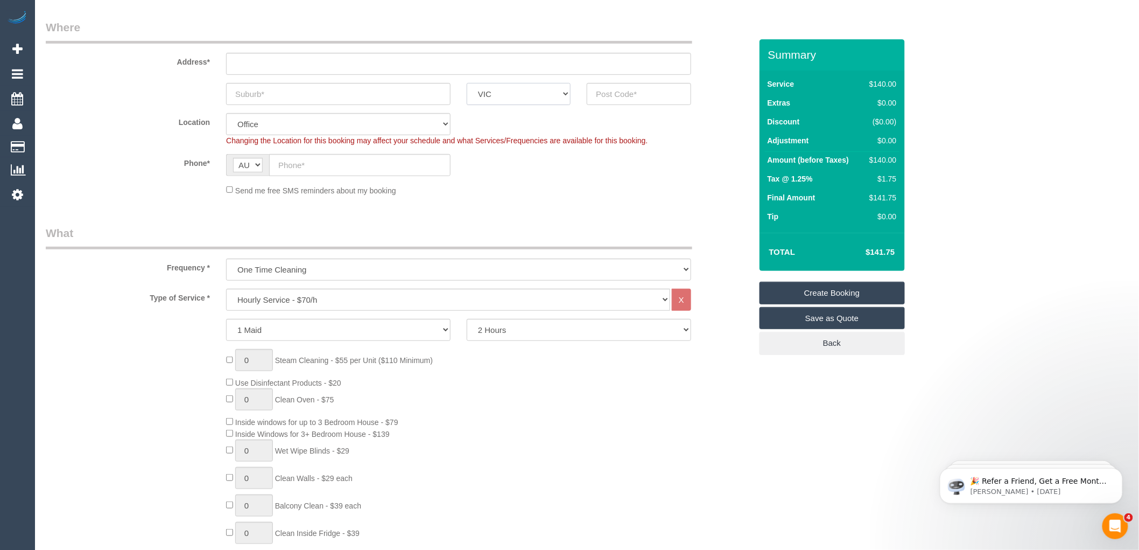
scroll to position [239, 0]
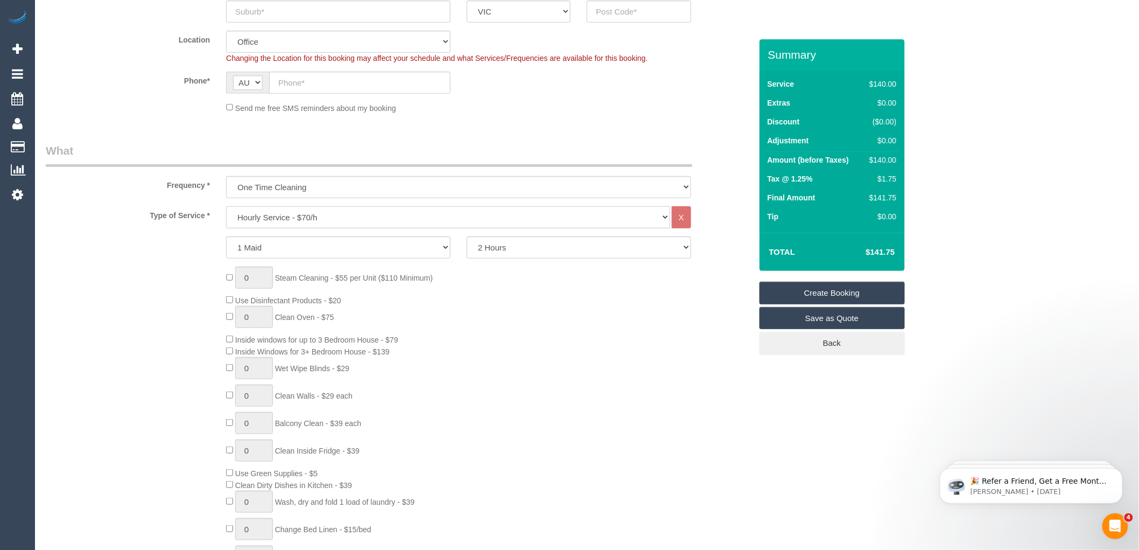
click at [321, 217] on select "Hourly Service - $70/h Hourly Service - $65/h Hourly Service - $60/h Hourly Ser…" at bounding box center [448, 217] width 444 height 22
select select "210"
click at [226, 207] on select "Hourly Service - $70/h Hourly Service - $65/h Hourly Service - $60/h Hourly Ser…" at bounding box center [448, 217] width 444 height 22
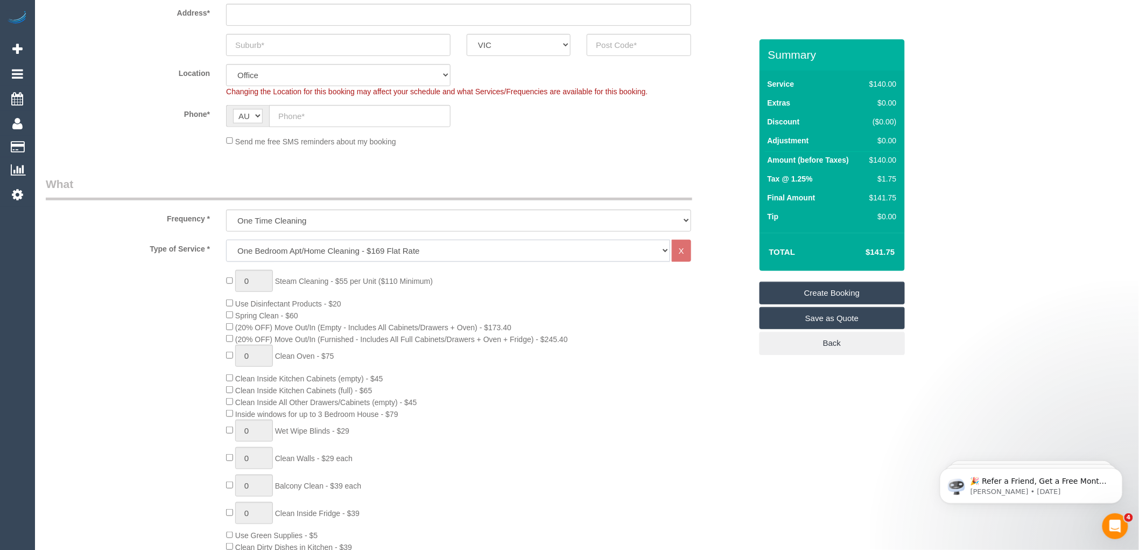
scroll to position [179, 0]
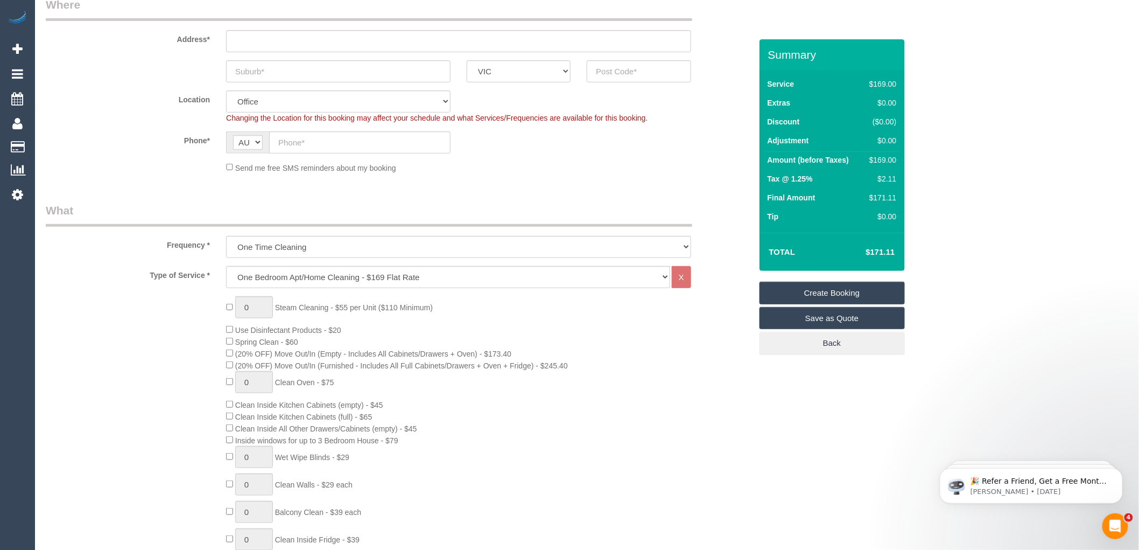
click at [563, 345] on div "0 Steam Cleaning - $55 per Unit ($110 Minimum) Use Disinfectant Products - $20 …" at bounding box center [488, 484] width 541 height 377
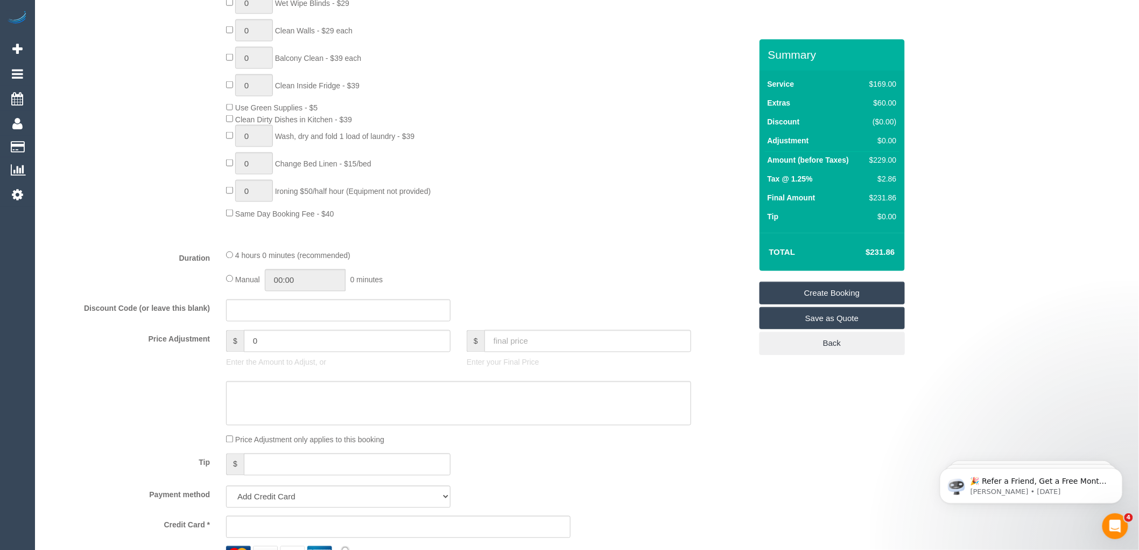
scroll to position [658, 0]
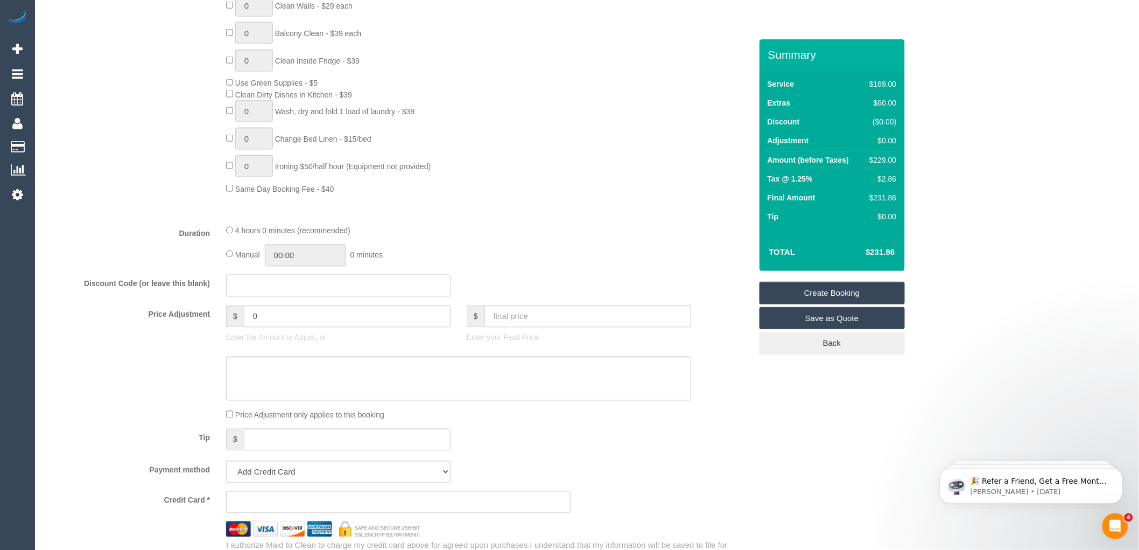
click at [251, 297] on input "text" at bounding box center [338, 286] width 224 height 22
click at [670, 194] on div "0 Steam Cleaning - $55 per Unit ($110 Minimum) Use Disinfectant Products - $20 …" at bounding box center [488, 6] width 541 height 377
click at [293, 297] on input "LOCAL40" at bounding box center [338, 286] width 224 height 22
type input "LOCAL402024"
click at [711, 194] on div "0 Steam Cleaning - $55 per Unit ($110 Minimum) Use Disinfectant Products - $20 …" at bounding box center [488, 6] width 541 height 377
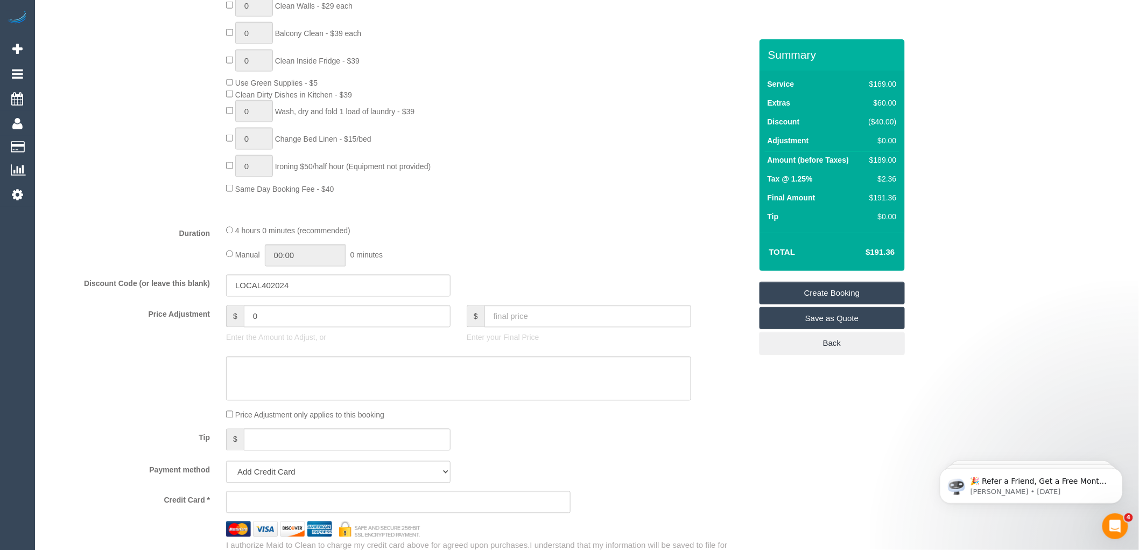
click at [711, 194] on div "0 Steam Cleaning - $55 per Unit ($110 Minimum) Use Disinfectant Products - $20 …" at bounding box center [488, 6] width 541 height 377
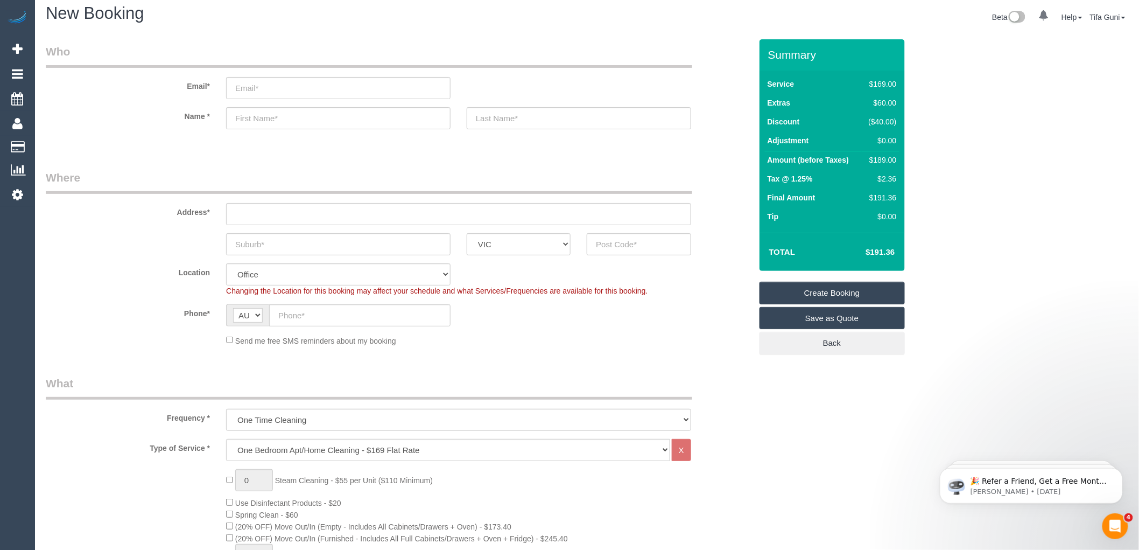
scroll to position [0, 0]
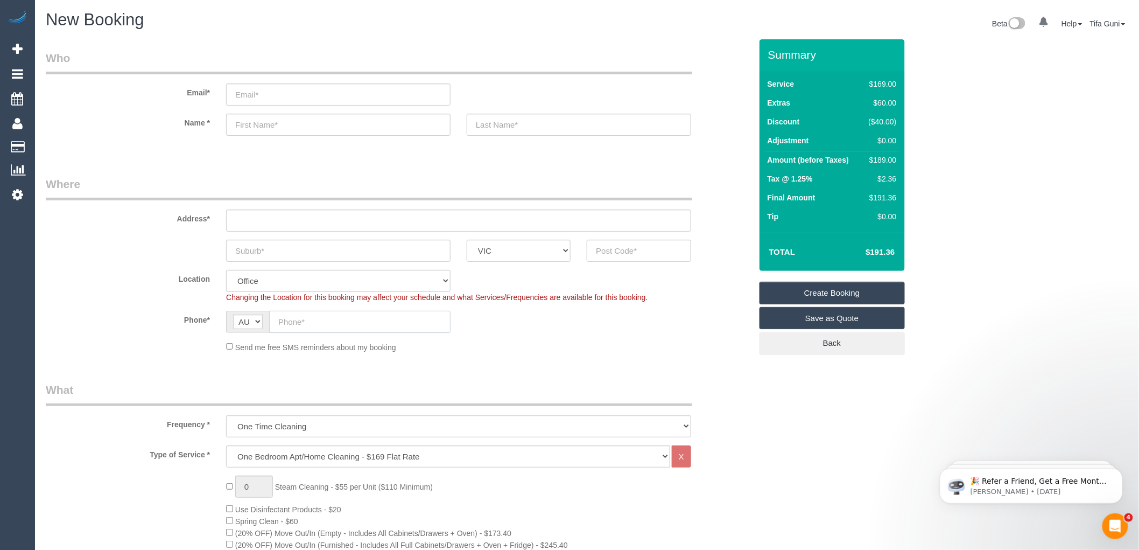
click at [319, 323] on input "text" at bounding box center [359, 322] width 181 height 22
paste input "61 431 695 185"
type input "61 431 695 185"
click at [257, 241] on input "text" at bounding box center [338, 251] width 224 height 22
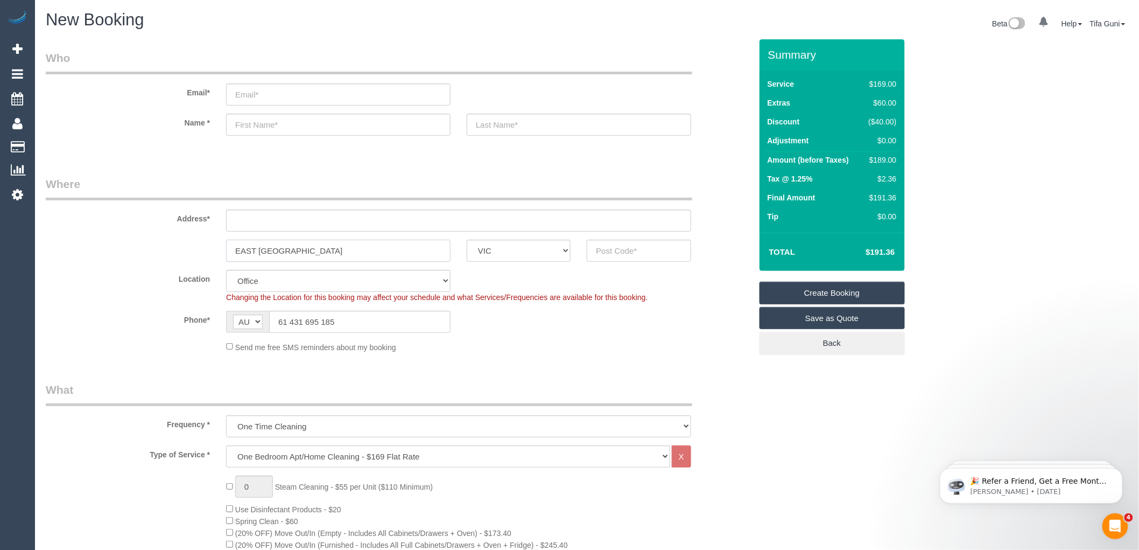
type input "EAST [GEOGRAPHIC_DATA]"
click at [627, 249] on input "text" at bounding box center [639, 251] width 104 height 22
type input "3002"
click at [252, 223] on input "text" at bounding box center [458, 220] width 465 height 22
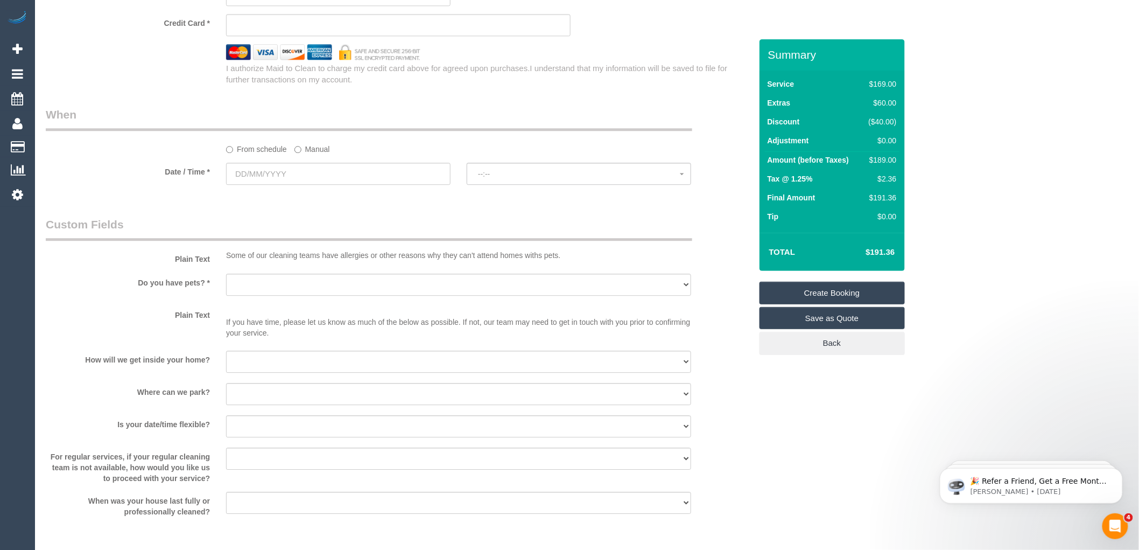
scroll to position [1136, 0]
type input "204/33 Clideon close"
click at [347, 183] on input "text" at bounding box center [338, 172] width 224 height 22
select select "54"
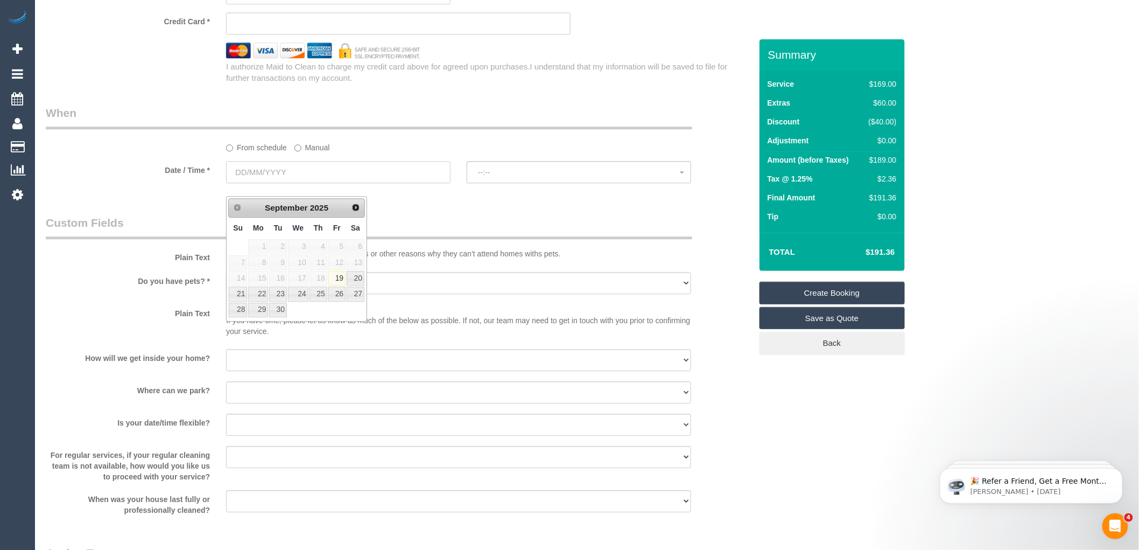
select select "object:2205"
click at [262, 311] on link "29" at bounding box center [258, 310] width 20 height 15
type input "[DATE]"
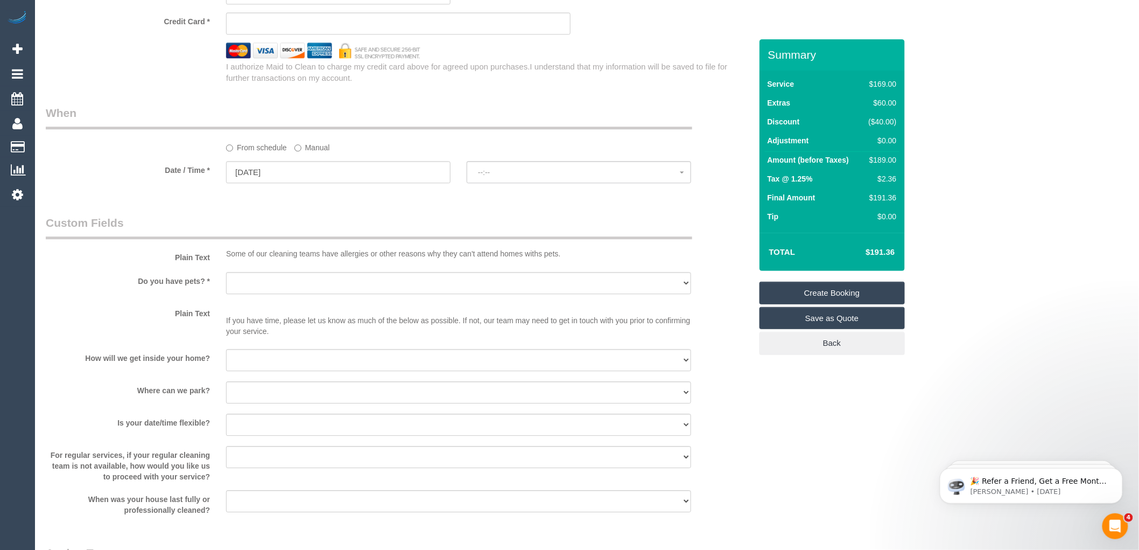
click at [504, 230] on legend "Custom Fields" at bounding box center [369, 227] width 647 height 24
click at [507, 177] on span "--:--" at bounding box center [579, 172] width 202 height 9
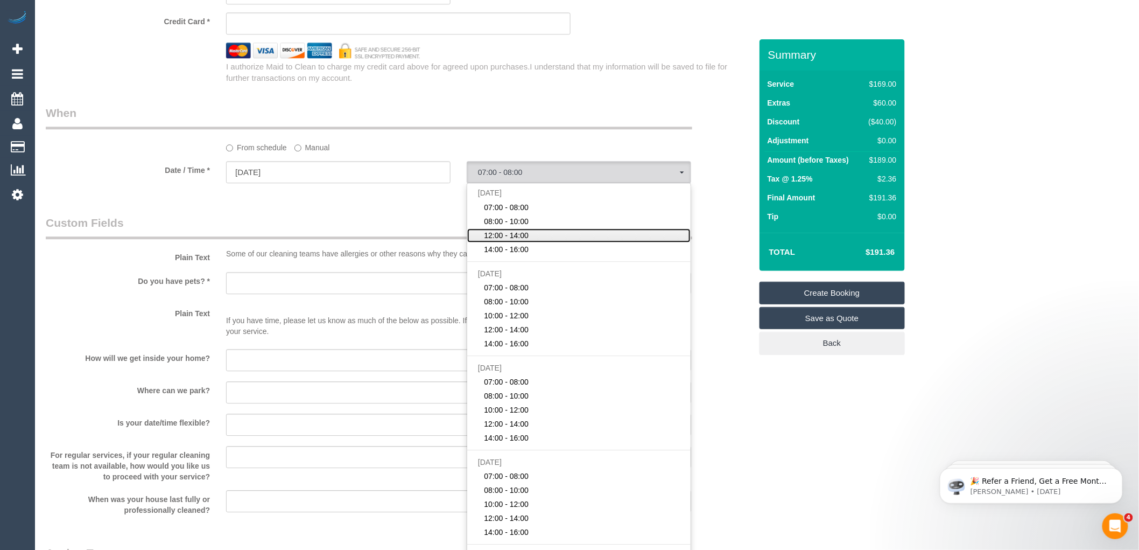
click at [510, 241] on link "12:00 - 14:00" at bounding box center [578, 235] width 223 height 14
select select "spot3"
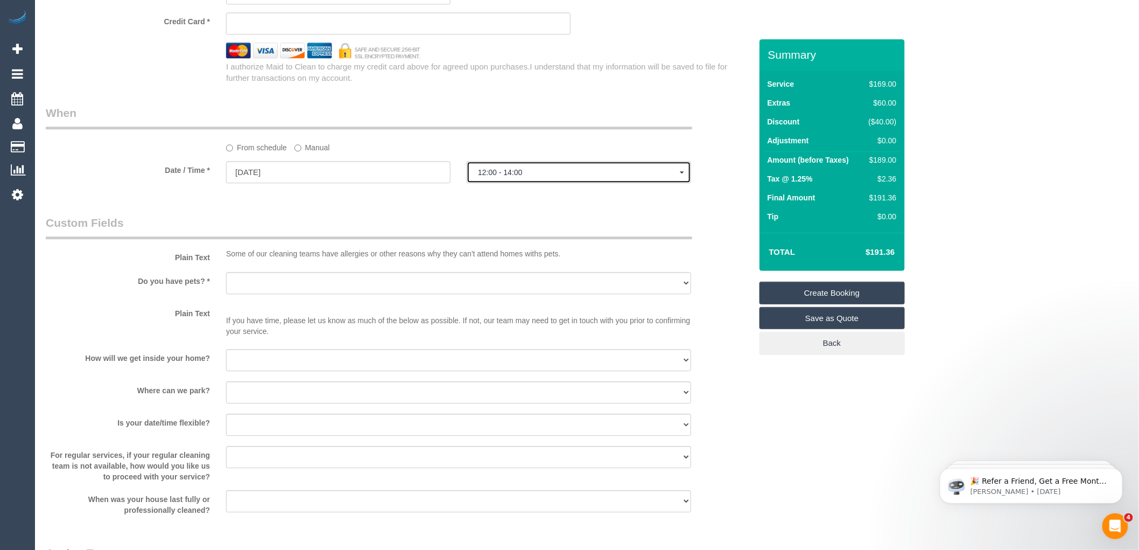
scroll to position [1196, 0]
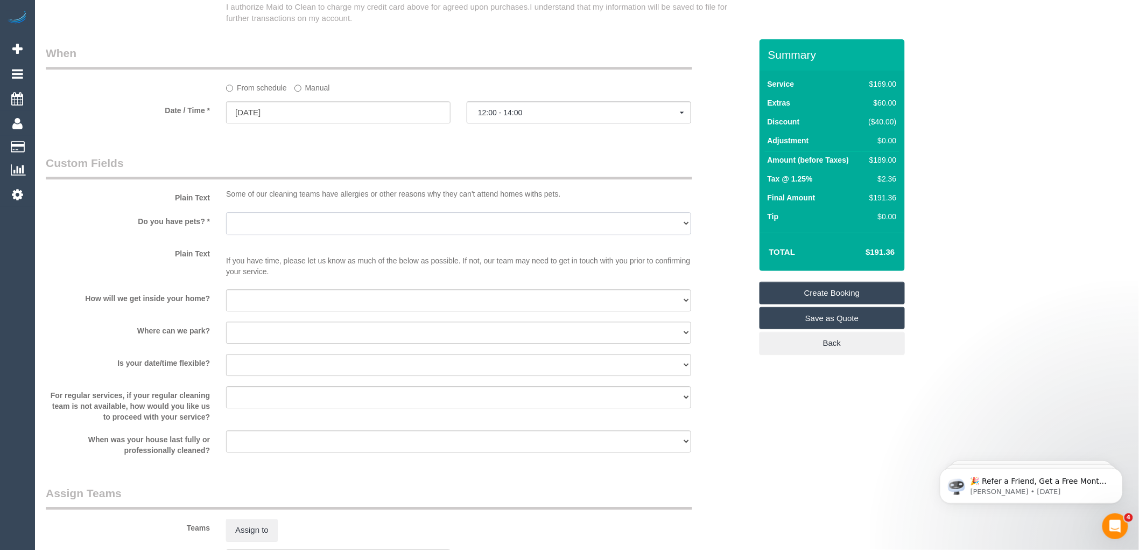
click at [305, 234] on select "Yes - Cats Yes - Dogs No pets Yes - Dogs and Cats Yes - Other" at bounding box center [458, 223] width 465 height 22
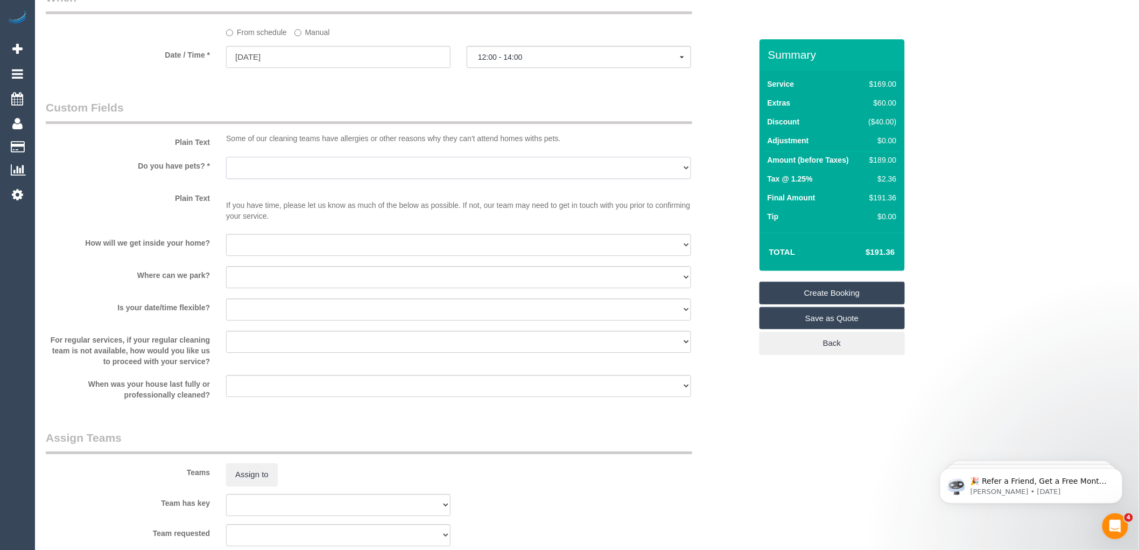
scroll to position [1247, 0]
click at [286, 181] on select "Yes - Cats Yes - Dogs No pets Yes - Dogs and Cats Yes - Other" at bounding box center [458, 172] width 465 height 22
select select "number:28"
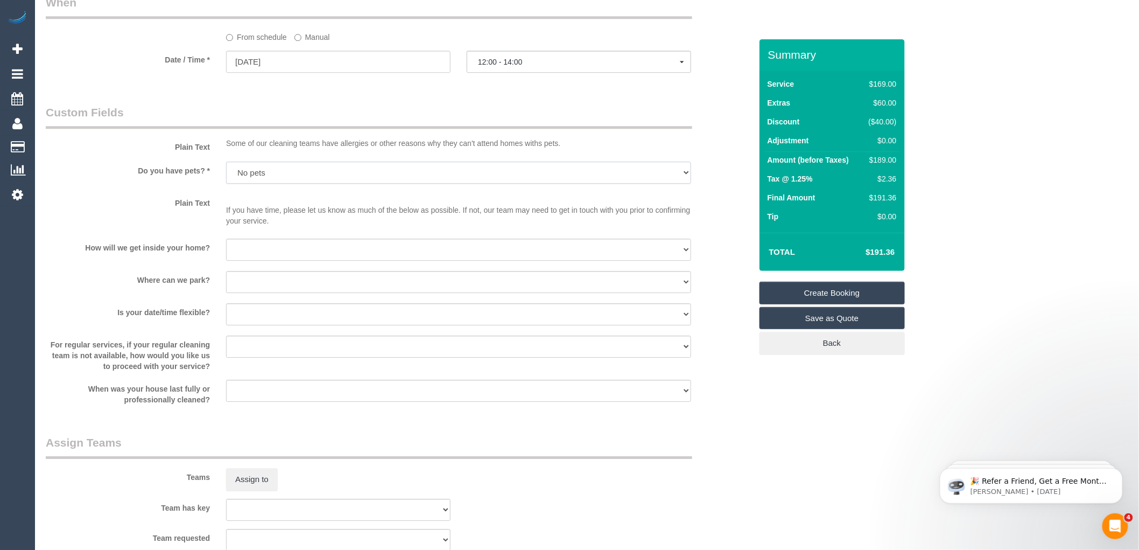
click at [226, 173] on select "Yes - Cats Yes - Dogs No pets Yes - Dogs and Cats Yes - Other" at bounding box center [458, 172] width 465 height 22
click at [276, 293] on select "I will provide parking on-site Free street parking Paid street parking (cost wi…" at bounding box center [458, 282] width 465 height 22
select select "number:19"
click at [226, 283] on select "I will provide parking on-site Free street parking Paid street parking (cost wi…" at bounding box center [458, 282] width 465 height 22
click at [278, 261] on select "I will be home Key will be left (please provide details below) Lock box/Access …" at bounding box center [458, 249] width 465 height 22
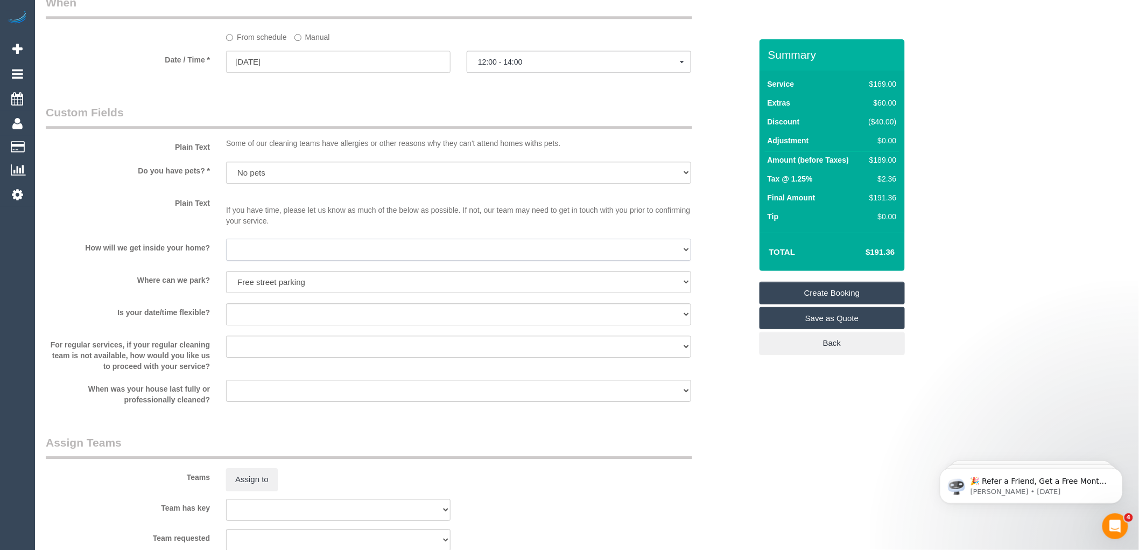
select select "number:14"
click at [226, 250] on select "I will be home Key will be left (please provide details below) Lock box/Access …" at bounding box center [458, 249] width 465 height 22
click at [278, 72] on input "[DATE]" at bounding box center [338, 62] width 224 height 22
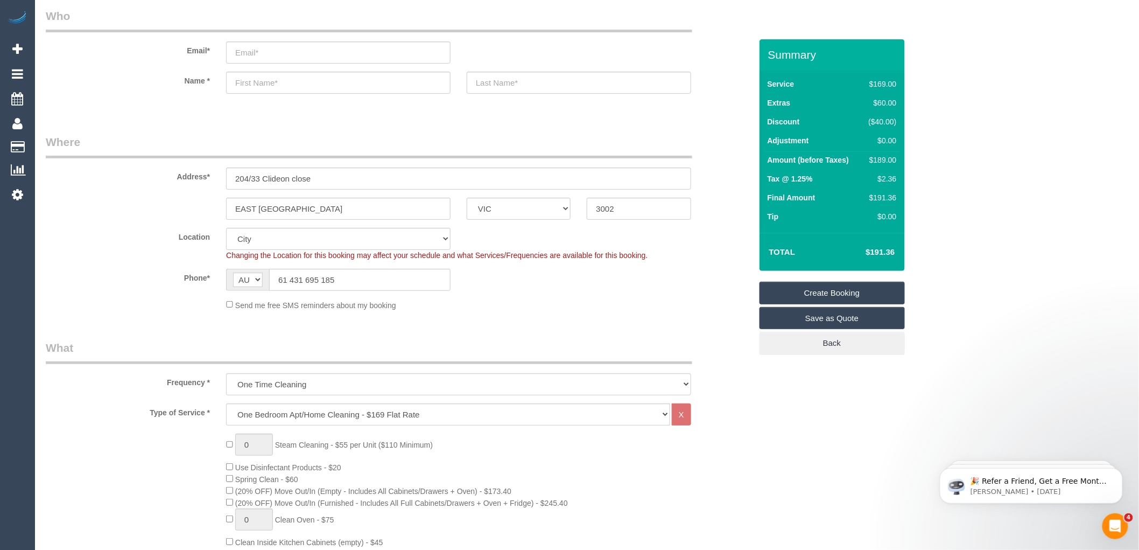
scroll to position [0, 0]
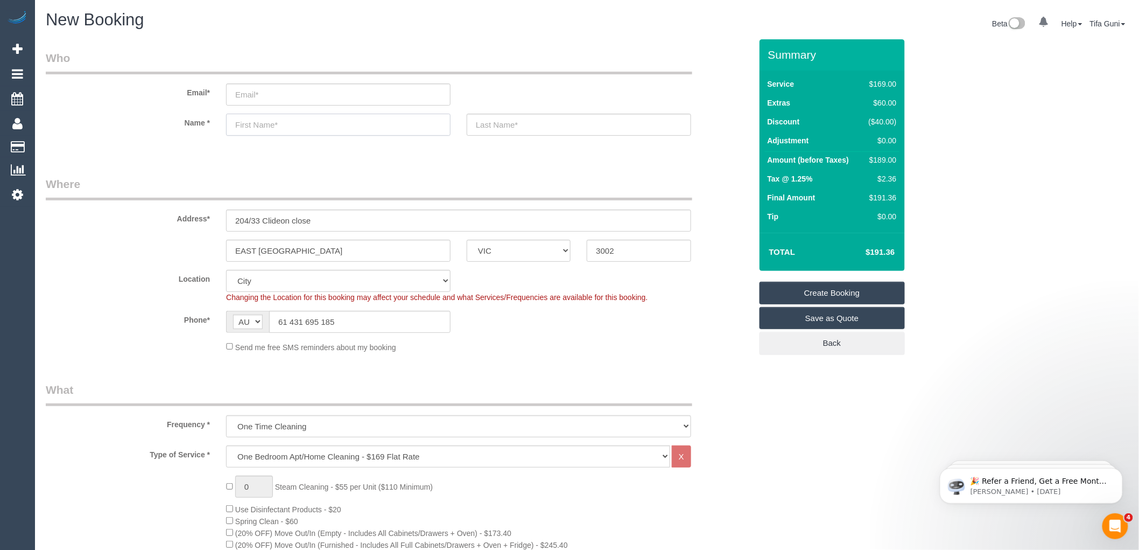
click at [247, 131] on input "text" at bounding box center [338, 125] width 224 height 22
type input "L"
type input "E"
type input "Alyssa"
click at [533, 138] on sui-booking-customer "Email* Name * Alyssa" at bounding box center [399, 98] width 706 height 96
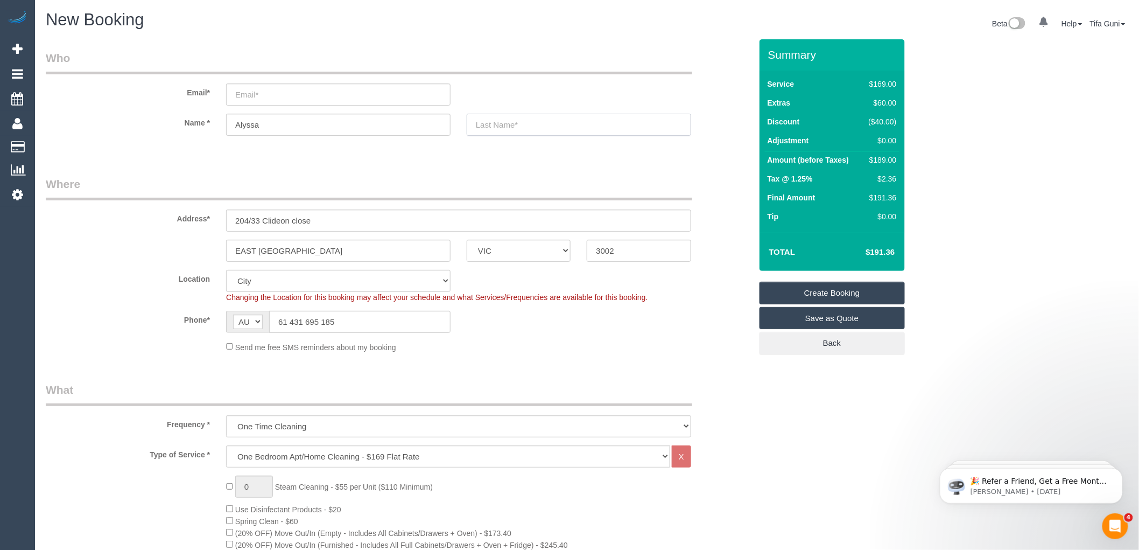
click at [531, 123] on input "text" at bounding box center [579, 125] width 224 height 22
type input "fraser"
click at [254, 90] on input "email" at bounding box center [338, 94] width 224 height 22
drag, startPoint x: 264, startPoint y: 128, endPoint x: 212, endPoint y: 123, distance: 52.4
click at [212, 123] on div "Name * Alyssa fraser" at bounding box center [399, 125] width 722 height 22
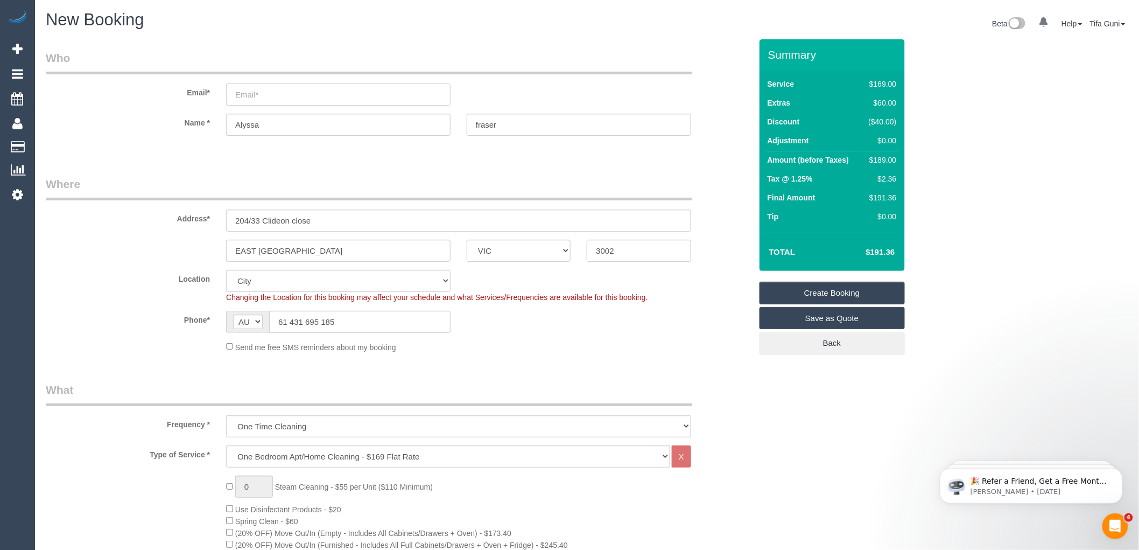
select select "spot27"
click at [264, 98] on input "email" at bounding box center [338, 94] width 224 height 22
paste input "Alyssa"
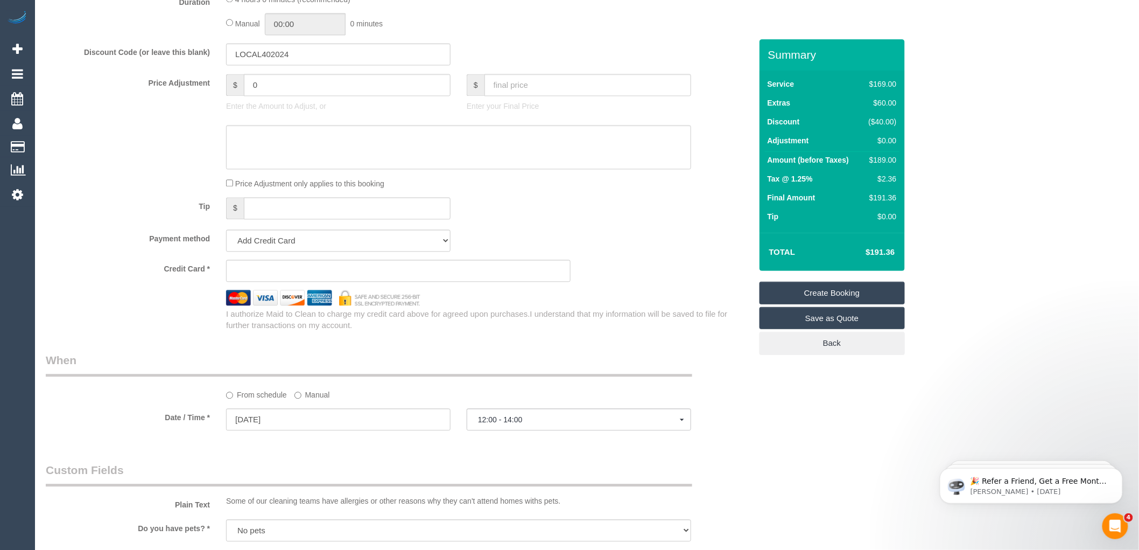
scroll to position [888, 0]
type input "Alyssafraisr98@gmail.com"
select select "spot51"
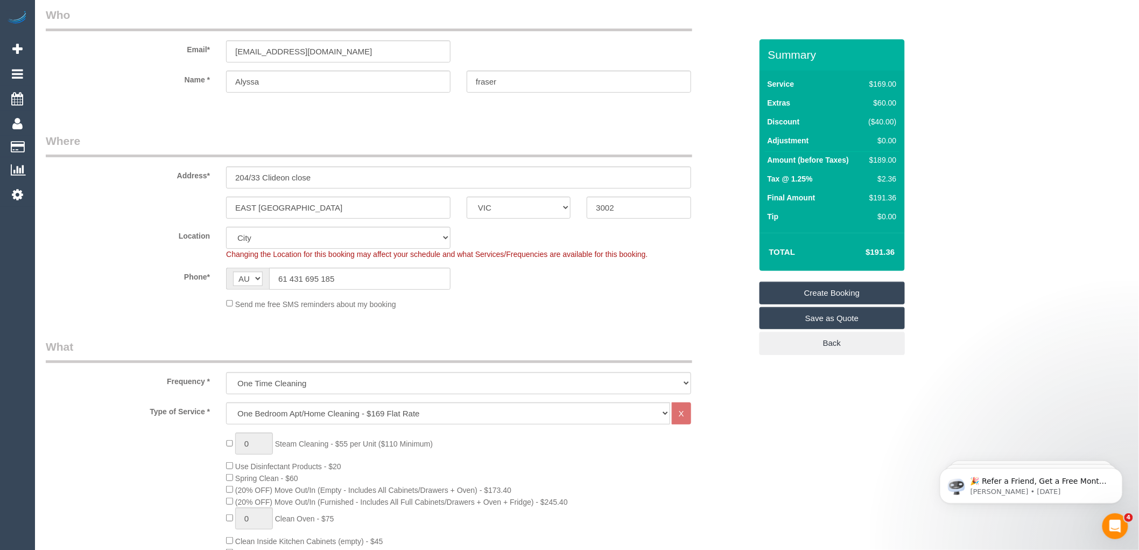
scroll to position [0, 0]
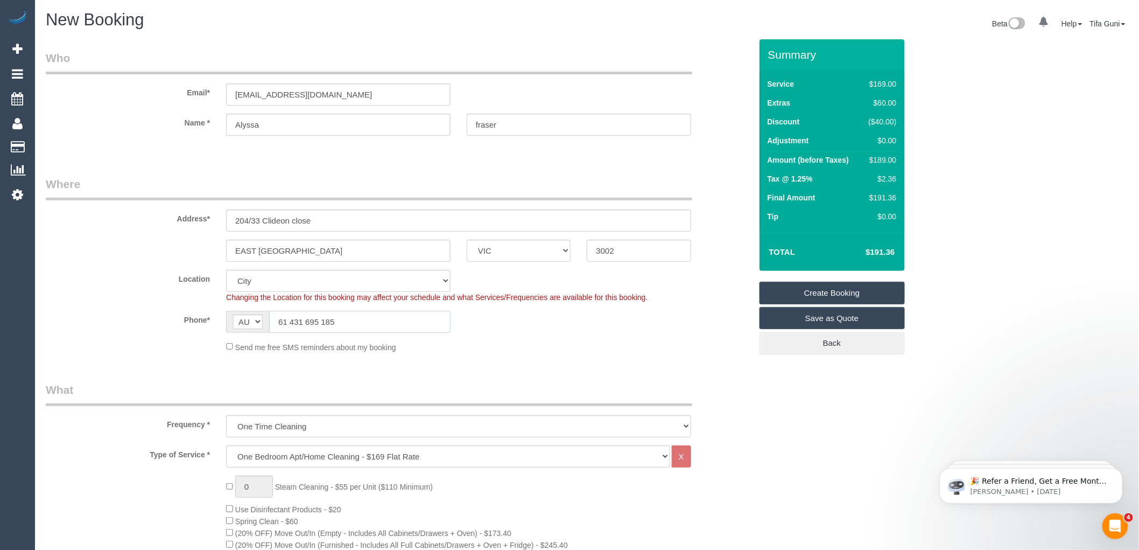
drag, startPoint x: 288, startPoint y: 317, endPoint x: 269, endPoint y: 317, distance: 18.8
click at [269, 317] on input "61 431 695 185" at bounding box center [359, 322] width 181 height 22
type input "0431 695 185"
drag, startPoint x: 356, startPoint y: 98, endPoint x: 146, endPoint y: 110, distance: 210.8
click at [146, 110] on sui-booking-customer "Email* Alyssafraisr98@gmail.com Name * Alyssa fraser" at bounding box center [399, 98] width 706 height 96
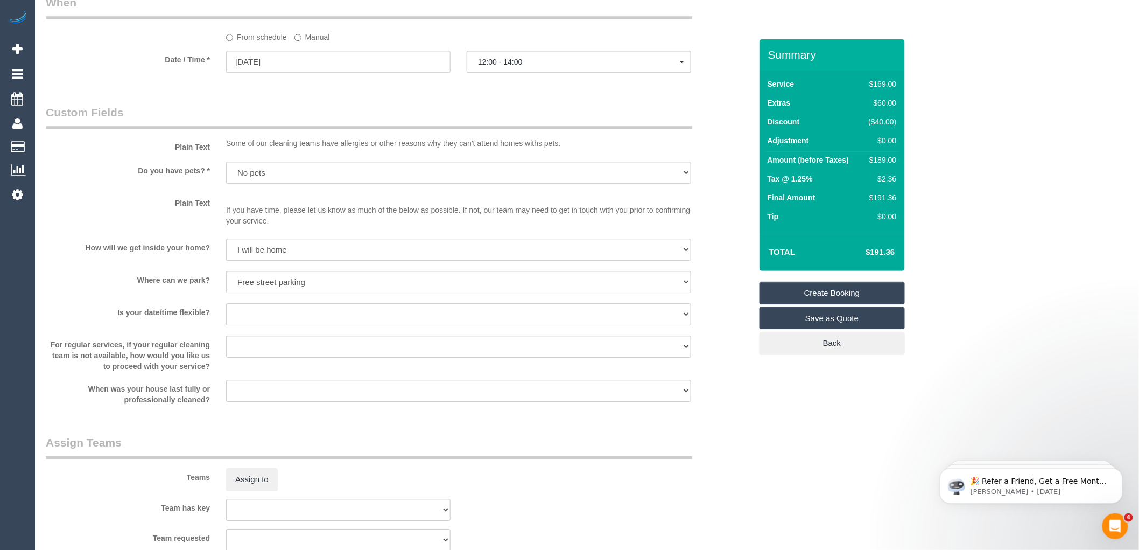
scroll to position [1486, 0]
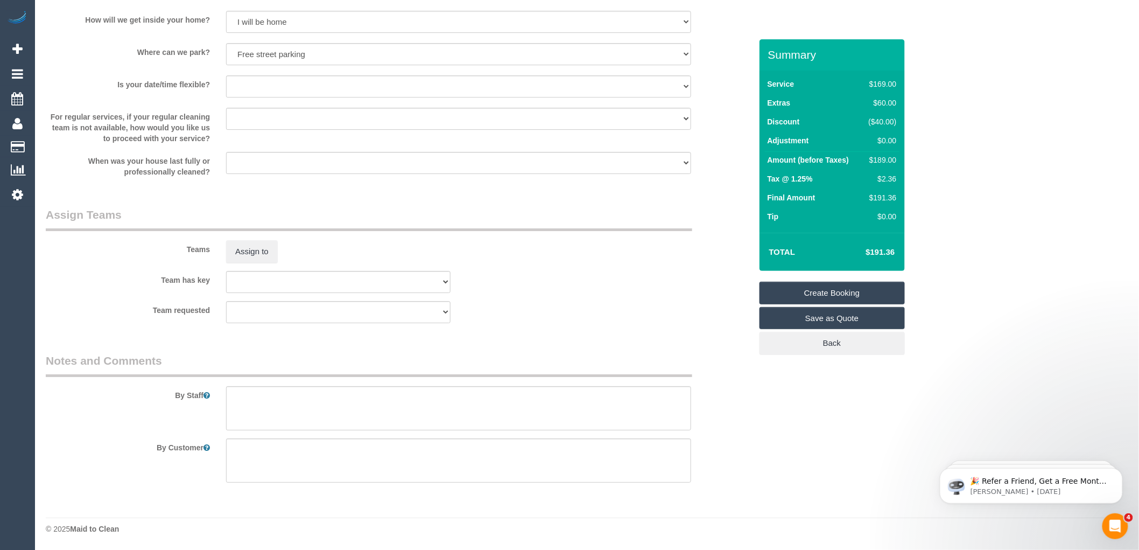
click at [819, 292] on link "Create Booking" at bounding box center [832, 293] width 145 height 23
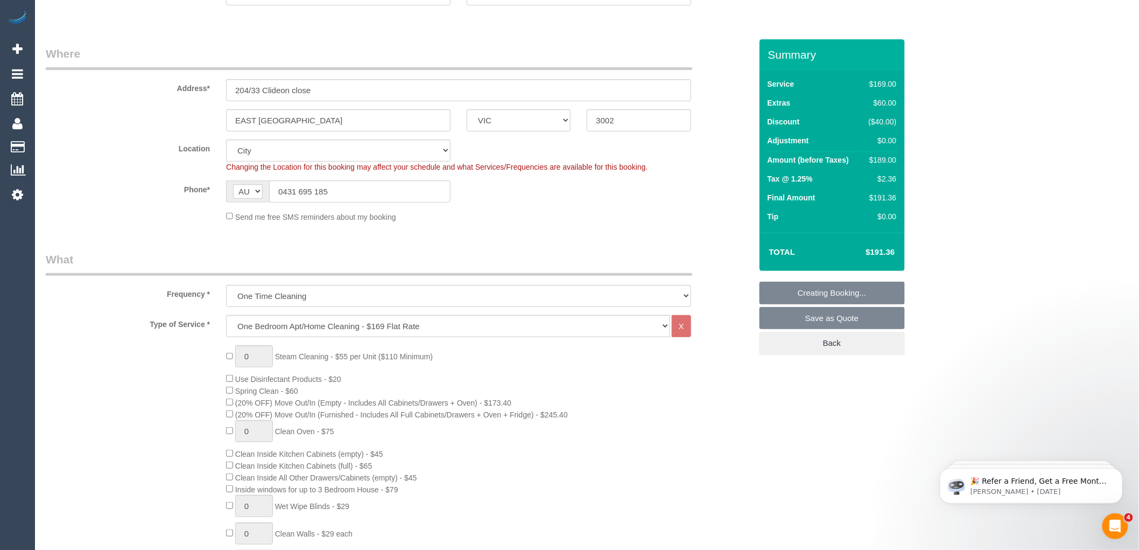
scroll to position [0, 0]
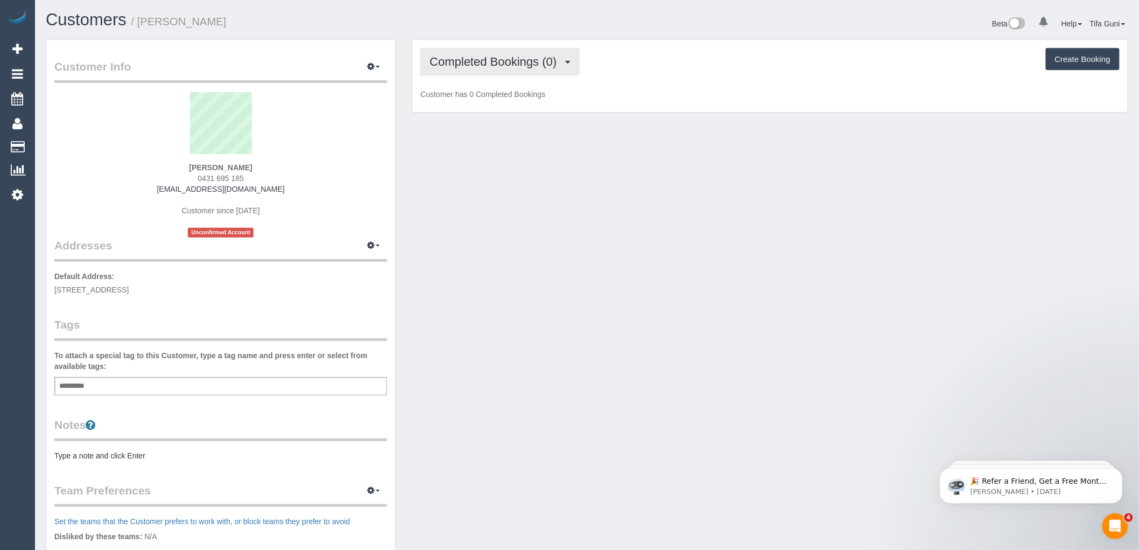
click at [511, 66] on span "Completed Bookings (0)" at bounding box center [496, 61] width 132 height 13
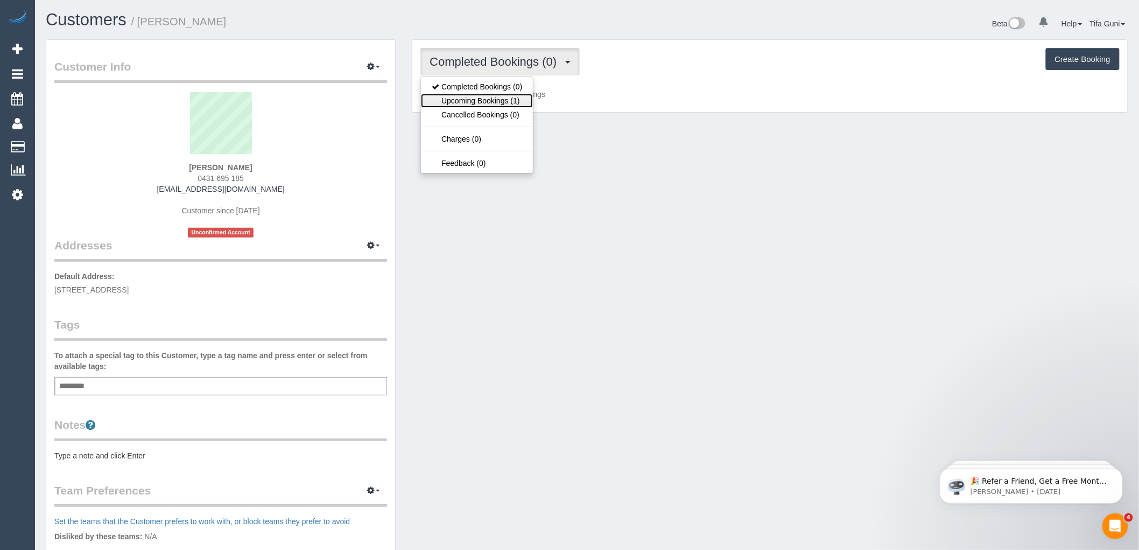
click at [516, 98] on link "Upcoming Bookings (1)" at bounding box center [477, 101] width 112 height 14
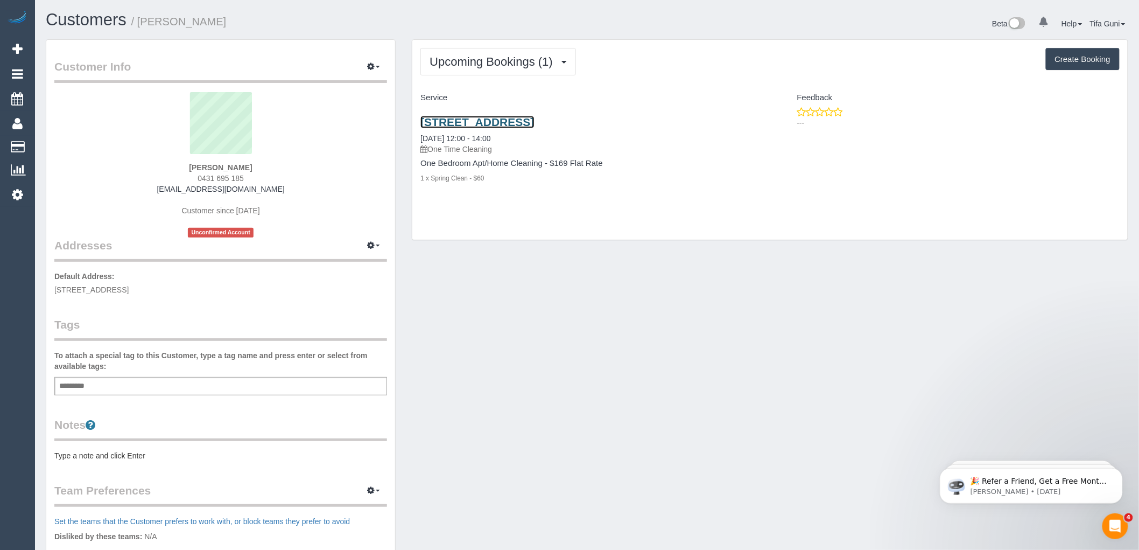
click at [510, 126] on link "[STREET_ADDRESS]" at bounding box center [477, 122] width 114 height 12
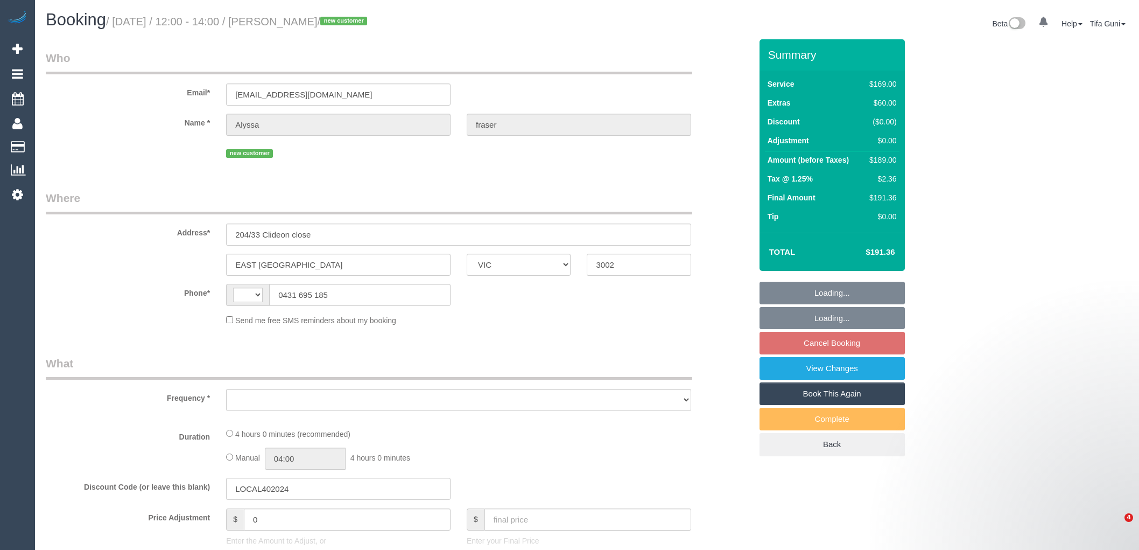
select select "VIC"
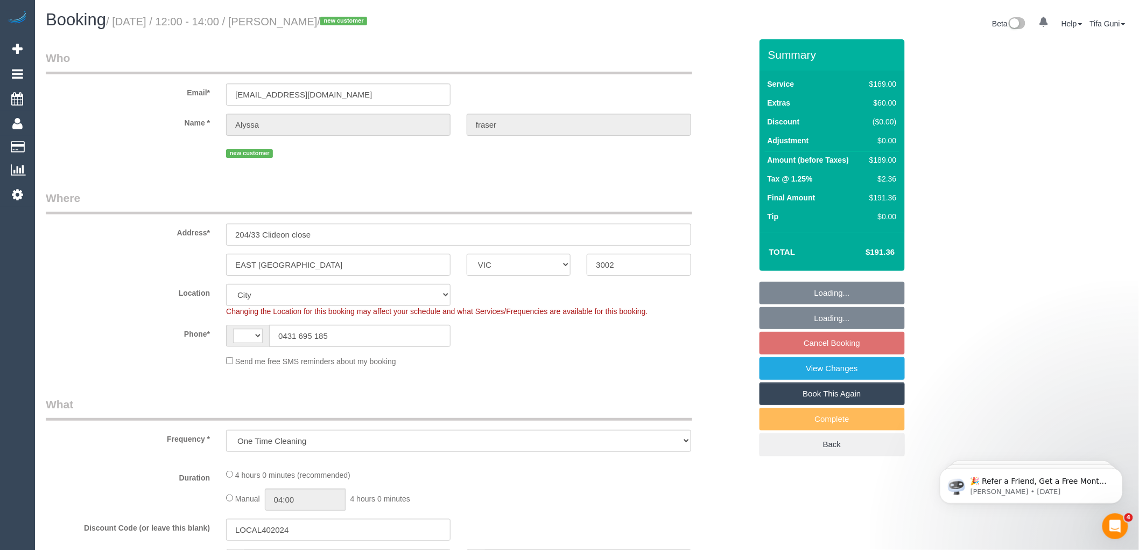
select select "object:1181"
select select "string:AU"
select select "number:28"
select select "number:14"
select select "number:19"
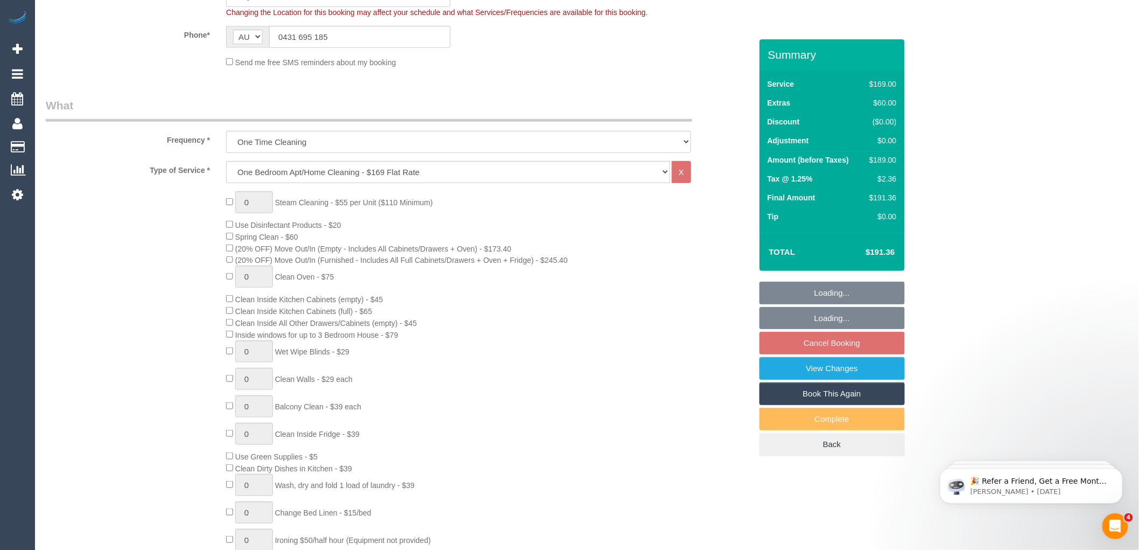
select select "string:stripe-pm_1S8wLm2GScqysDRVPmkttiqM"
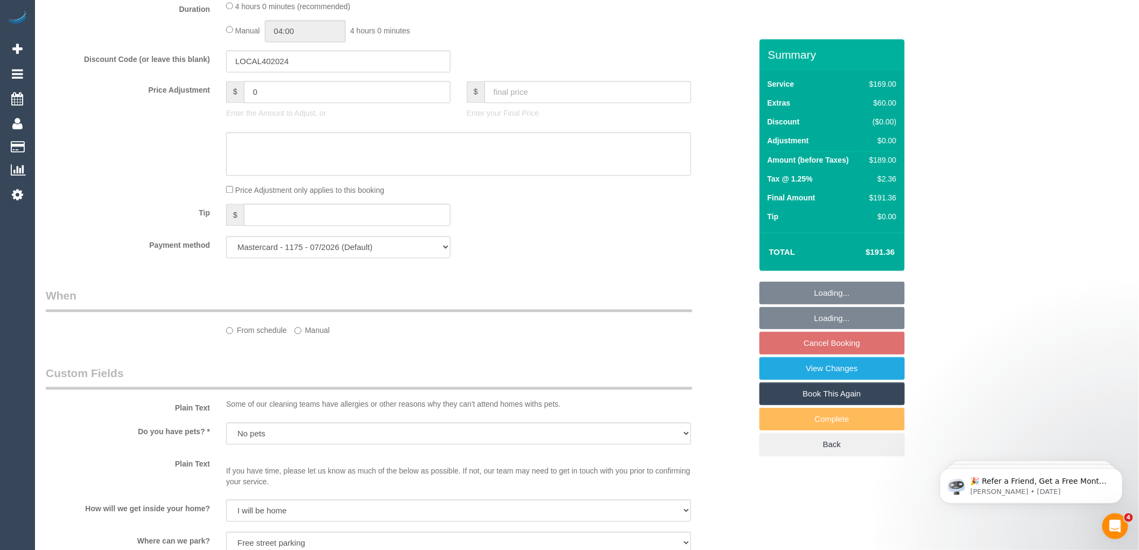
select select "spot3"
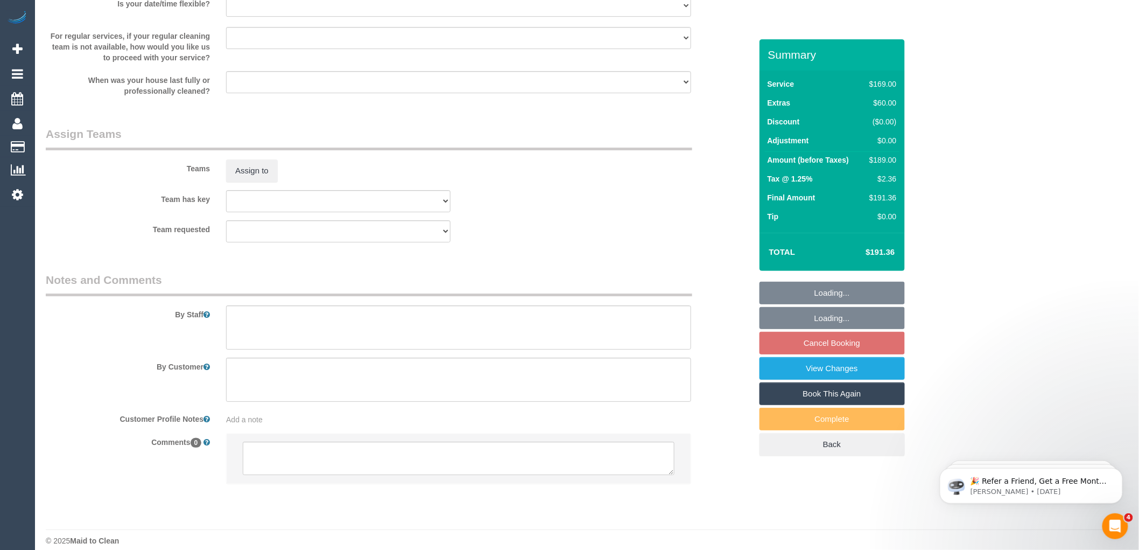
scroll to position [1522, 0]
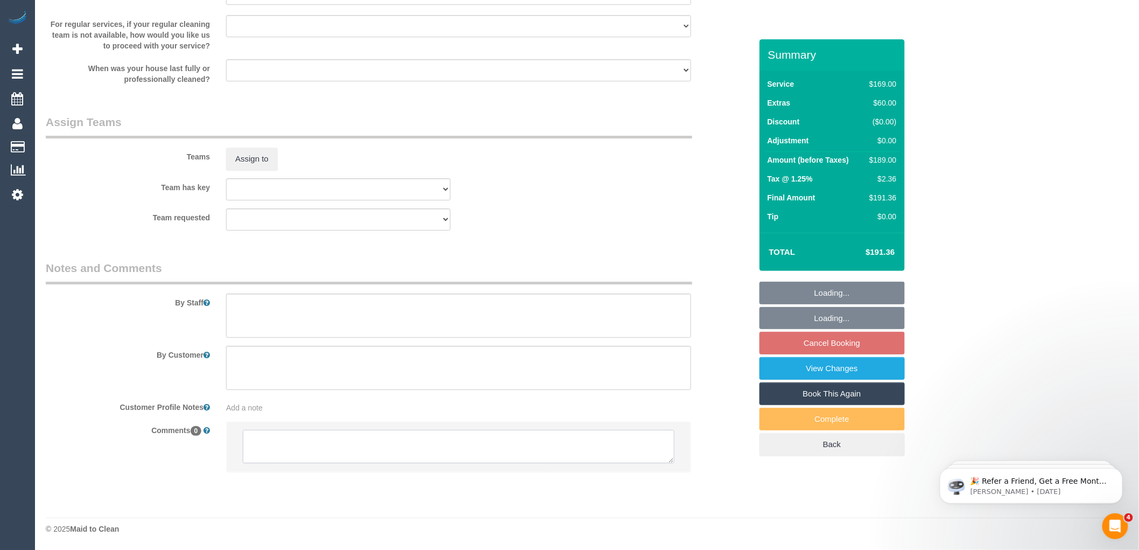
click at [447, 455] on textarea at bounding box center [459, 446] width 432 height 33
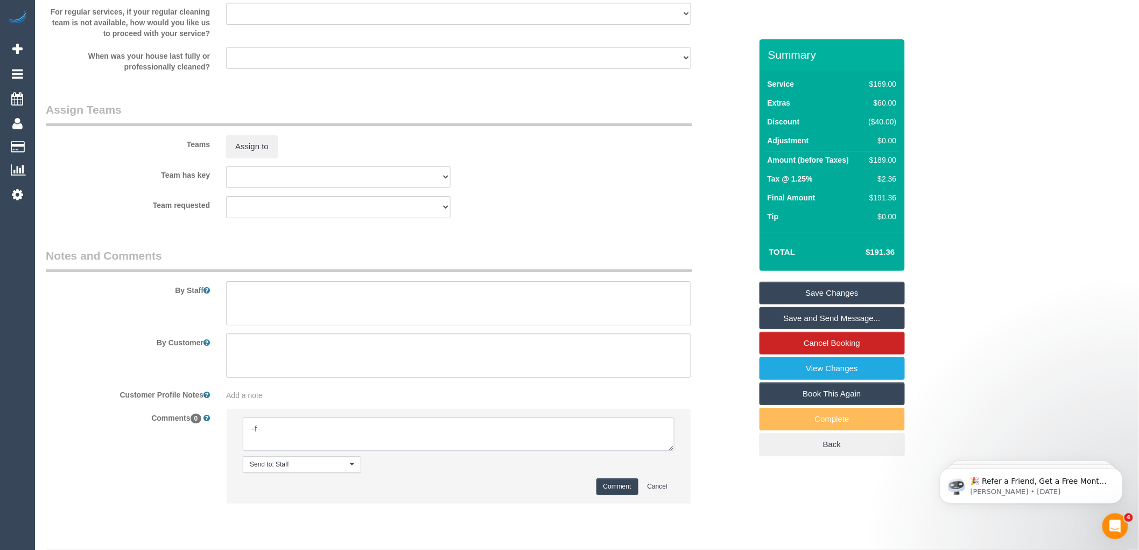
type textarea "-"
paste textarea "Flexibility dates: Flexibility times: Notes: knows we need to review Contact vi…"
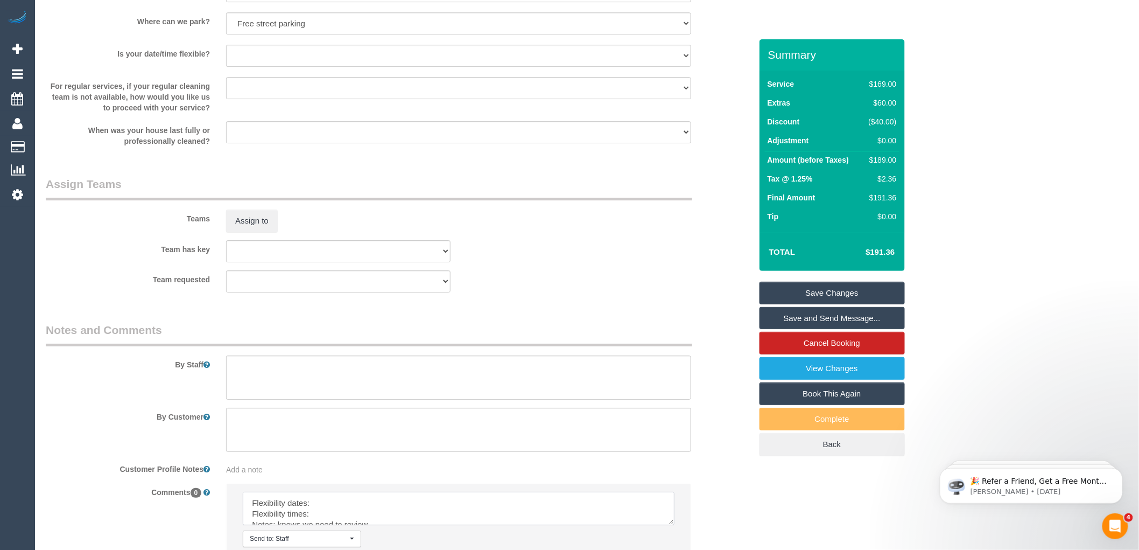
scroll to position [1568, 0]
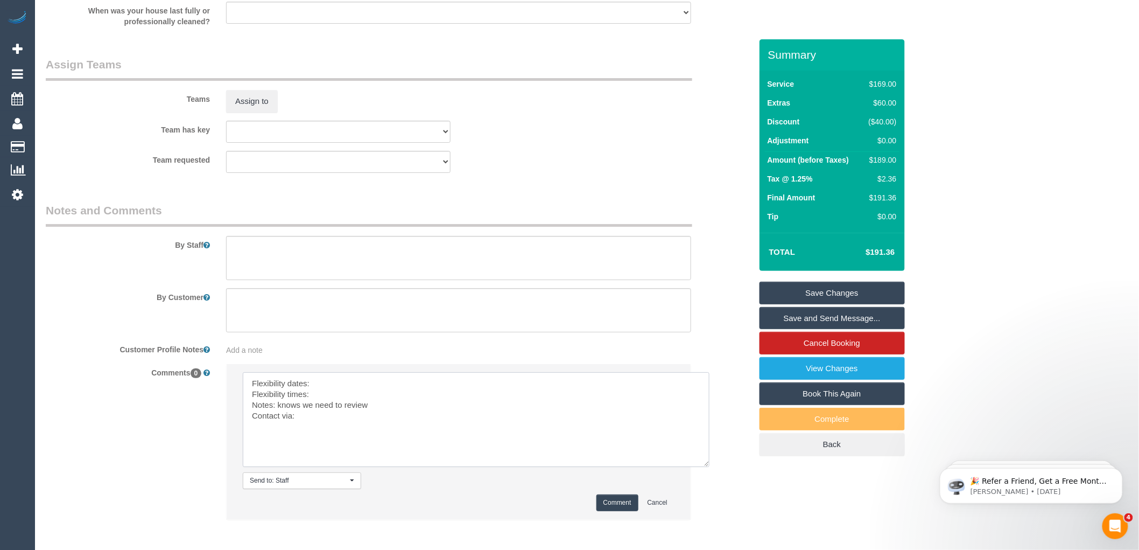
drag, startPoint x: 669, startPoint y: 417, endPoint x: 706, endPoint y: 480, distance: 73.6
click at [706, 467] on textarea at bounding box center [476, 419] width 467 height 95
click at [334, 396] on textarea at bounding box center [477, 420] width 468 height 97
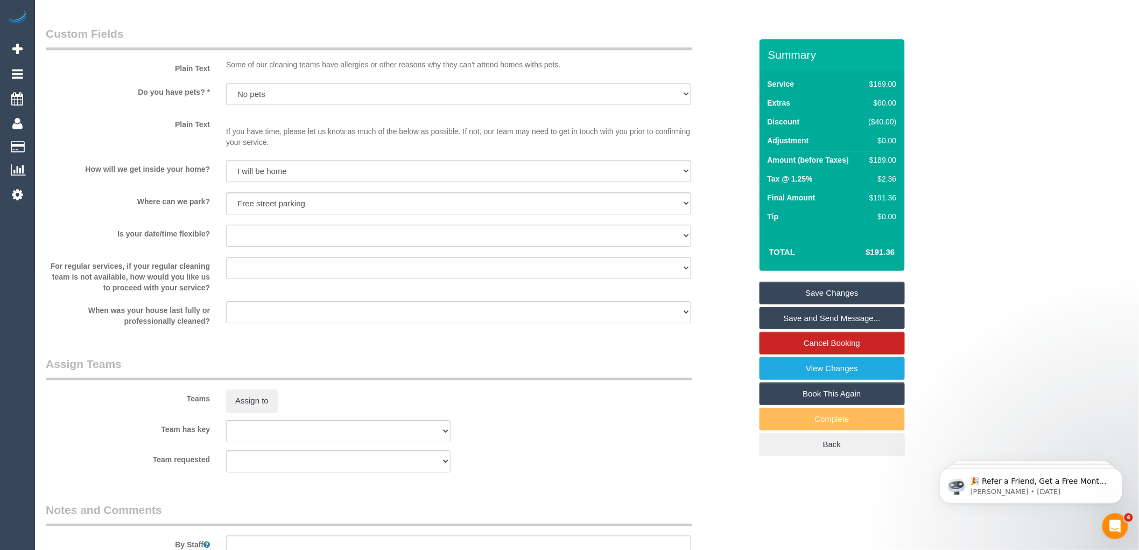
scroll to position [1089, 0]
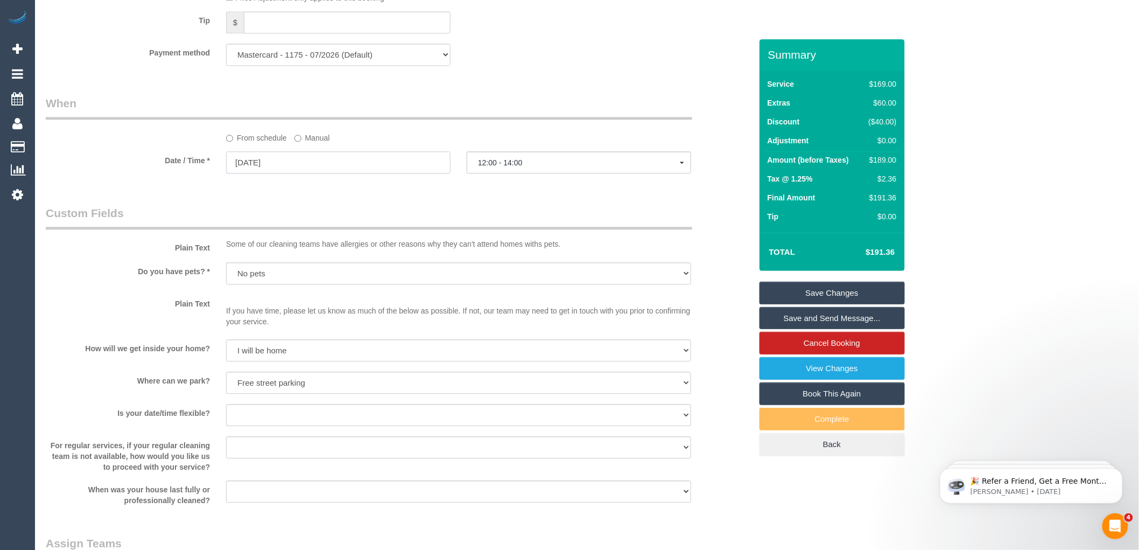
click at [287, 173] on input "[DATE]" at bounding box center [338, 162] width 224 height 22
click at [459, 221] on legend "Custom Fields" at bounding box center [369, 217] width 647 height 24
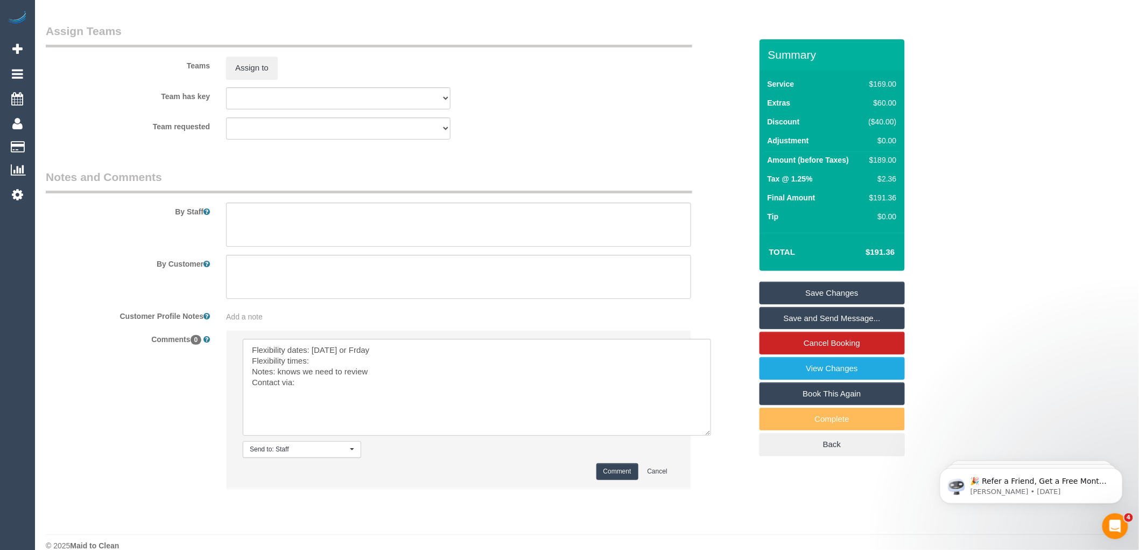
scroll to position [1631, 0]
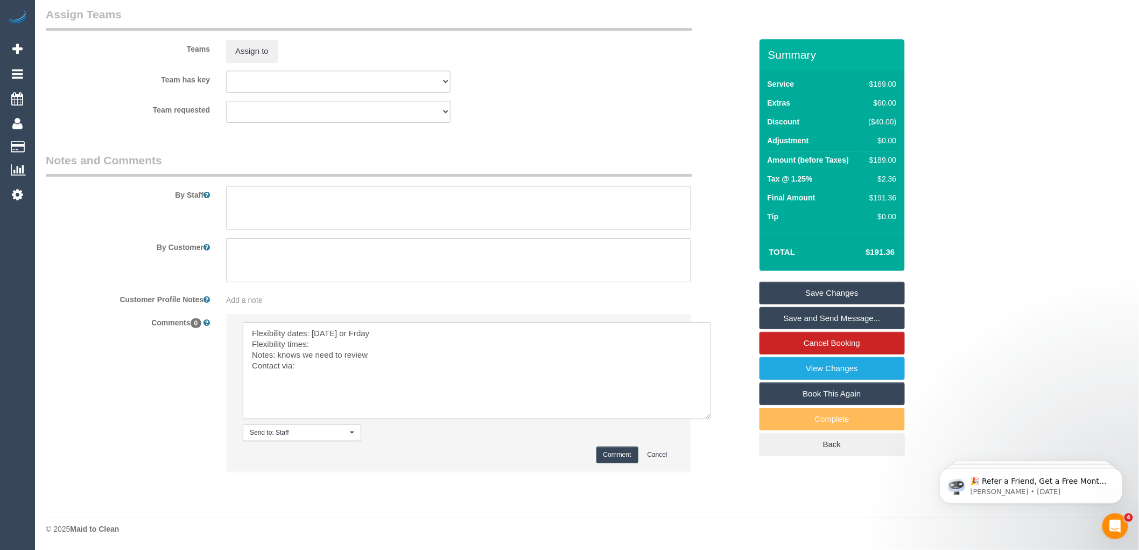
click at [383, 329] on textarea at bounding box center [477, 370] width 468 height 97
click at [322, 343] on textarea at bounding box center [477, 370] width 468 height 97
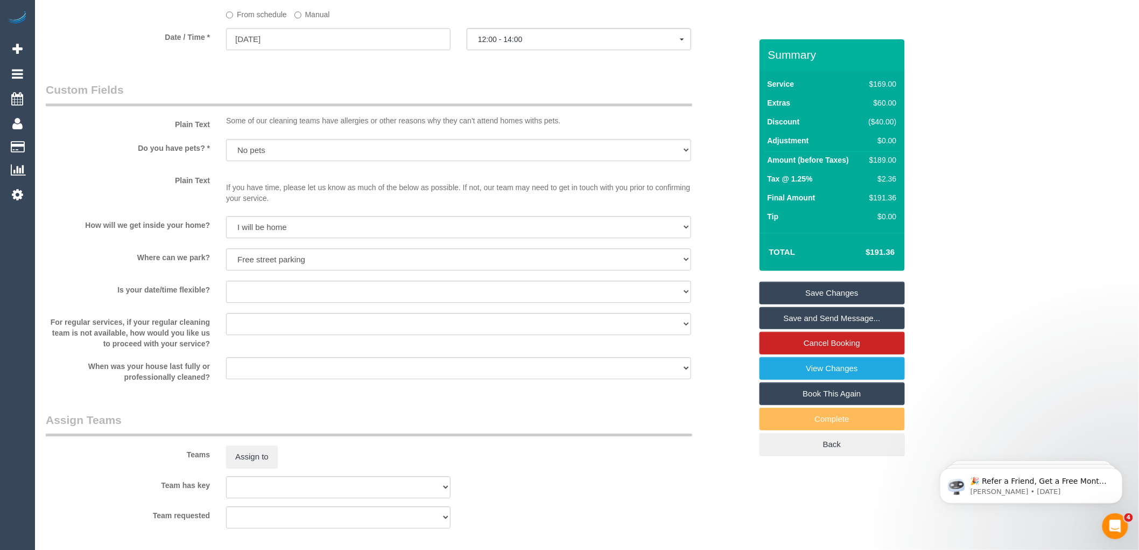
scroll to position [1511, 0]
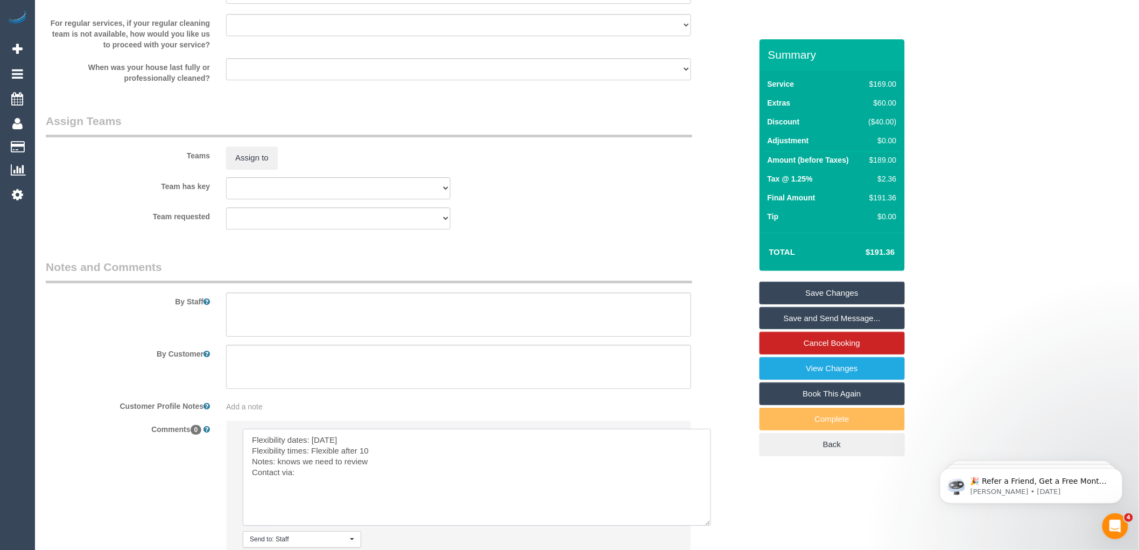
click at [340, 480] on textarea at bounding box center [477, 477] width 468 height 97
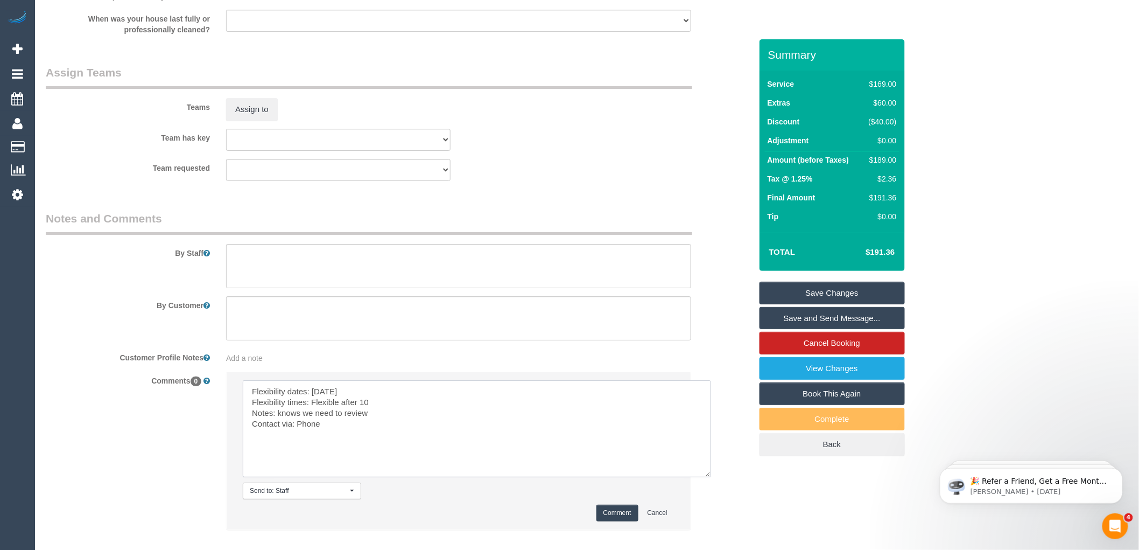
scroll to position [1631, 0]
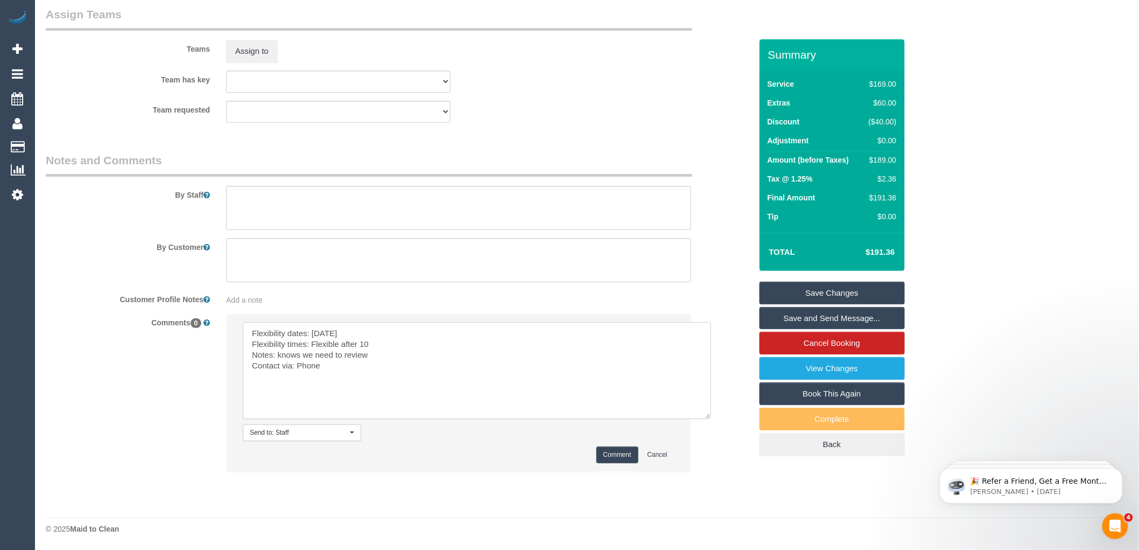
drag, startPoint x: 362, startPoint y: 354, endPoint x: 277, endPoint y: 360, distance: 85.8
click at [277, 360] on textarea at bounding box center [477, 370] width 468 height 97
drag, startPoint x: 367, startPoint y: 390, endPoint x: 380, endPoint y: 376, distance: 19.8
click at [368, 390] on textarea at bounding box center [477, 370] width 468 height 97
drag, startPoint x: 375, startPoint y: 353, endPoint x: 278, endPoint y: 351, distance: 96.9
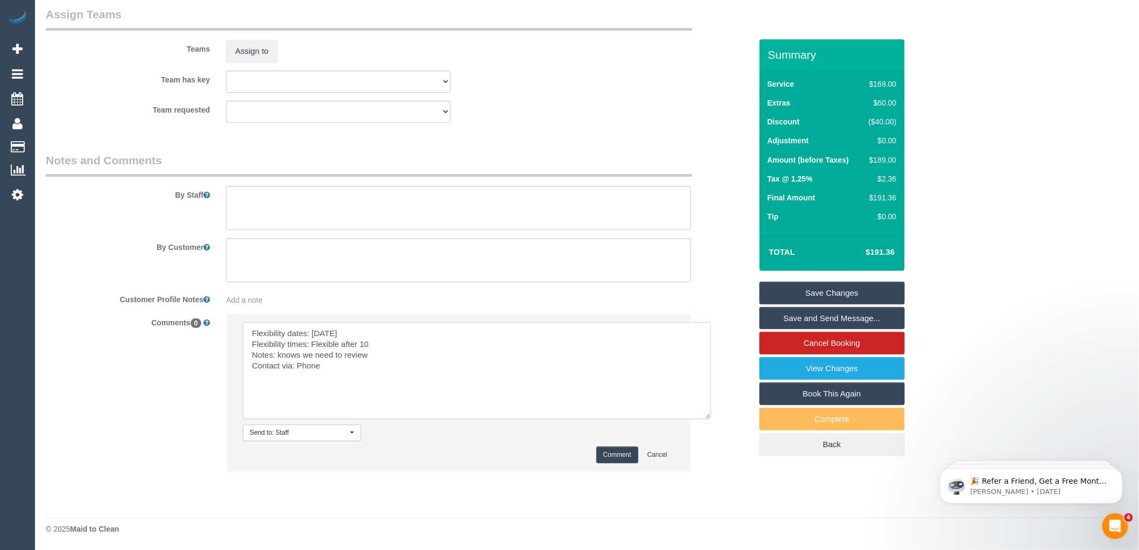
click at [278, 351] on textarea at bounding box center [477, 370] width 468 height 97
type textarea "Flexibility dates: [DATE] Flexibility times: Flexible after 10 Notes: Customer …"
click at [617, 451] on button "Comment" at bounding box center [617, 454] width 42 height 17
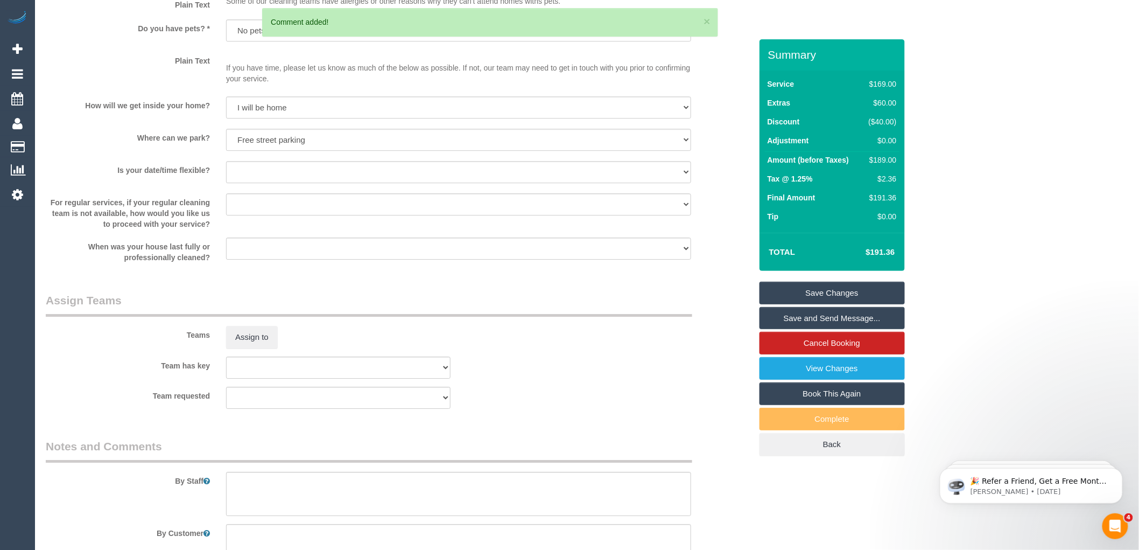
scroll to position [1093, 0]
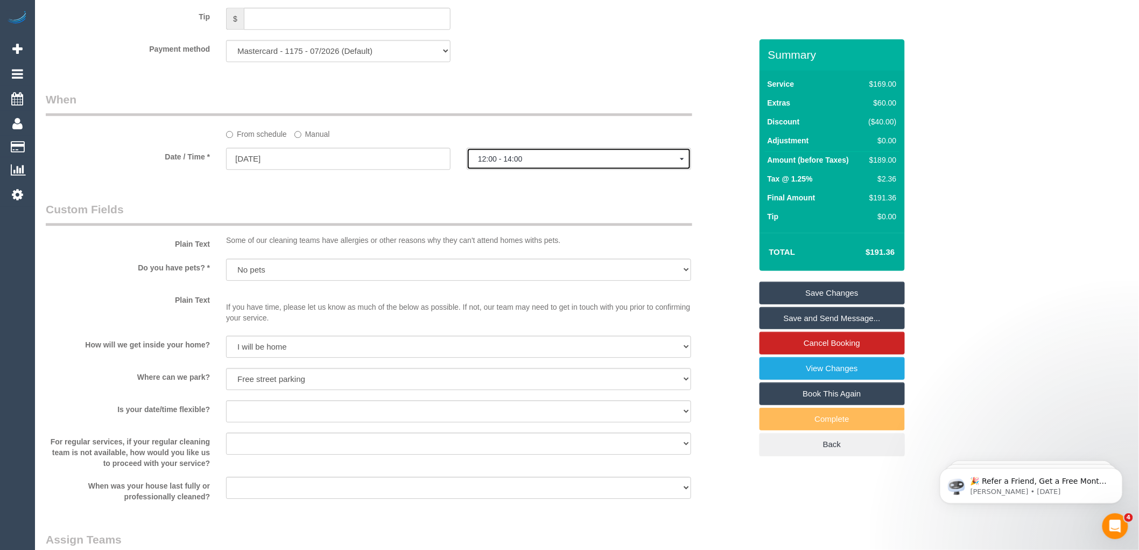
click at [515, 163] on span "12:00 - 14:00" at bounding box center [579, 158] width 202 height 9
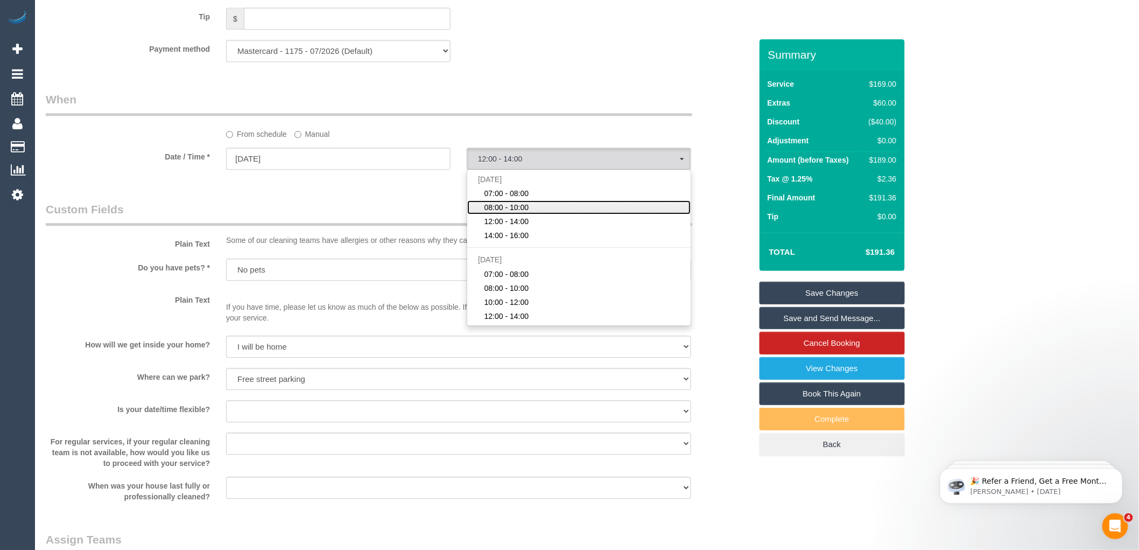
click at [510, 213] on span "08:00 - 10:00" at bounding box center [506, 207] width 45 height 11
select select "spot2"
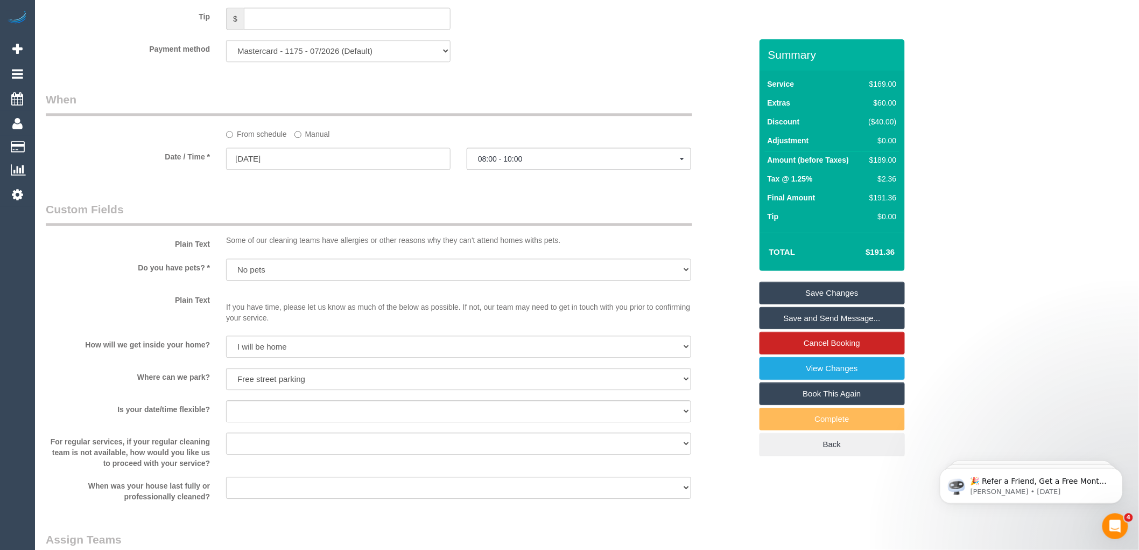
click at [504, 201] on div "Who Email* [EMAIL_ADDRESS][DOMAIN_NAME] Name * [GEOGRAPHIC_DATA][PERSON_NAME] n…" at bounding box center [399, 27] width 722 height 2160
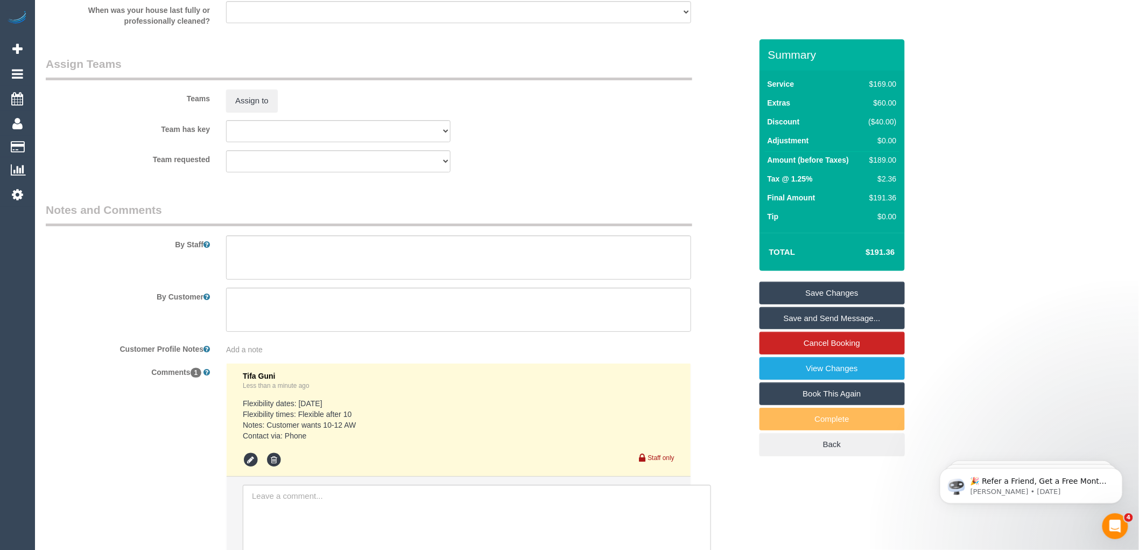
scroll to position [1691, 0]
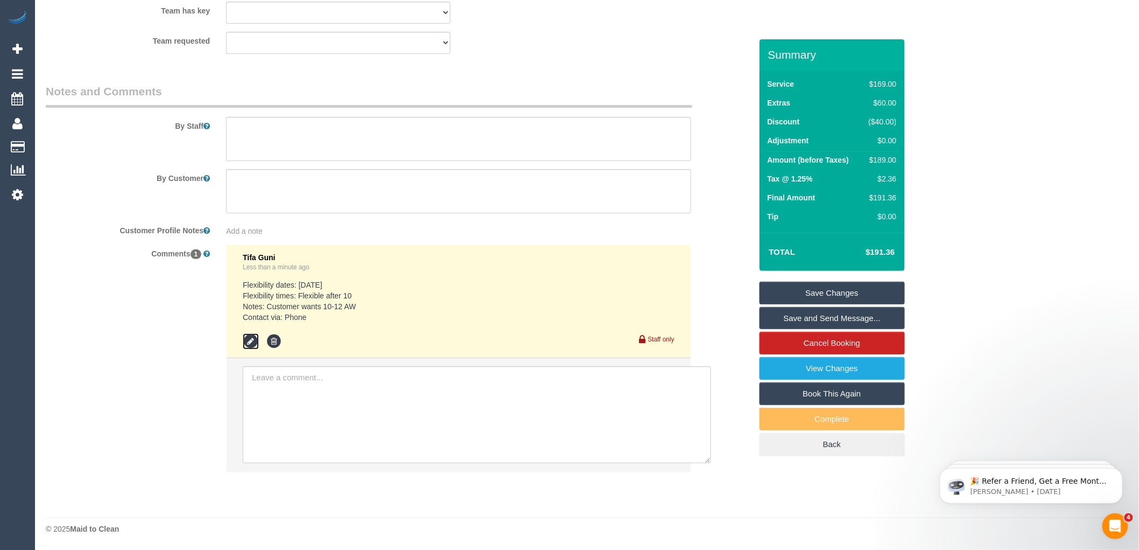
click at [250, 347] on icon at bounding box center [251, 341] width 16 height 16
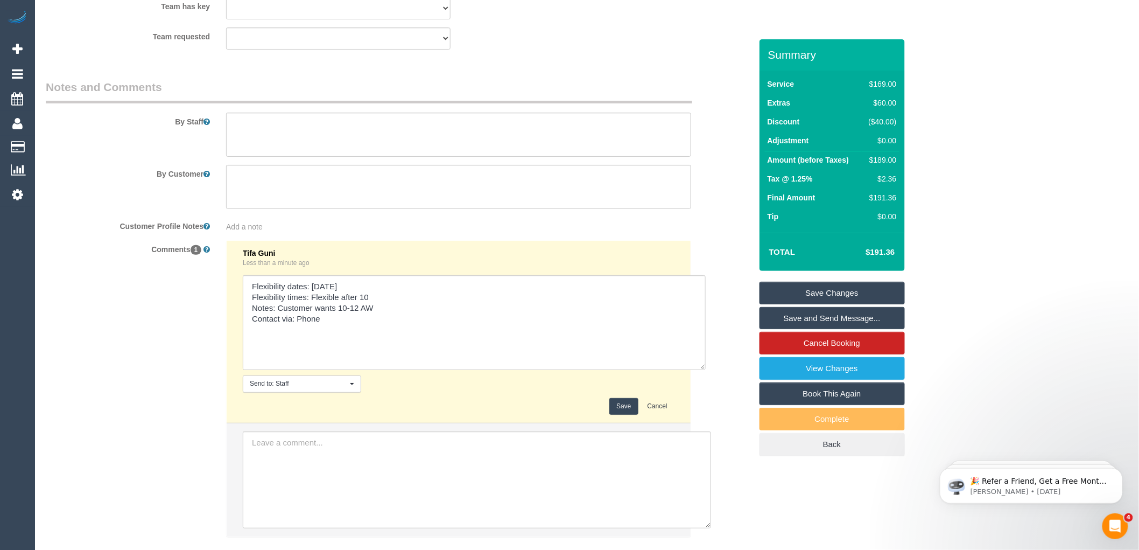
drag, startPoint x: 668, startPoint y: 320, endPoint x: 699, endPoint y: 381, distance: 68.9
click at [699, 370] on textarea at bounding box center [474, 322] width 463 height 95
click at [316, 321] on textarea at bounding box center [474, 322] width 463 height 95
type textarea "Flexibility dates: [DATE] Flexibility times: Flexible after 10 Notes: Customer …"
click at [621, 415] on button "Save" at bounding box center [623, 406] width 29 height 17
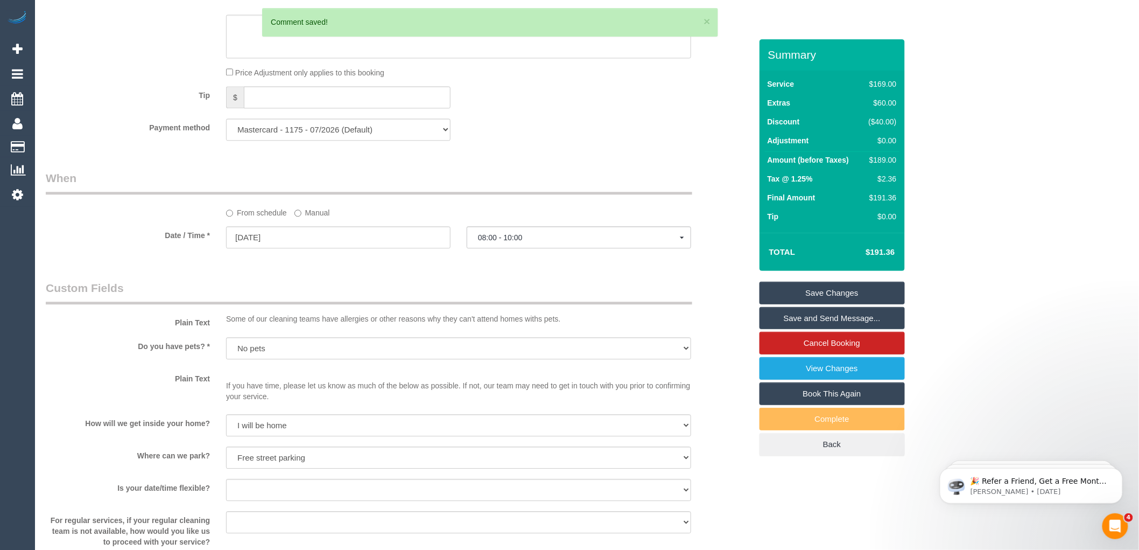
scroll to position [913, 0]
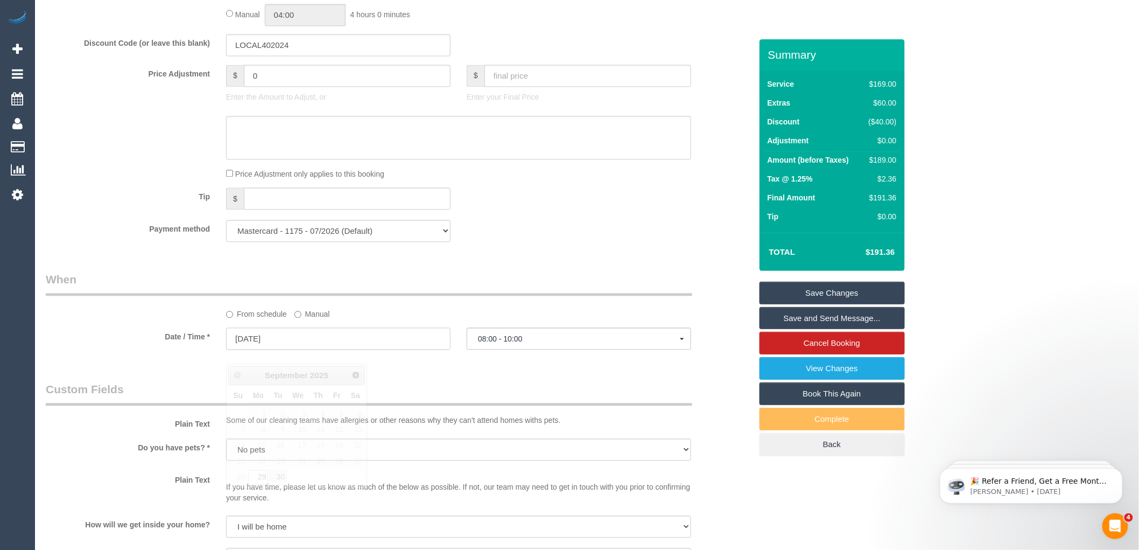
click at [273, 349] on input "[DATE]" at bounding box center [338, 338] width 224 height 22
click at [548, 210] on div "Tip $" at bounding box center [399, 199] width 722 height 24
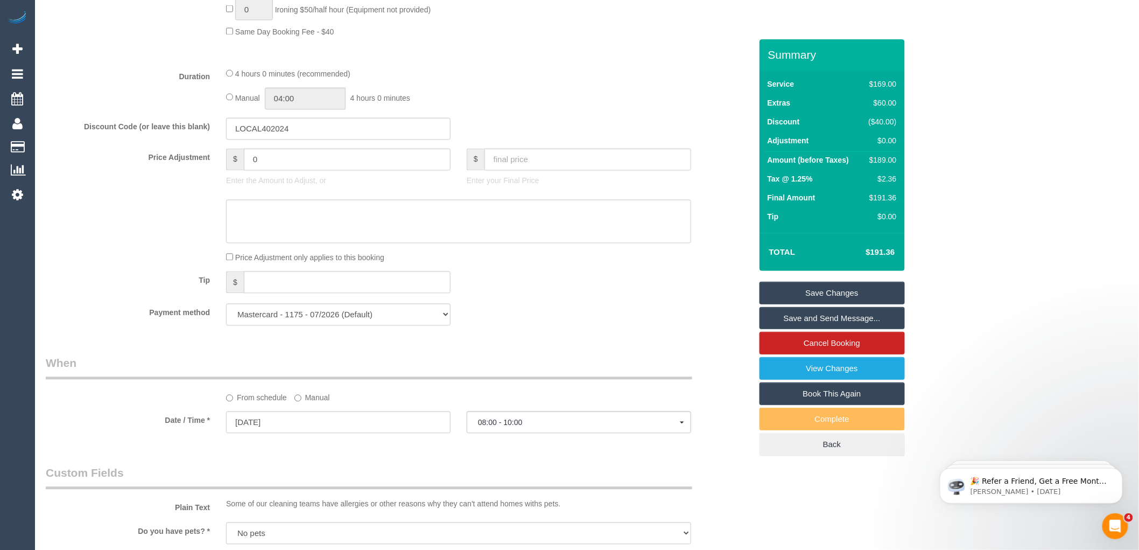
scroll to position [779, 0]
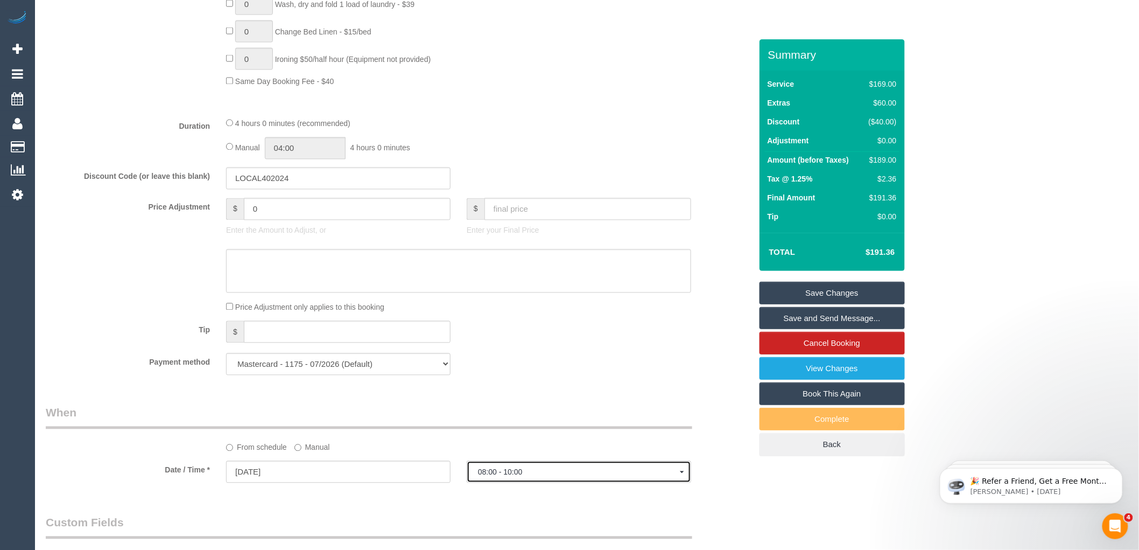
click at [526, 476] on span "08:00 - 10:00" at bounding box center [579, 472] width 202 height 9
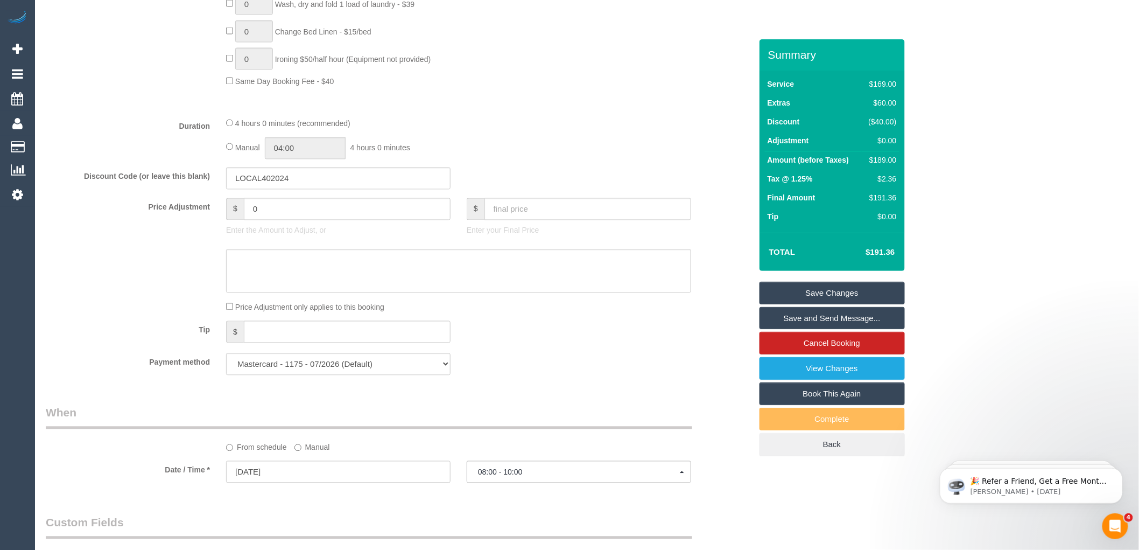
scroll to position [540, 0]
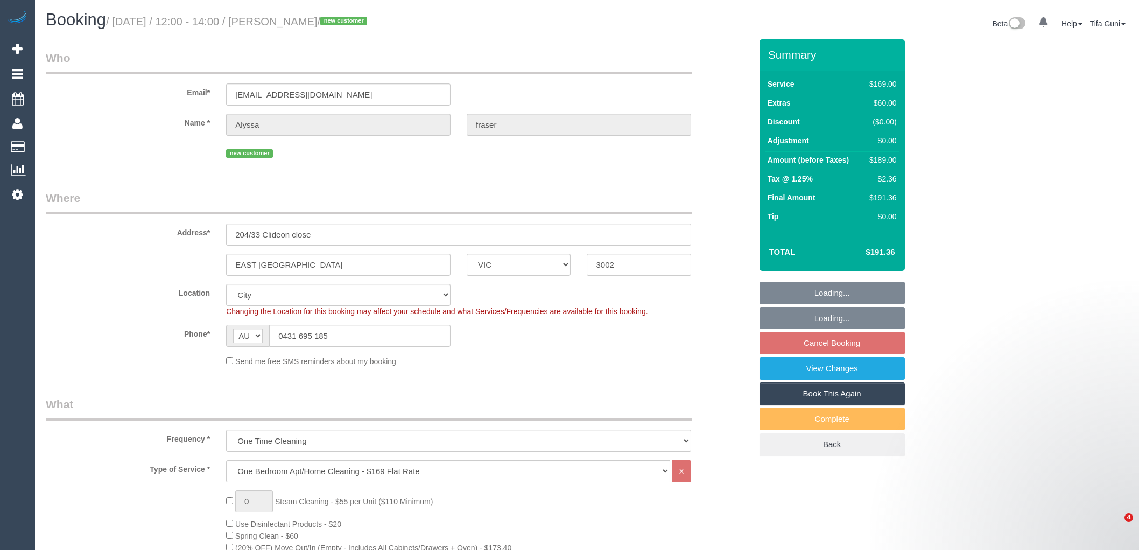
select select "VIC"
select select "number:28"
select select "number:14"
select select "number:19"
select select "spot3"
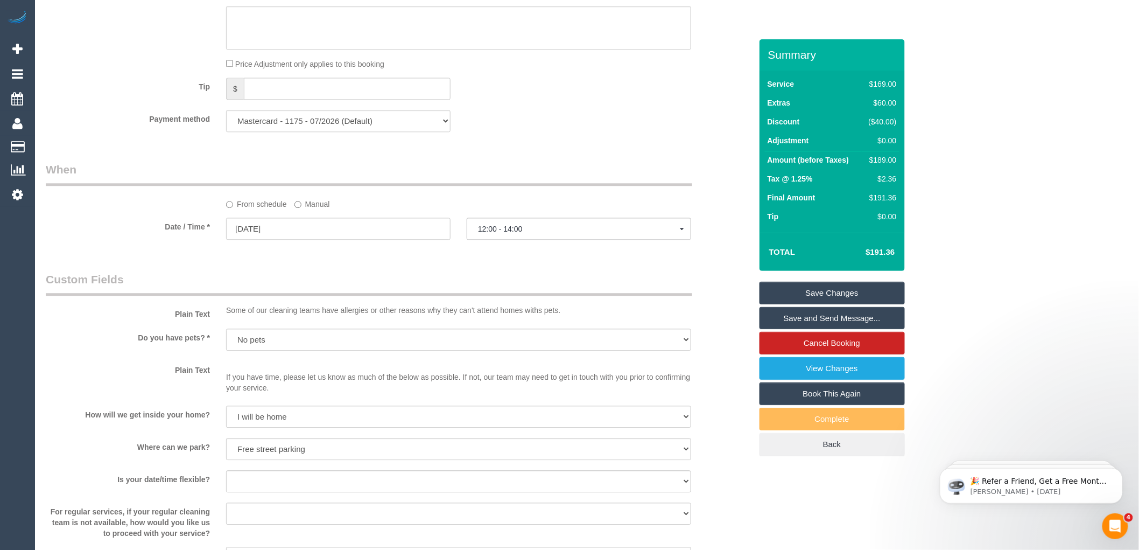
scroll to position [1015, 0]
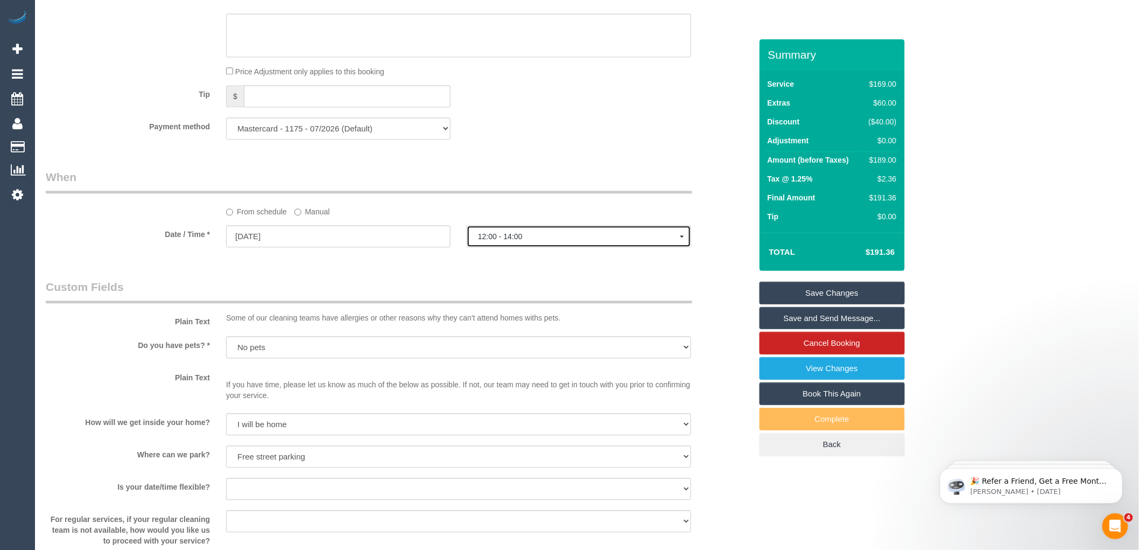
click at [525, 247] on button "12:00 - 14:00" at bounding box center [579, 236] width 224 height 22
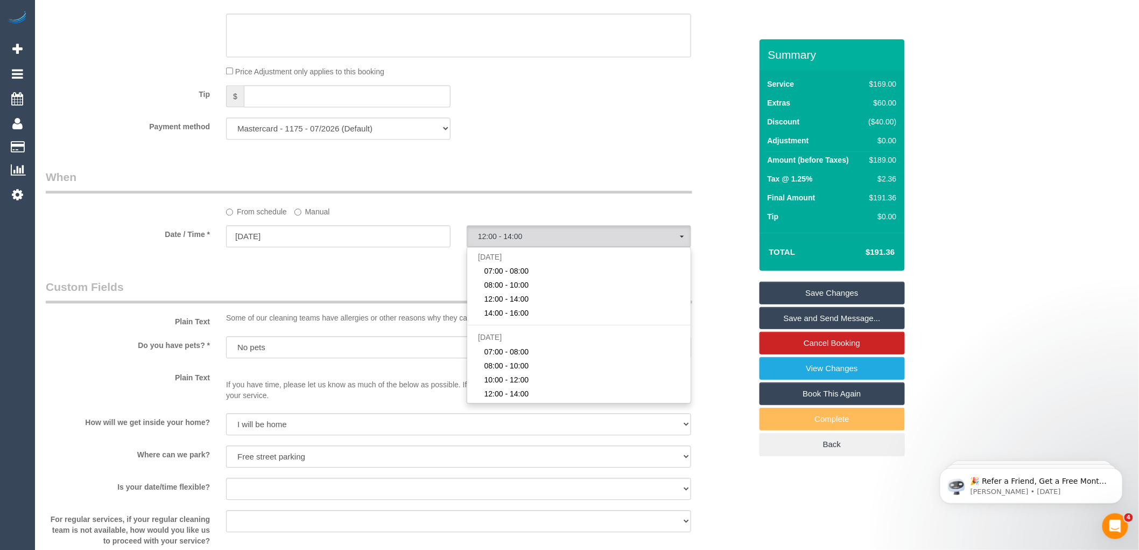
click at [390, 283] on div "Who Email* [EMAIL_ADDRESS][DOMAIN_NAME] Name * [GEOGRAPHIC_DATA][PERSON_NAME] n…" at bounding box center [399, 91] width 722 height 2134
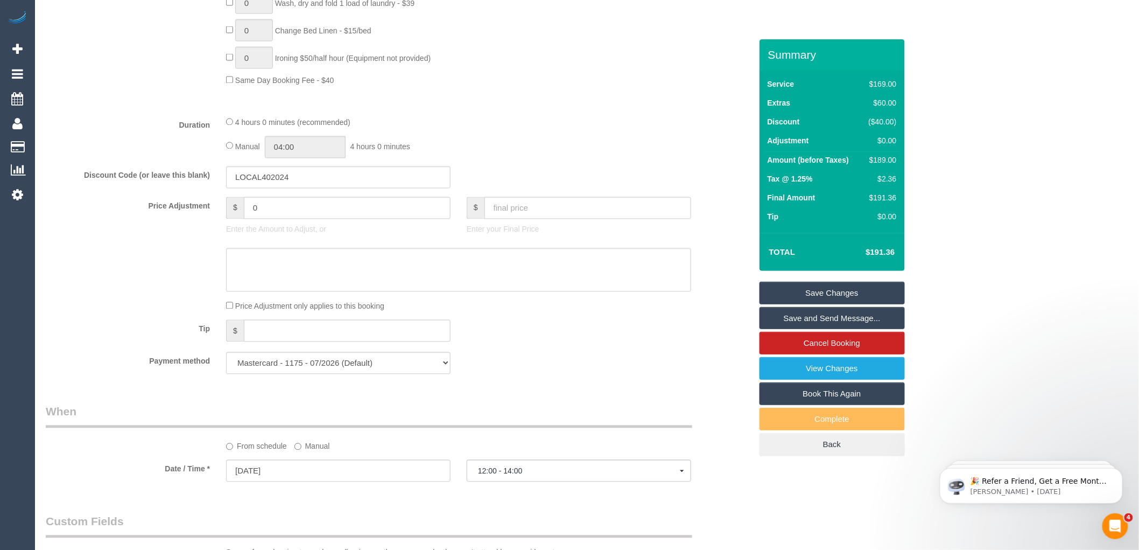
scroll to position [776, 0]
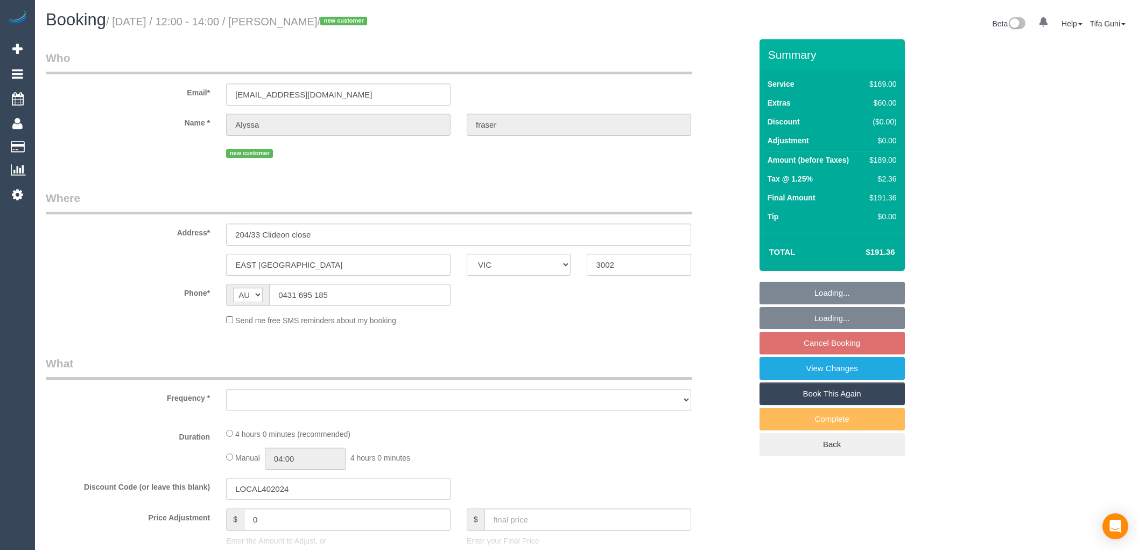
select select "VIC"
select select "object:557"
select select "string:stripe-pm_1S8wLm2GScqysDRVPmkttiqM"
select select "number:28"
select select "number:14"
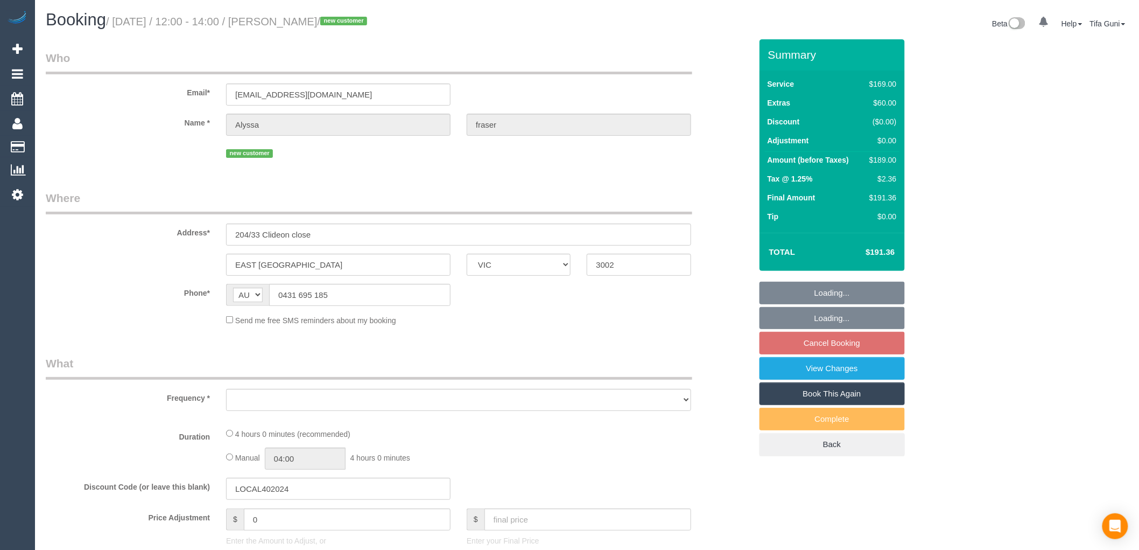
select select "number:19"
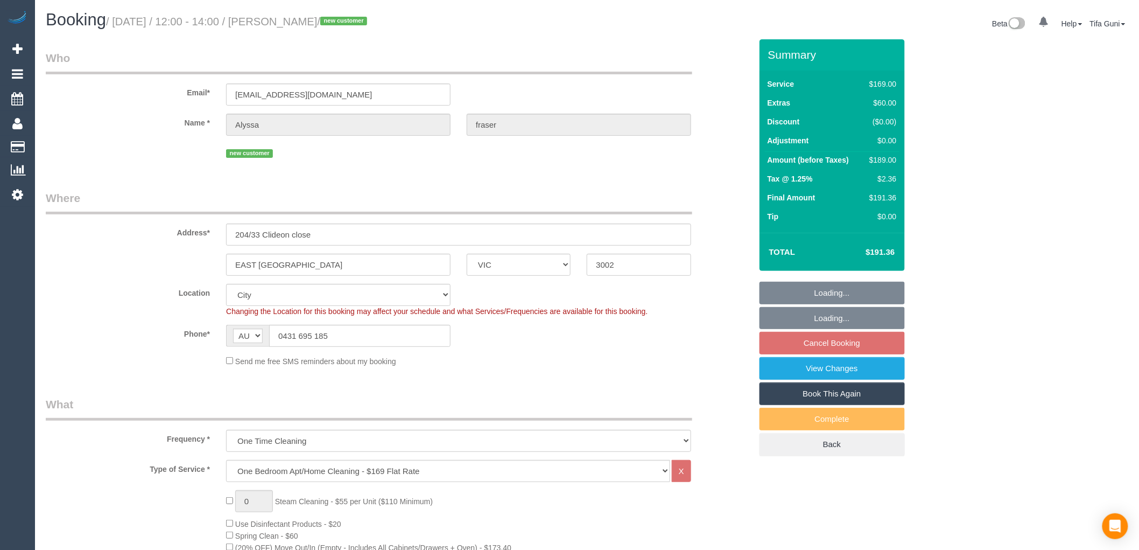
select select "object:804"
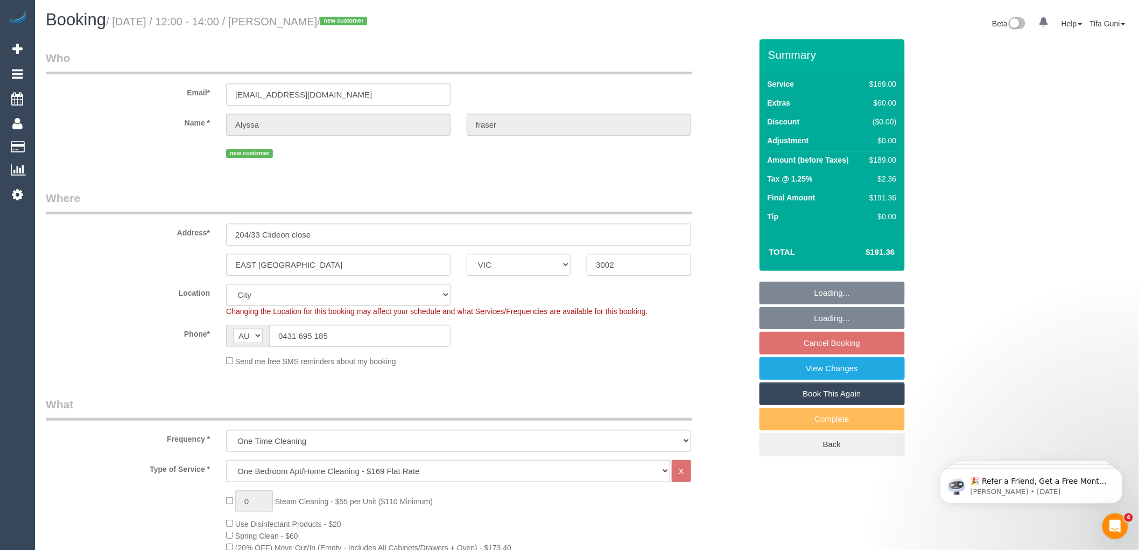
select select "spot3"
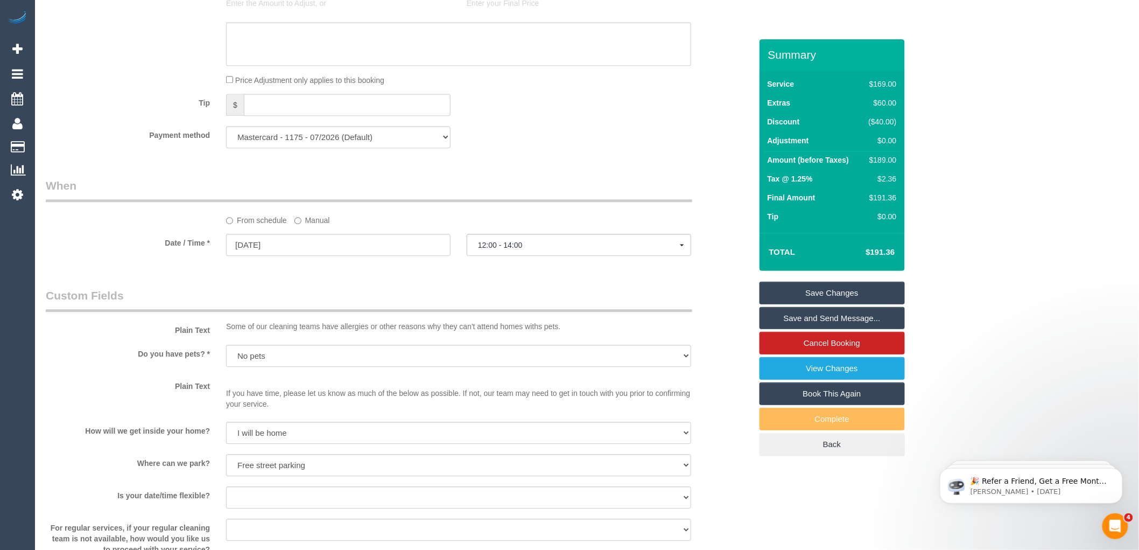
scroll to position [1016, 0]
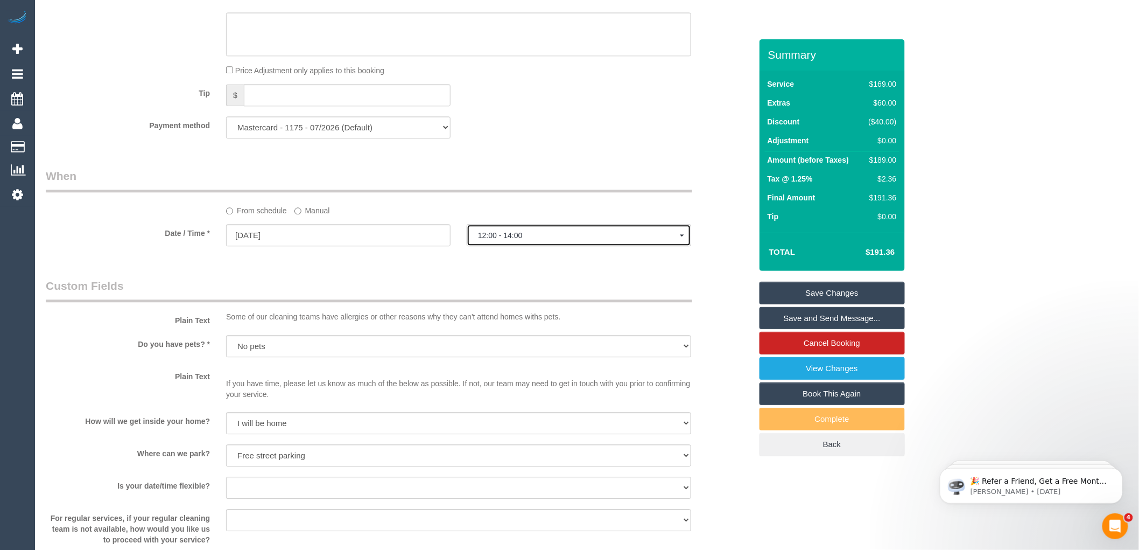
click at [499, 240] on span "12:00 - 14:00" at bounding box center [579, 235] width 202 height 9
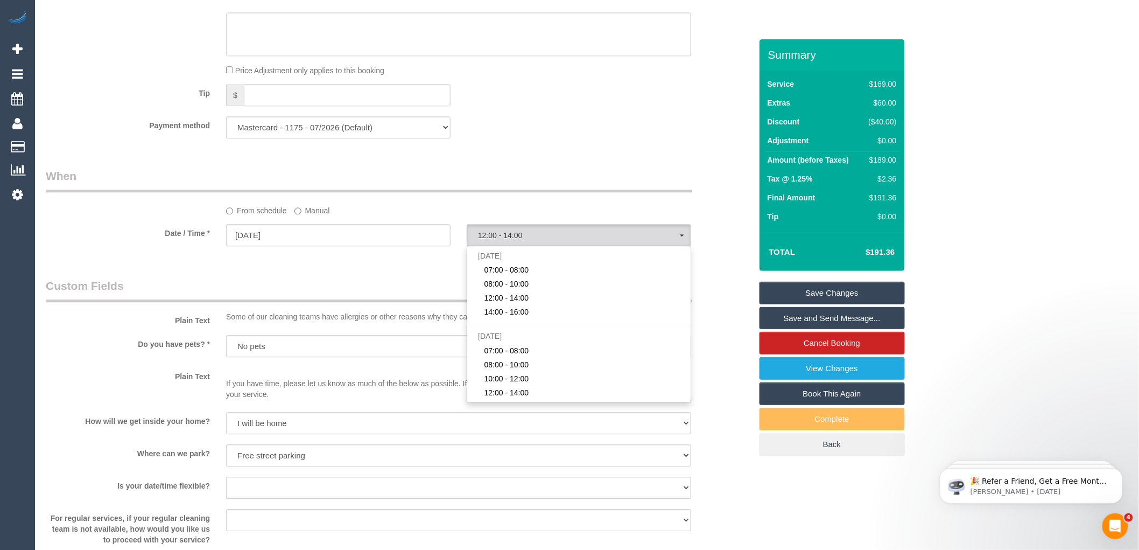
click at [640, 216] on div "From schedule Manual" at bounding box center [458, 208] width 481 height 15
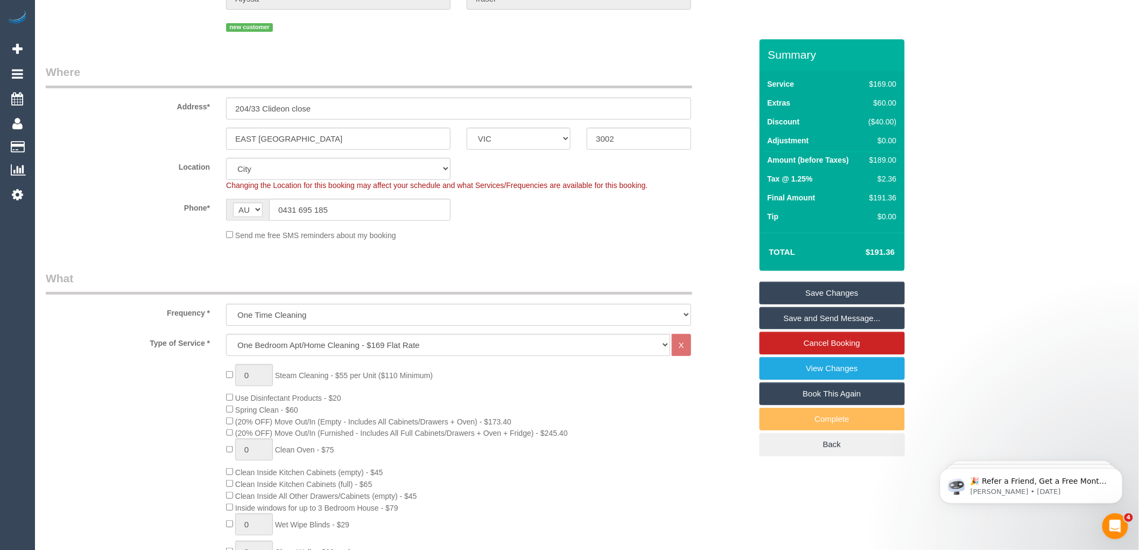
scroll to position [120, 0]
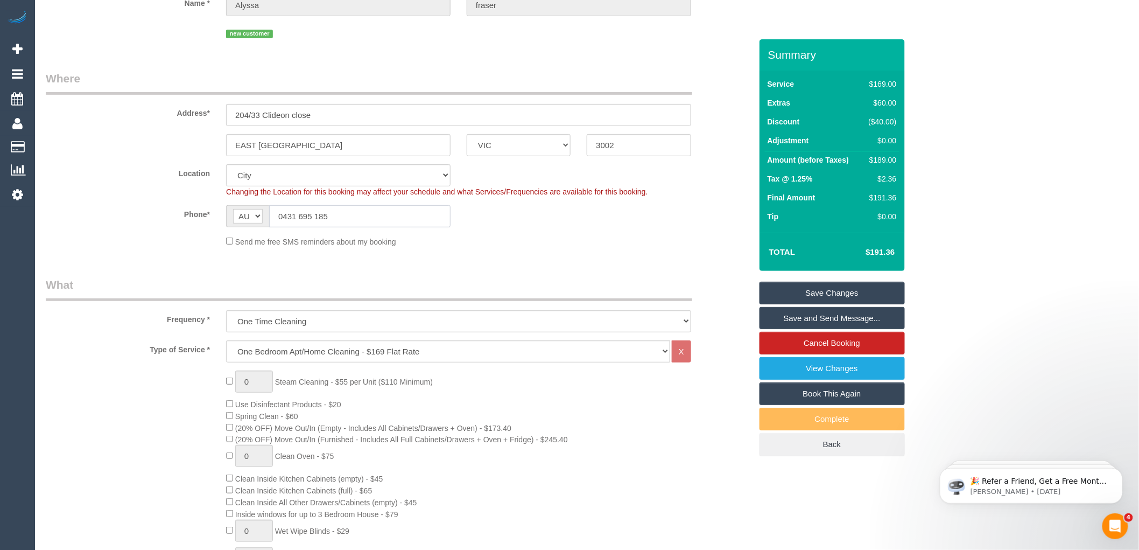
drag, startPoint x: 362, startPoint y: 217, endPoint x: 260, endPoint y: 222, distance: 101.9
click at [260, 222] on div "AF AL DZ AD AO AI AQ AG AR AM AW AU AT AZ BS BH BD BB BY BE BZ BJ BM BT BO BA B…" at bounding box center [338, 216] width 224 height 22
click at [440, 283] on legend "What" at bounding box center [369, 289] width 647 height 24
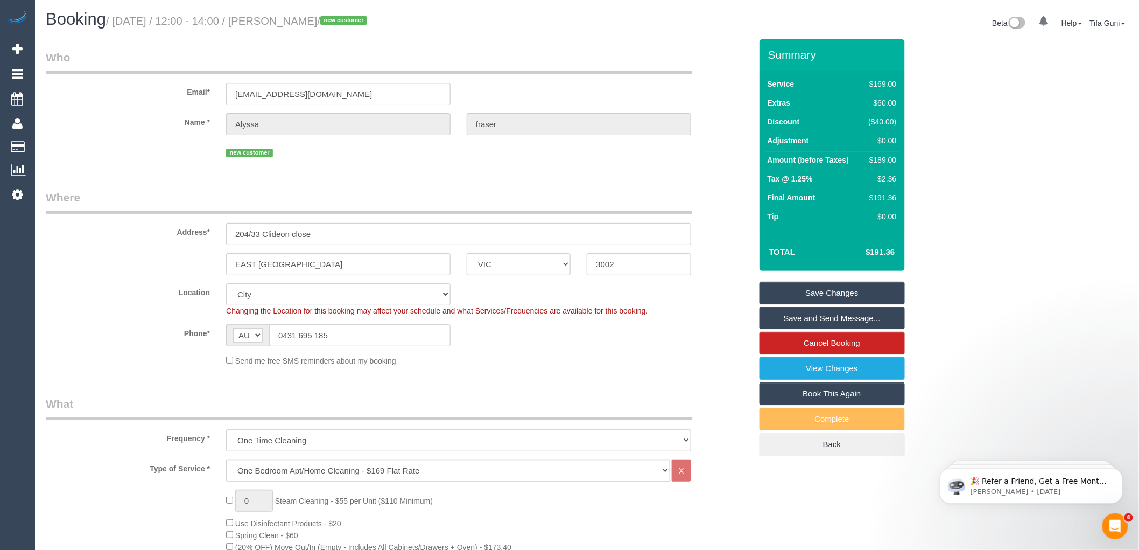
scroll to position [0, 0]
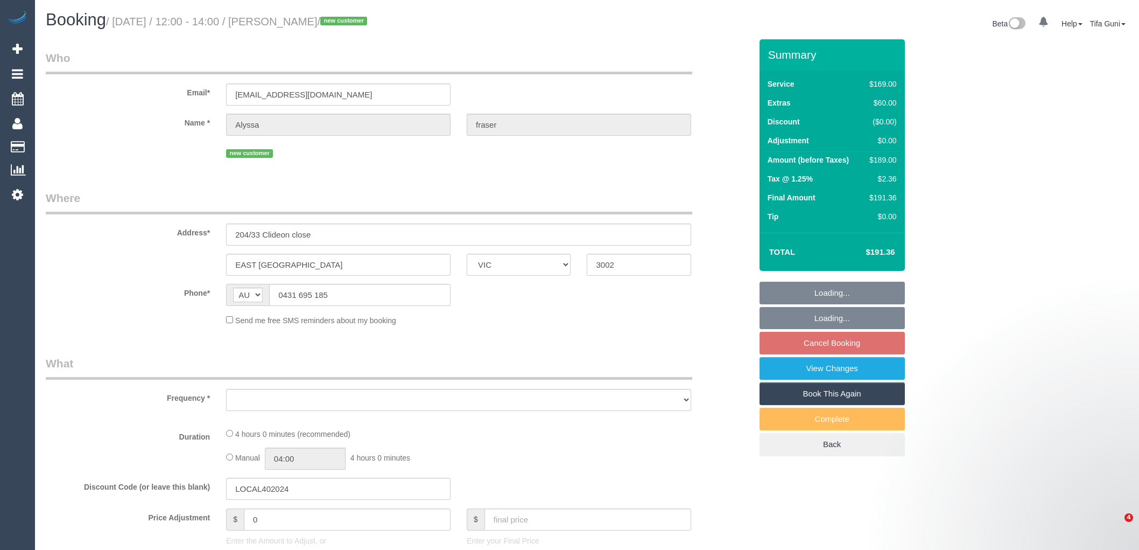
select select "VIC"
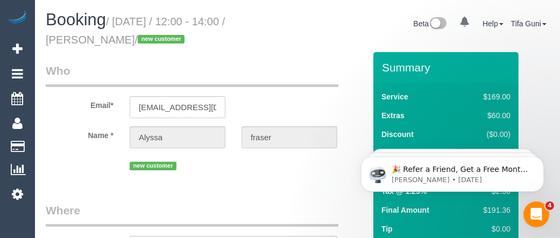
select select "string:stripe-pm_1S8wLm2GScqysDRVPmkttiqM"
select select "object:653"
select select "number:28"
select select "number:14"
select select "number:19"
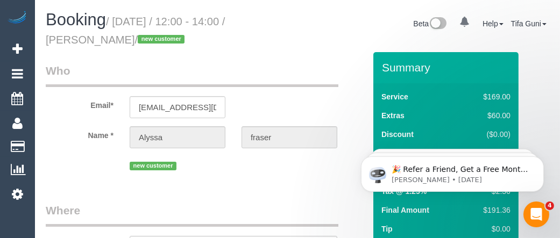
select select "object:1205"
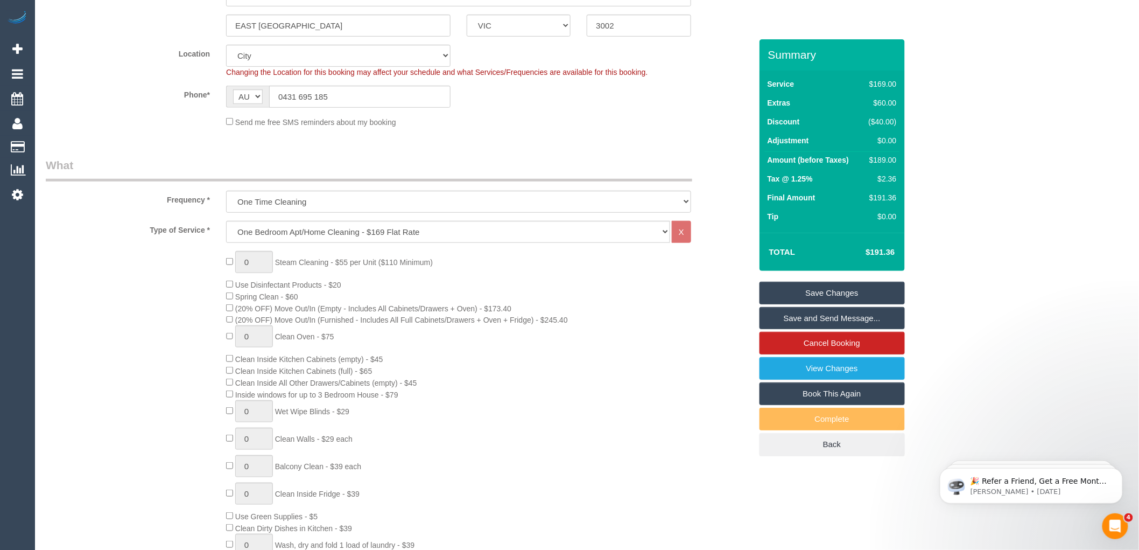
scroll to position [60, 0]
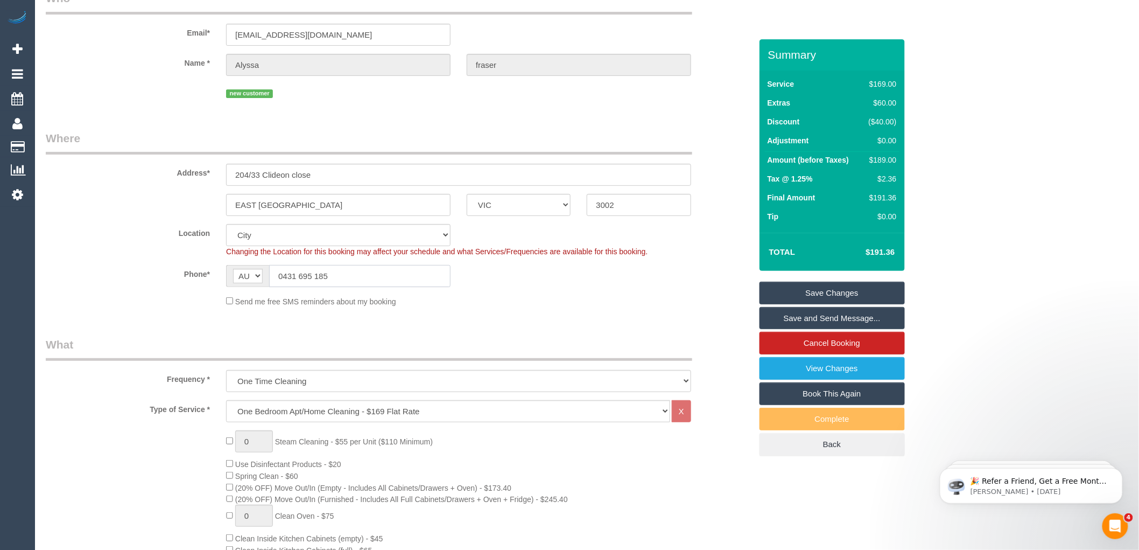
drag, startPoint x: 304, startPoint y: 277, endPoint x: 271, endPoint y: 279, distance: 32.9
click at [271, 279] on input "0431 695 185" at bounding box center [359, 276] width 181 height 22
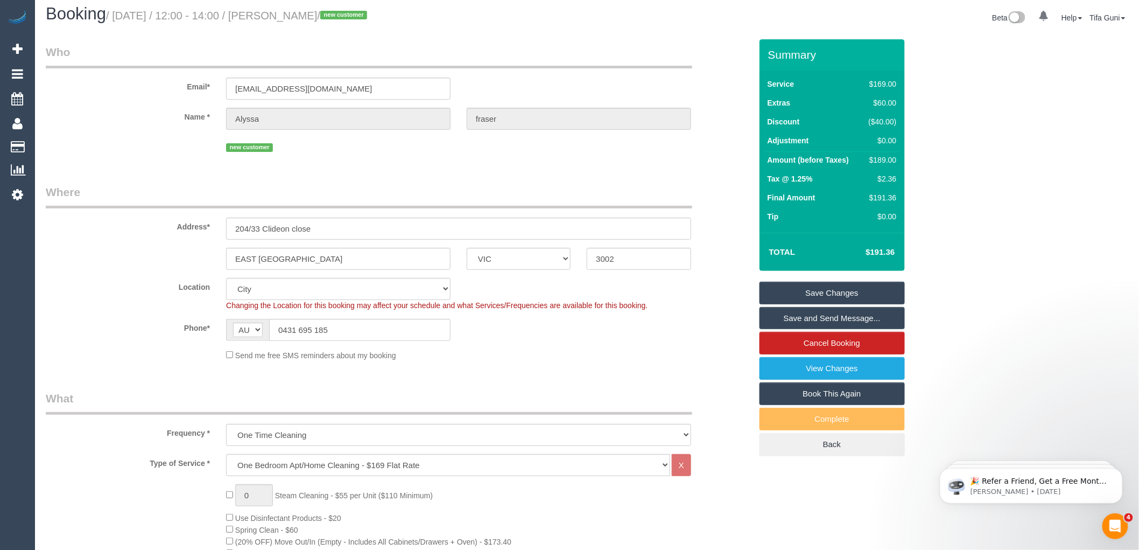
scroll to position [0, 0]
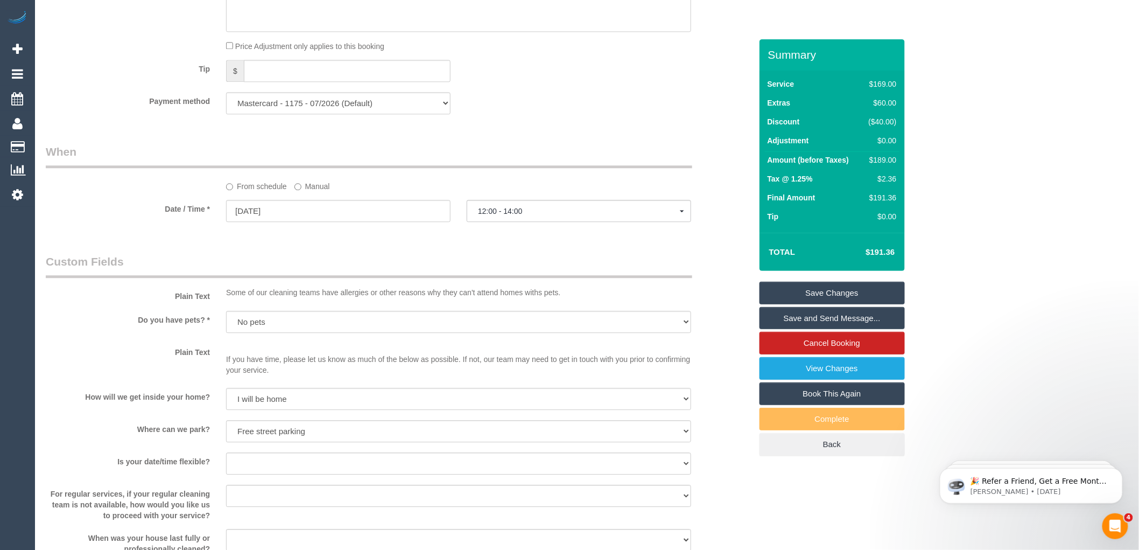
scroll to position [1077, 0]
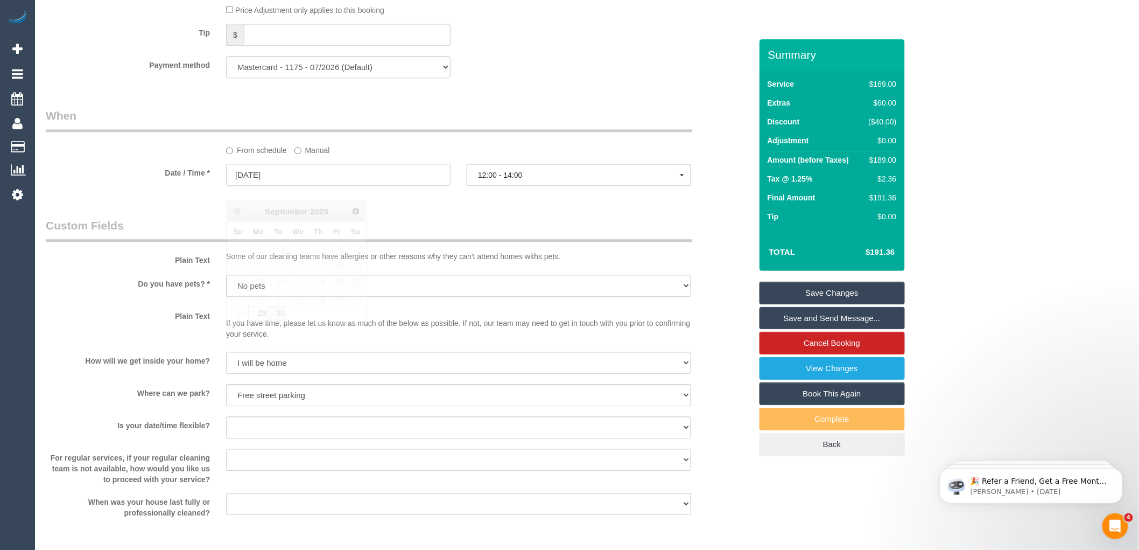
click at [300, 186] on input "[DATE]" at bounding box center [338, 175] width 224 height 22
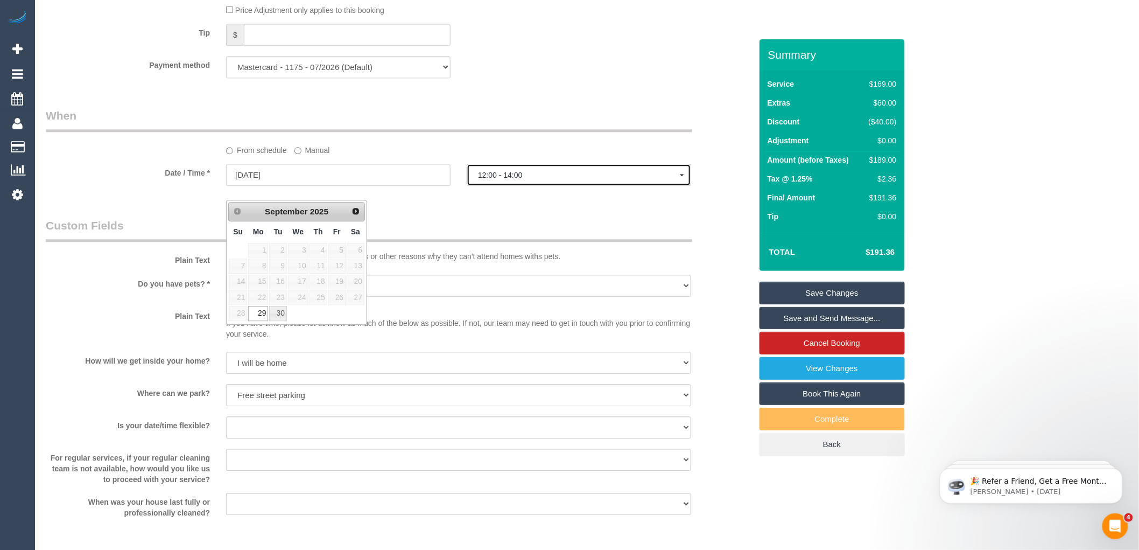
click at [512, 186] on button "12:00 - 14:00" at bounding box center [579, 175] width 224 height 22
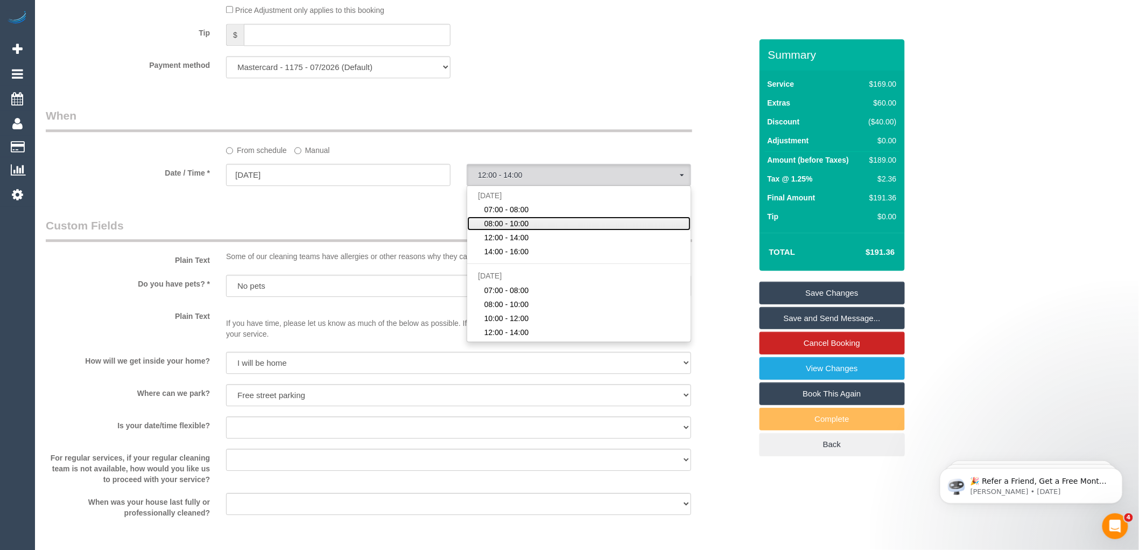
click at [515, 229] on span "08:00 - 10:00" at bounding box center [506, 223] width 45 height 11
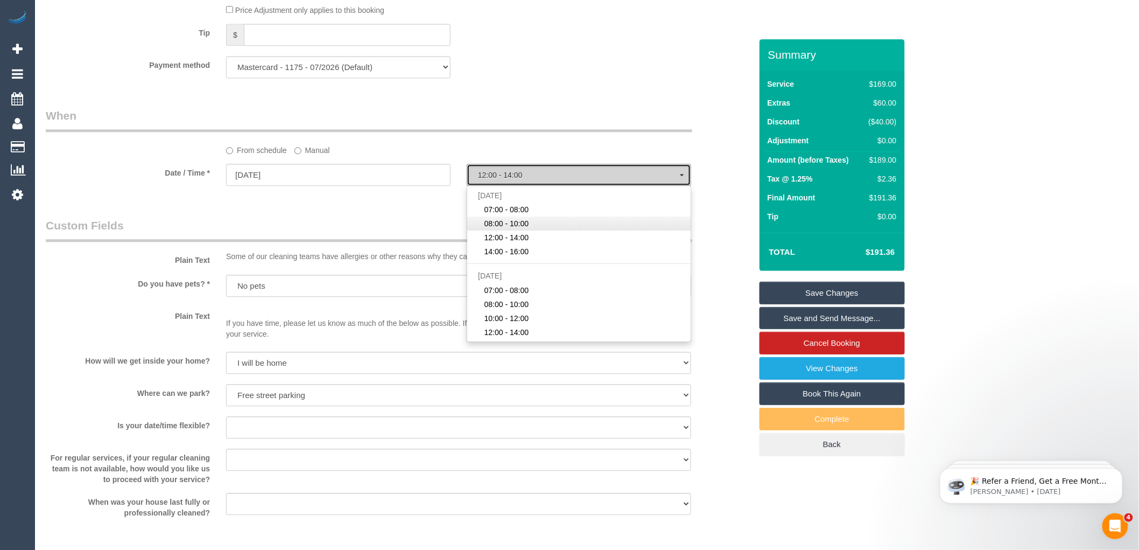
select select "spot2"
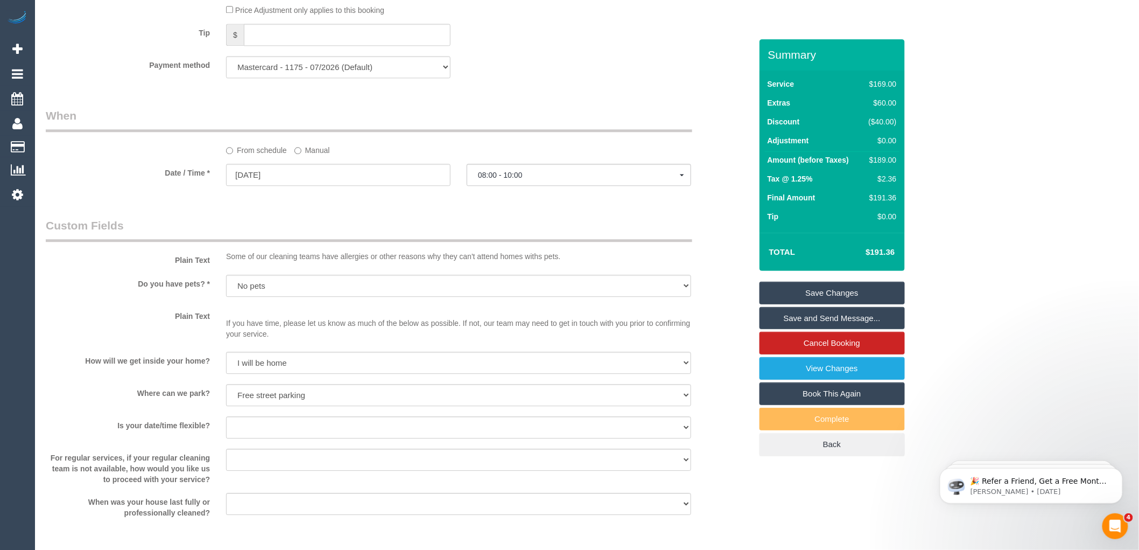
click at [826, 291] on link "Save Changes" at bounding box center [832, 293] width 145 height 23
